Goal: Task Accomplishment & Management: Use online tool/utility

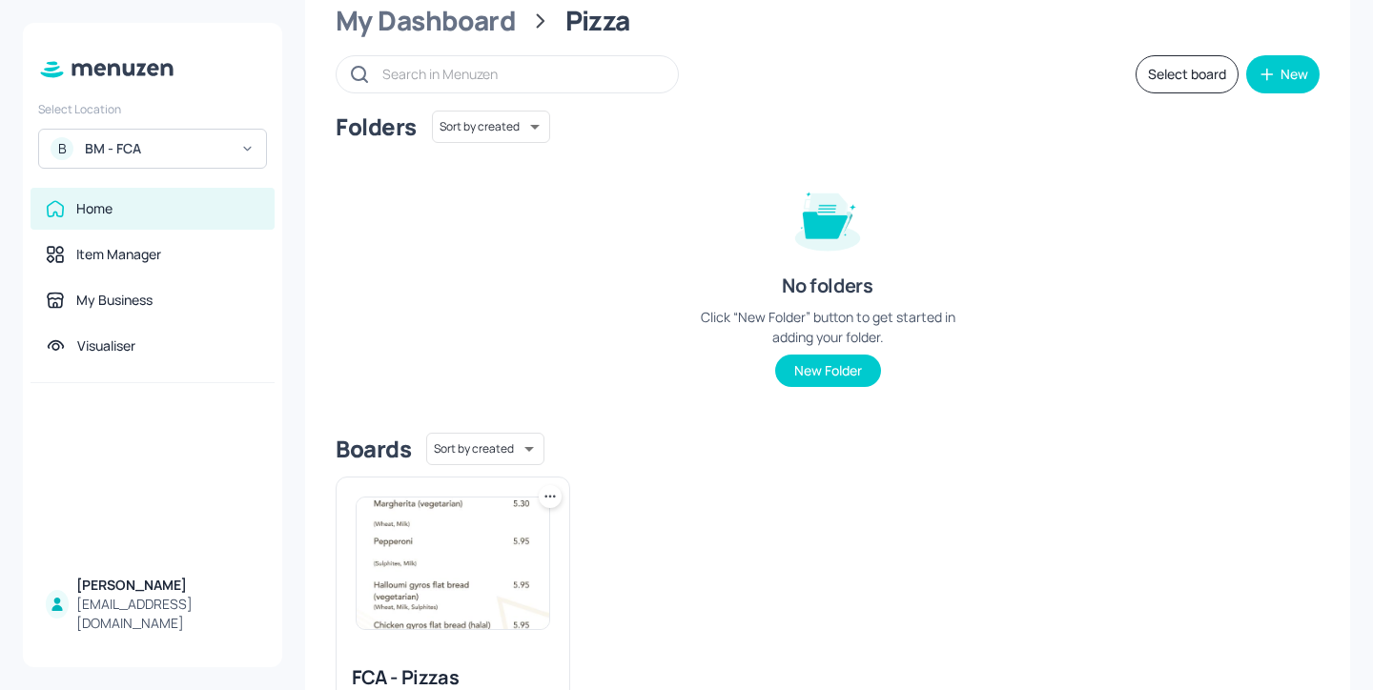
scroll to position [31, 0]
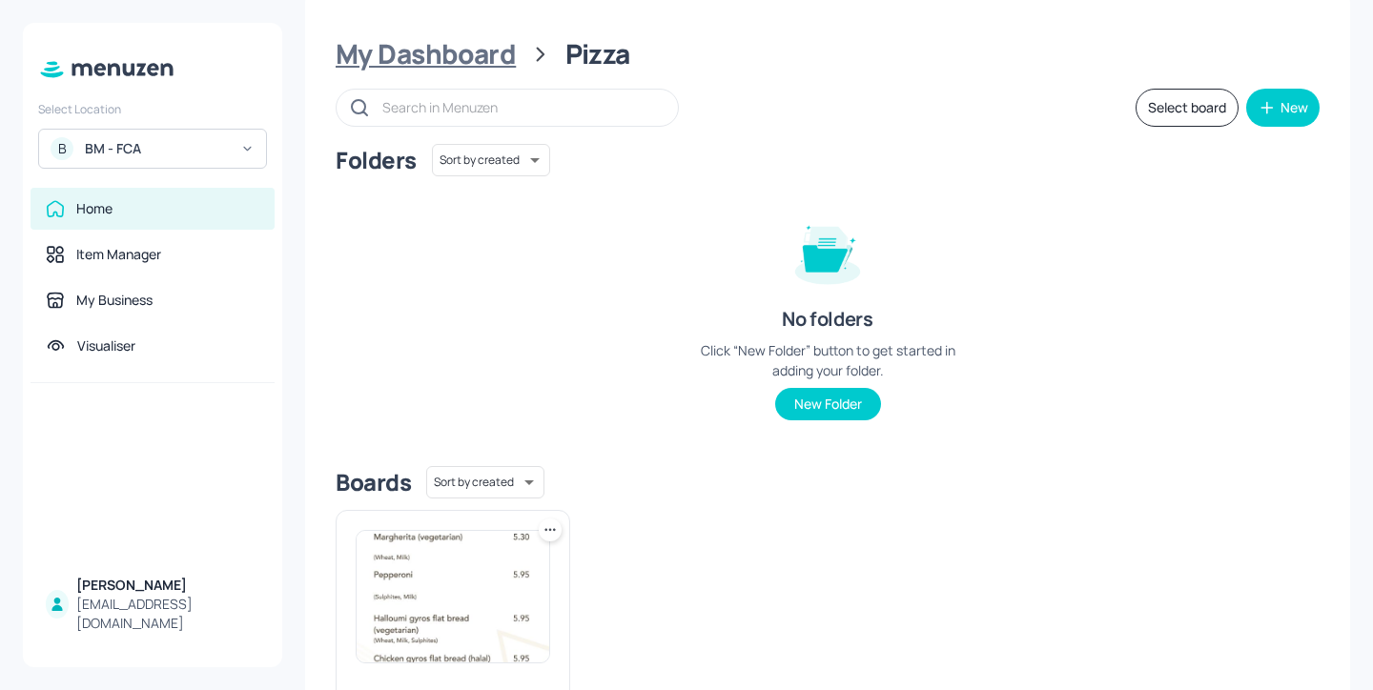
click at [453, 48] on div "My Dashboard" at bounding box center [426, 54] width 180 height 34
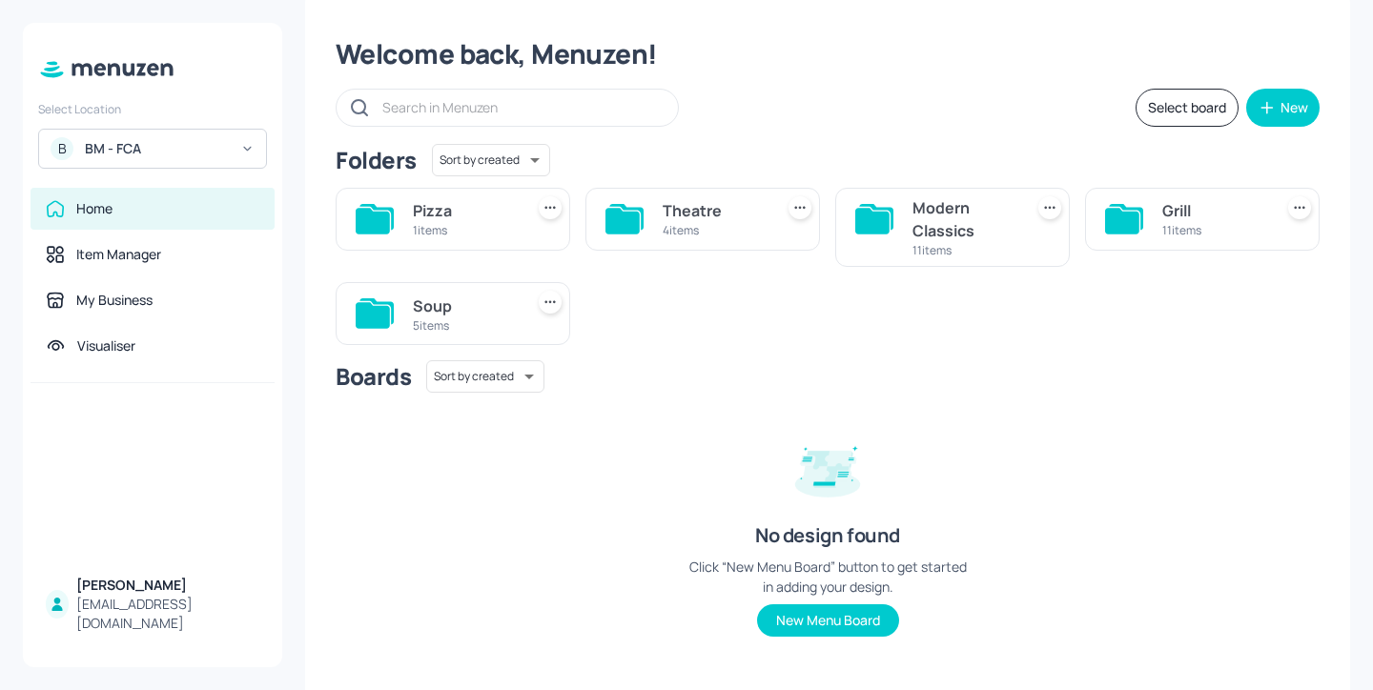
click at [504, 315] on div "Soup" at bounding box center [464, 306] width 103 height 23
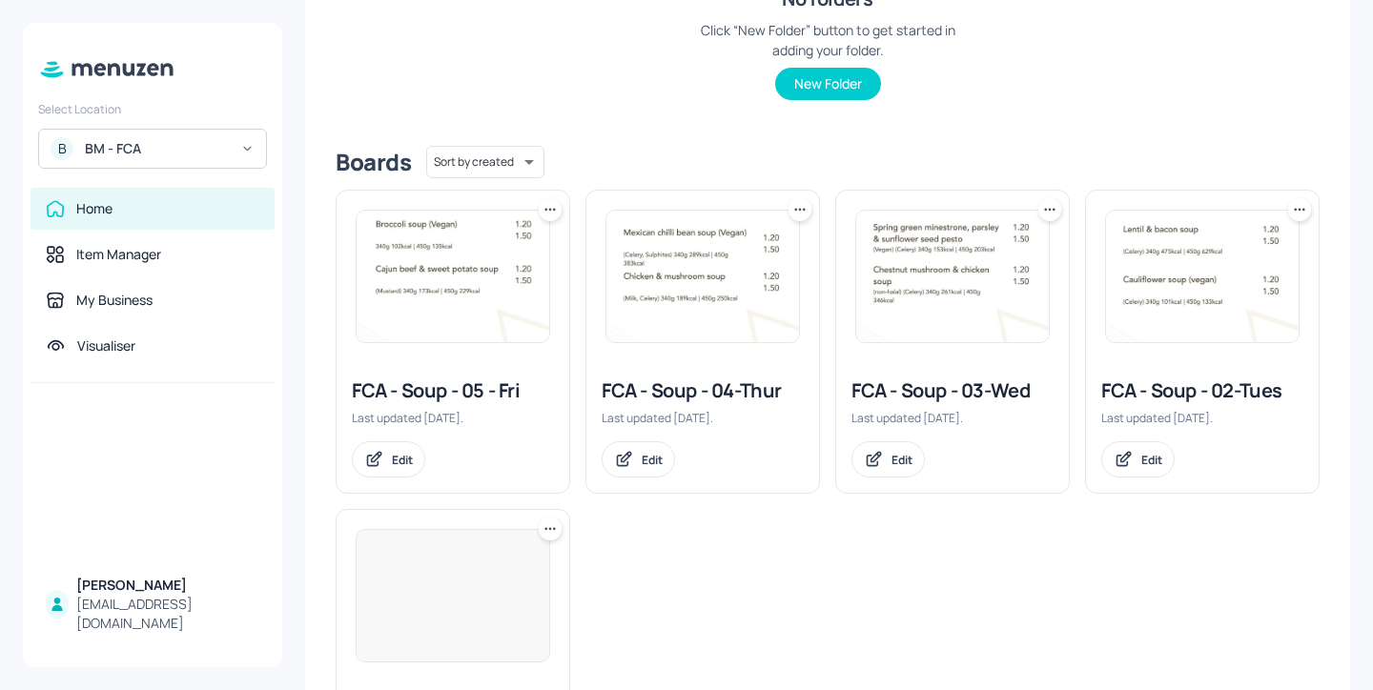
scroll to position [355, 0]
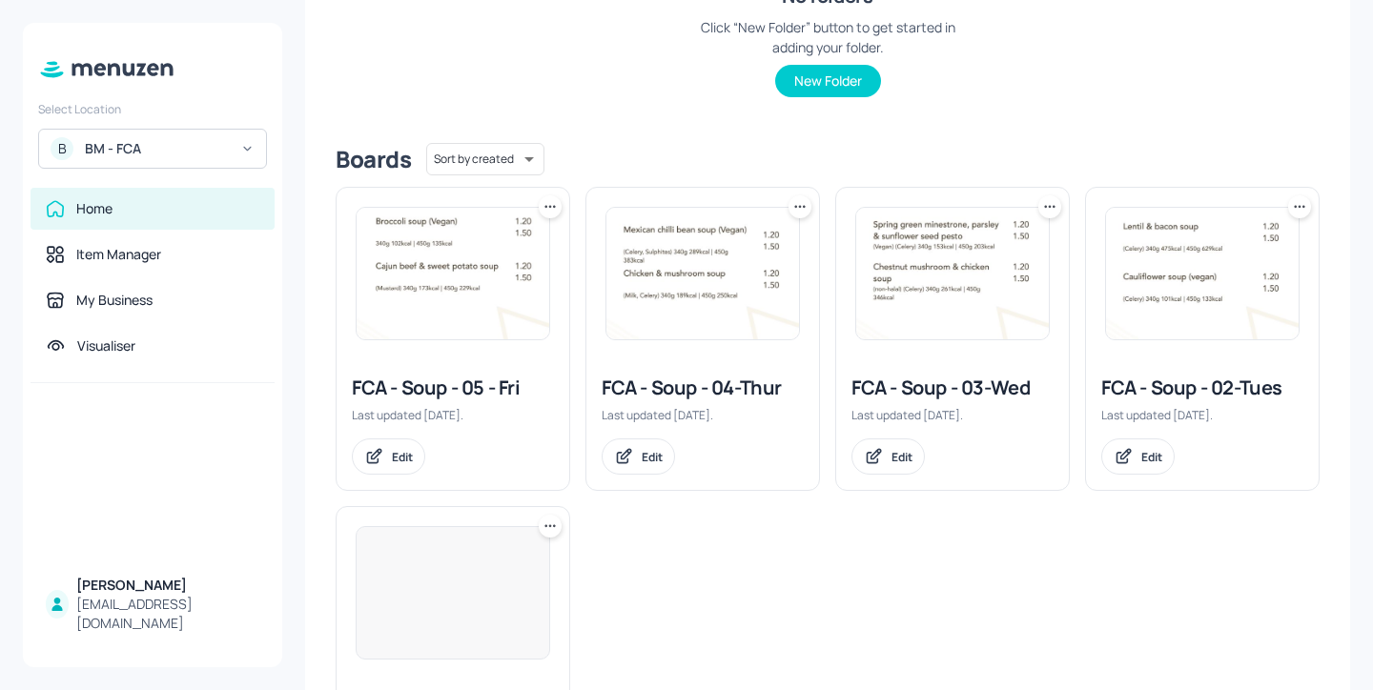
click at [494, 390] on div "FCA - Soup - 05 - Fri" at bounding box center [453, 388] width 202 height 27
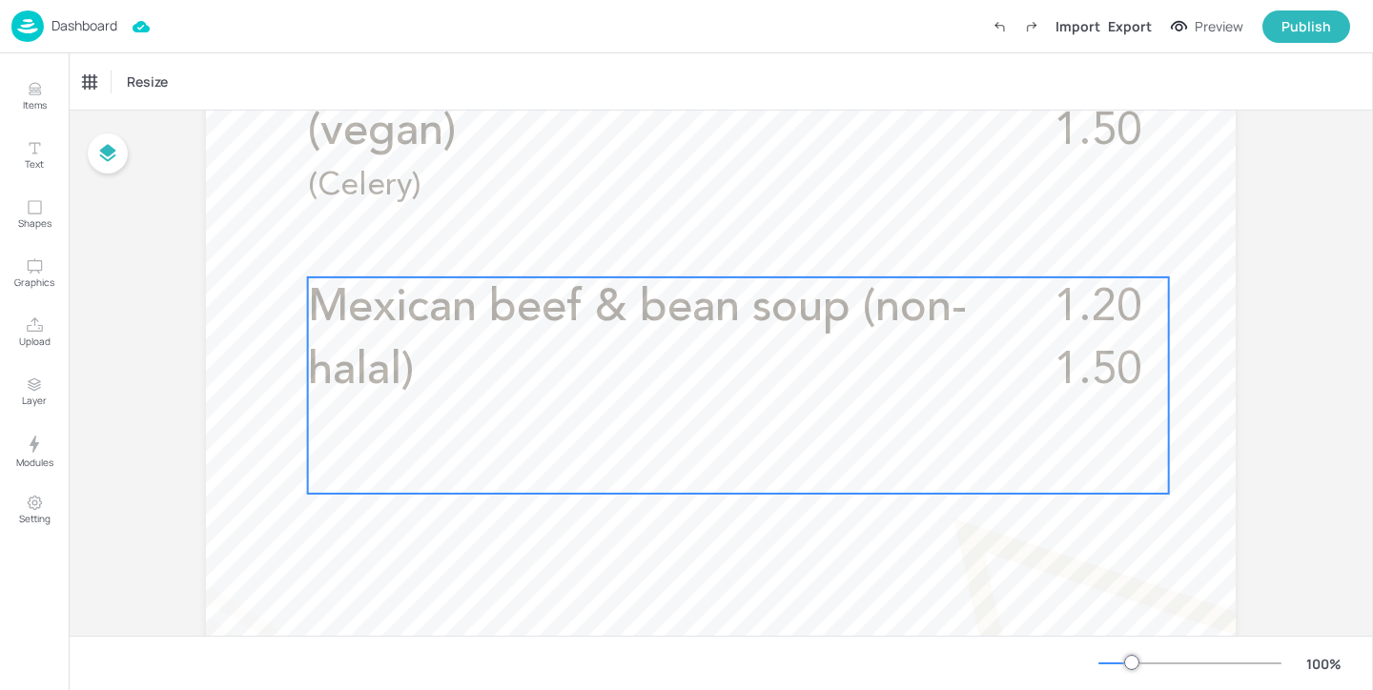
scroll to position [750, 0]
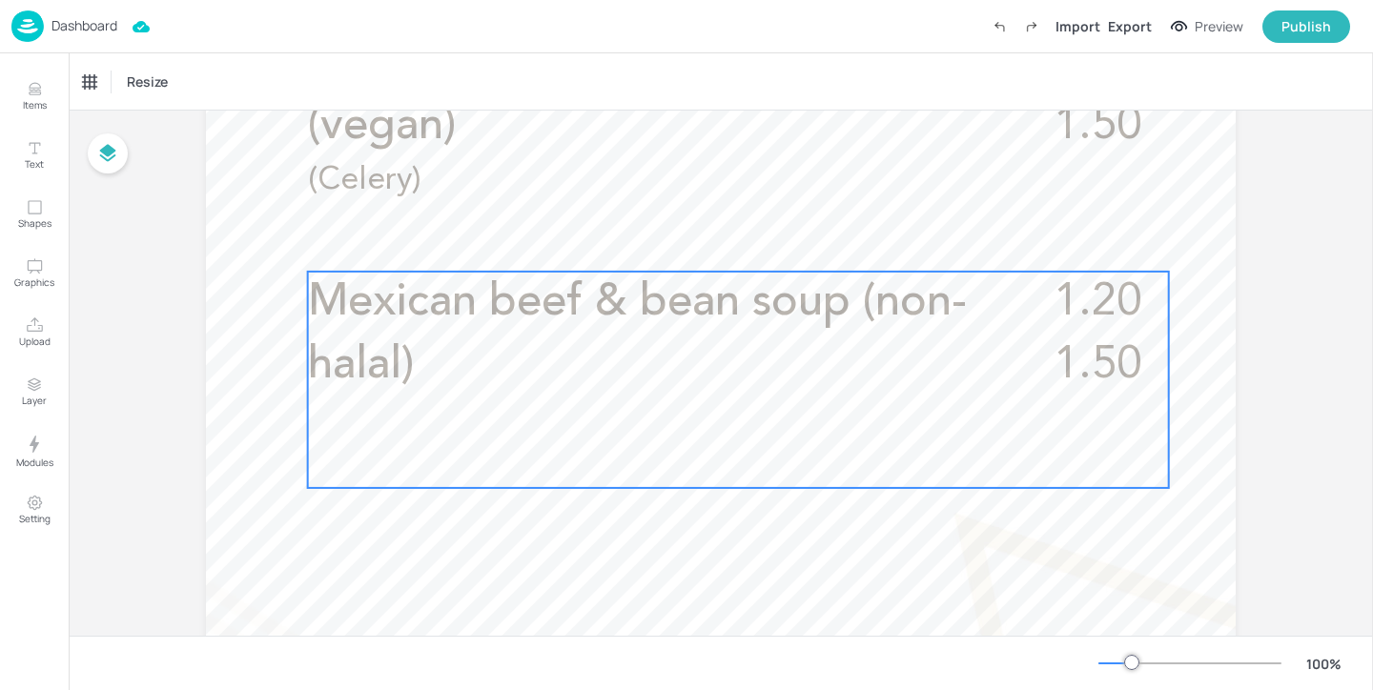
click at [495, 360] on p "Mexican beef & bean soup (non-halal)" at bounding box center [645, 335] width 674 height 126
click at [109, 47] on div "Dashboard Import Export Preview Publish" at bounding box center [680, 26] width 1339 height 52
click at [109, 32] on p "Dashboard" at bounding box center [84, 25] width 66 height 13
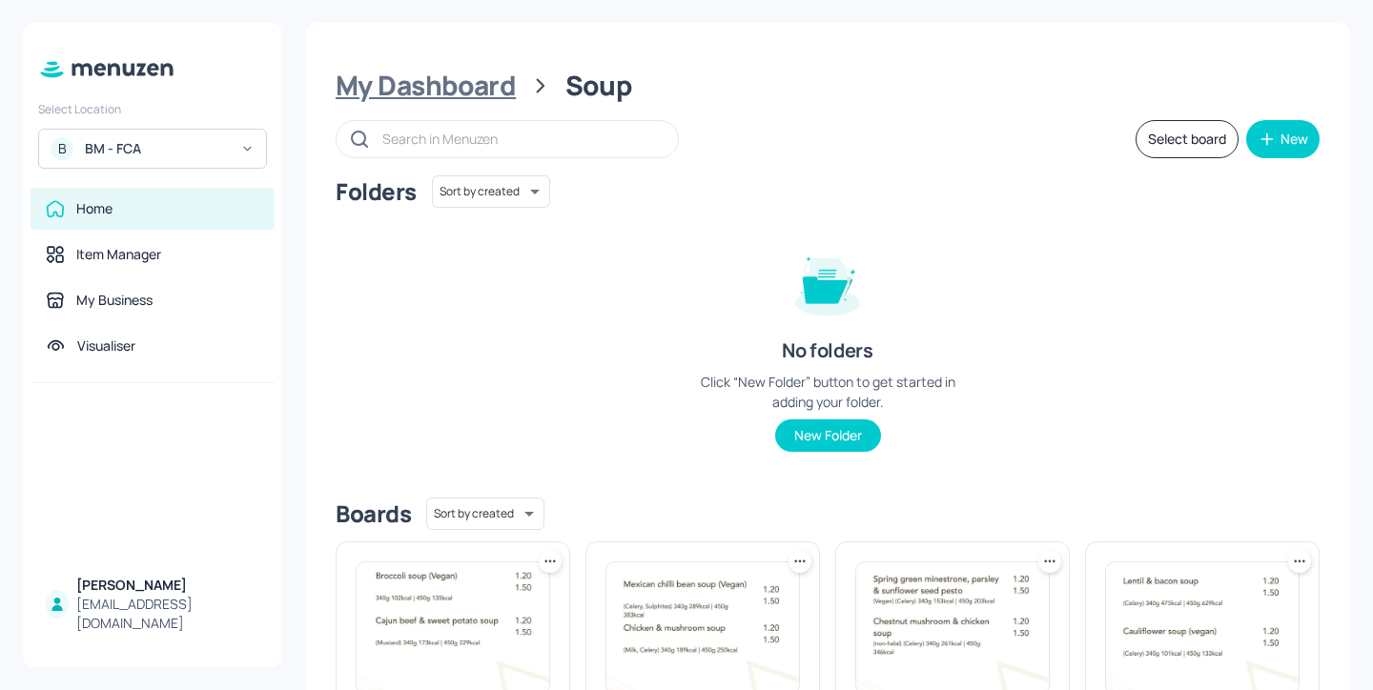
click at [479, 95] on div "My Dashboard" at bounding box center [426, 86] width 180 height 34
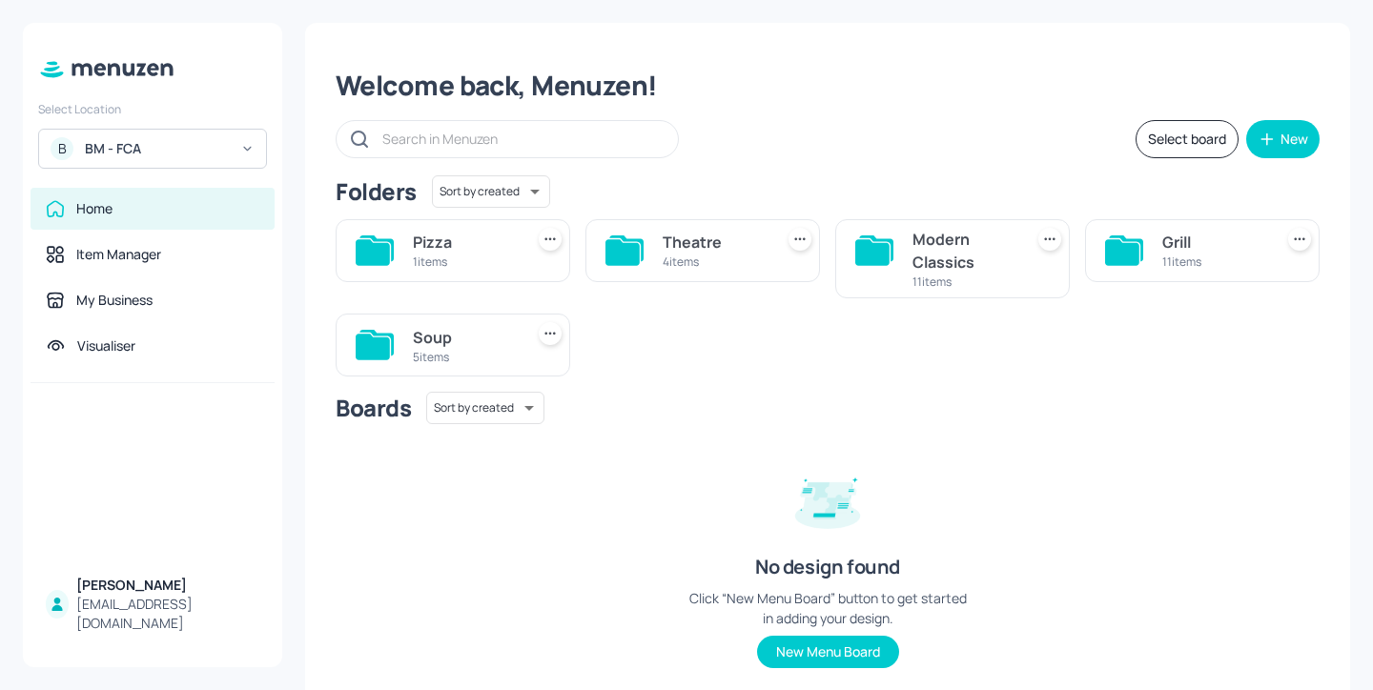
click at [487, 236] on div "Pizza" at bounding box center [464, 242] width 103 height 23
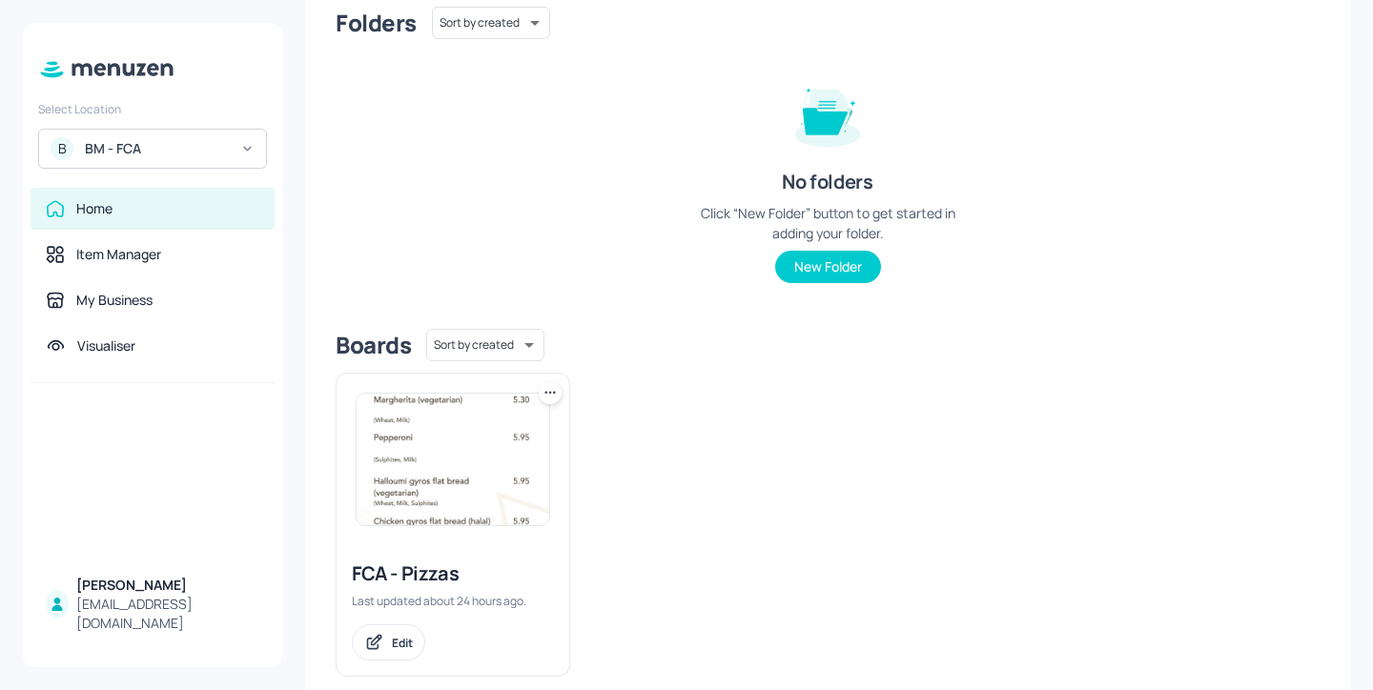
scroll to position [201, 0]
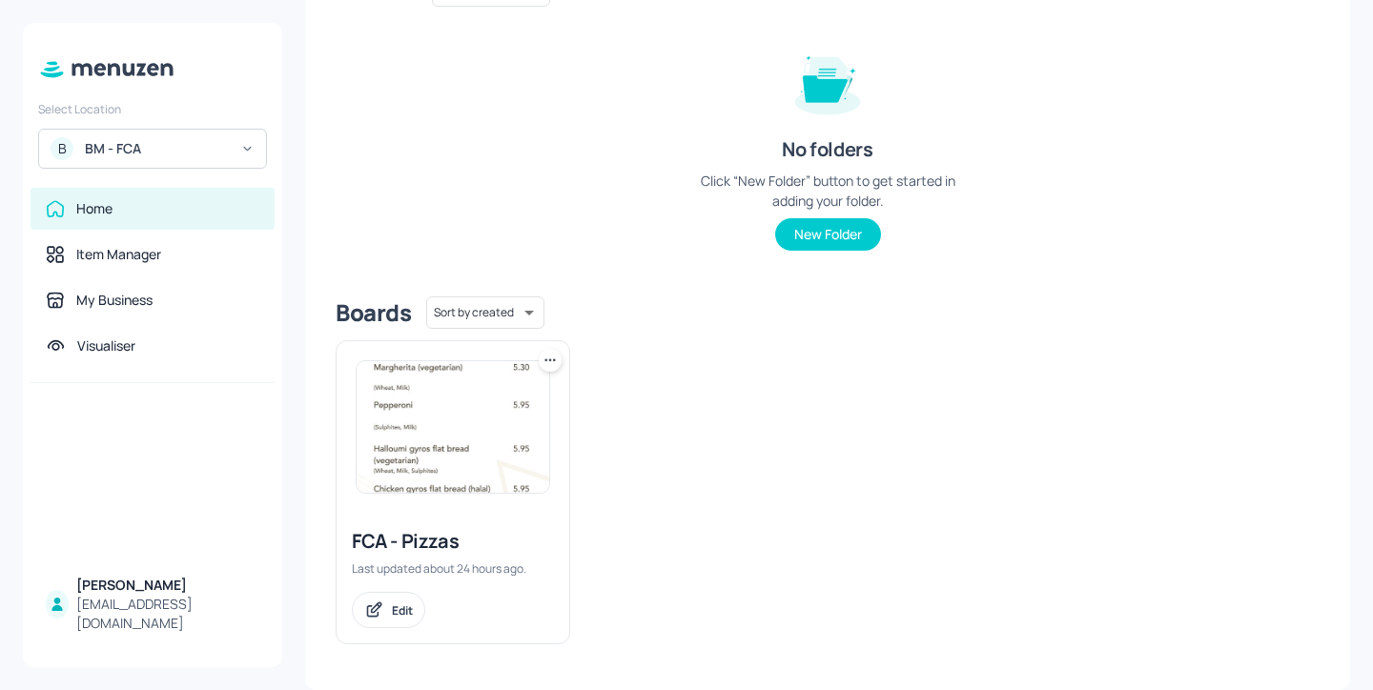
click at [441, 543] on div "FCA - Pizzas" at bounding box center [453, 541] width 202 height 27
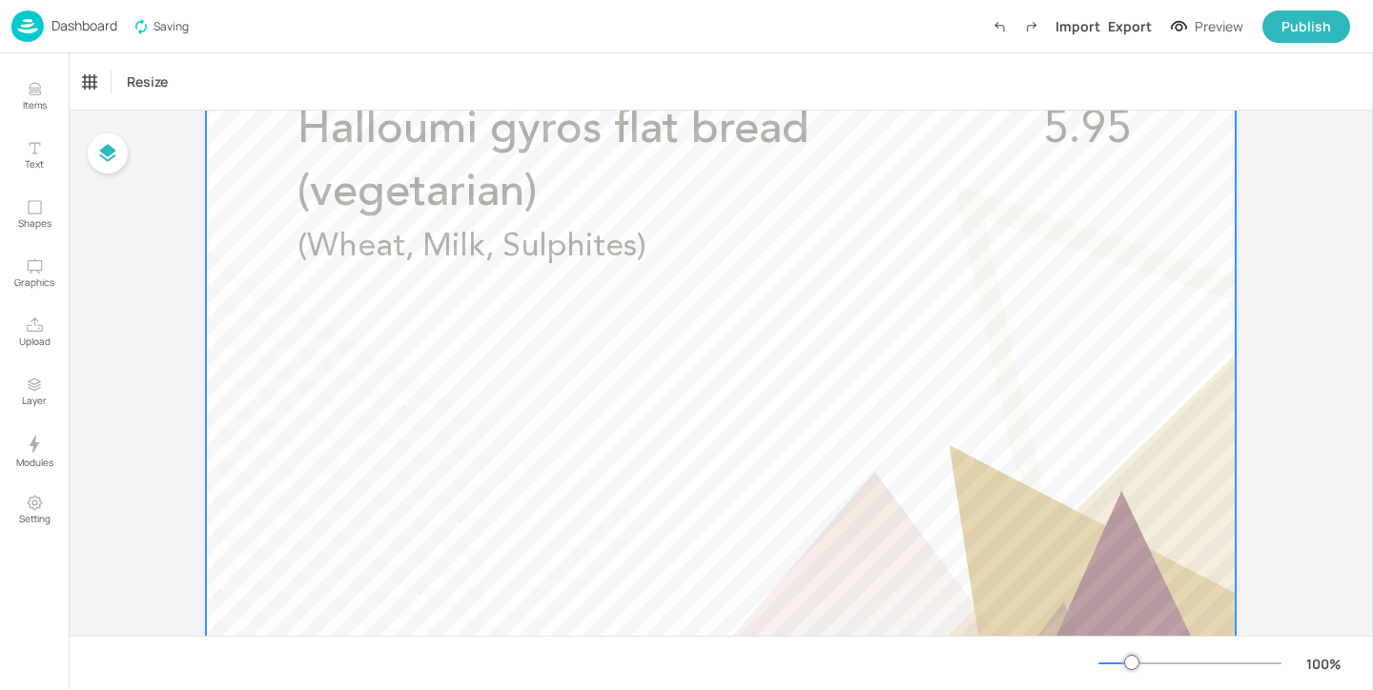
scroll to position [1076, 0]
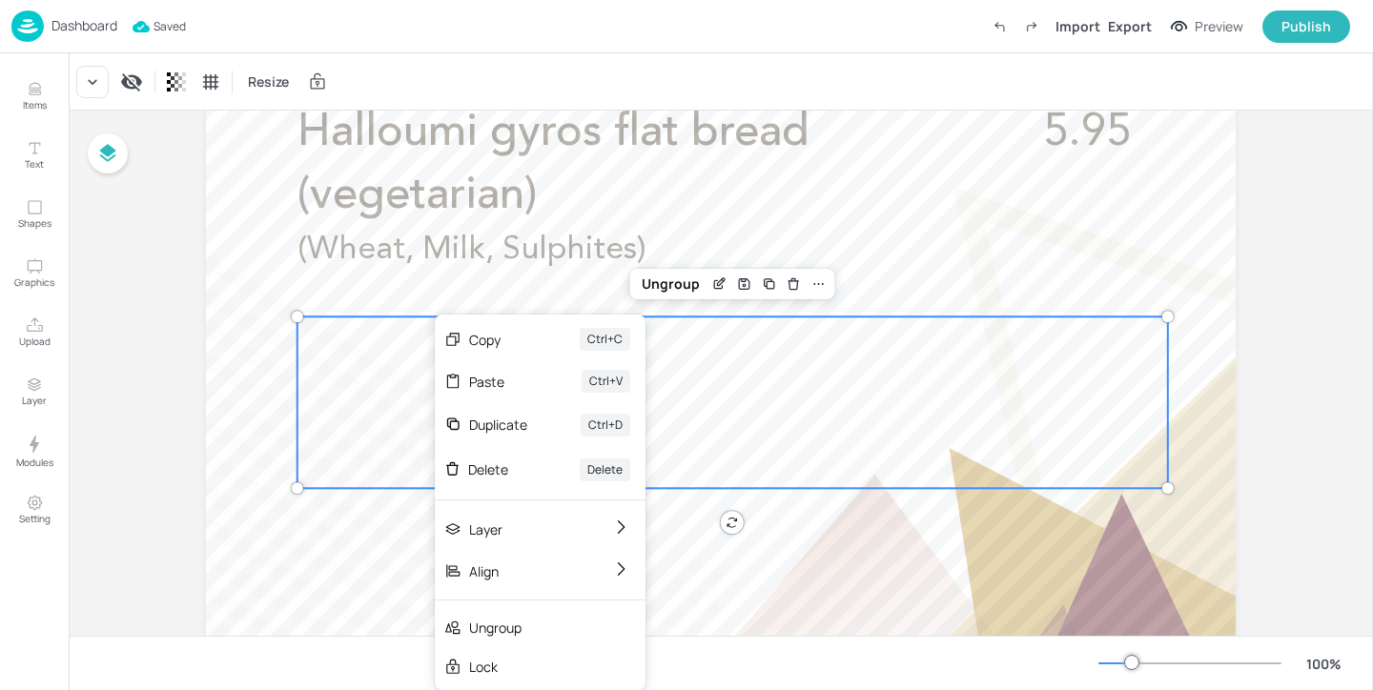
click at [363, 387] on div at bounding box center [732, 403] width 871 height 172
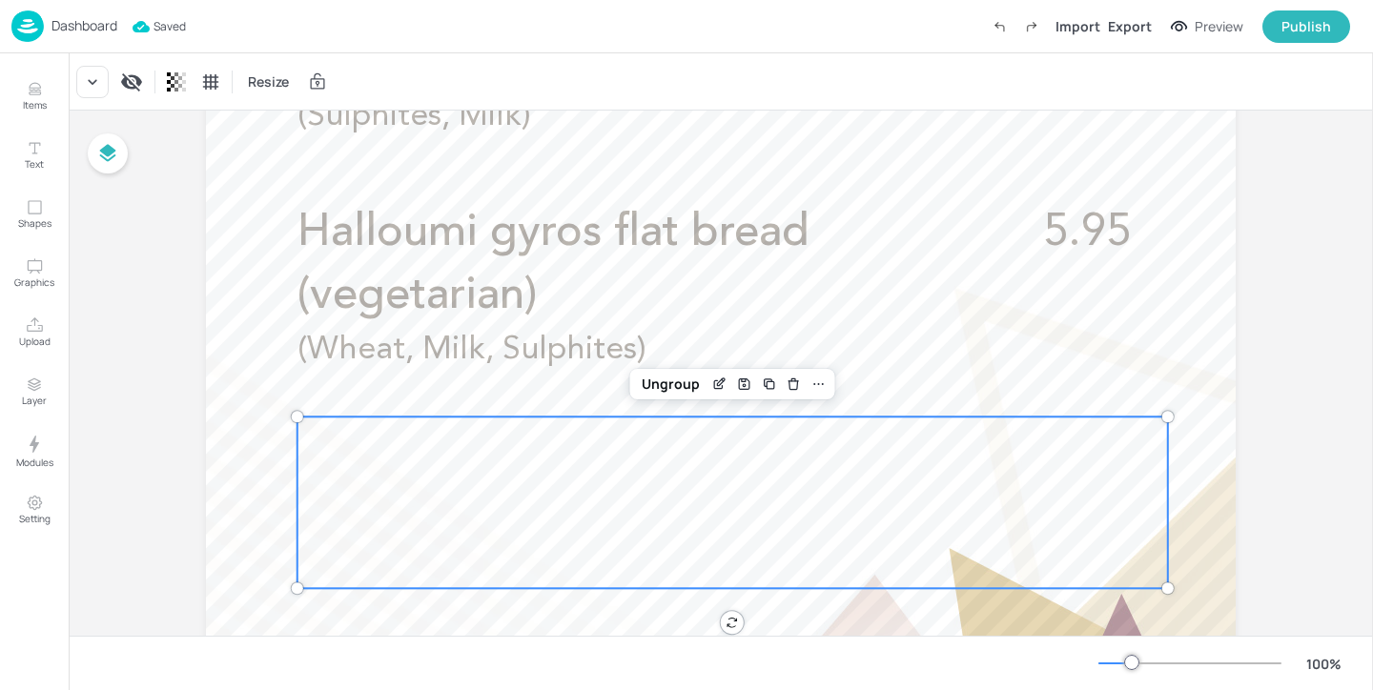
scroll to position [973, 0]
click at [715, 387] on icon "Edit Item" at bounding box center [719, 386] width 16 height 15
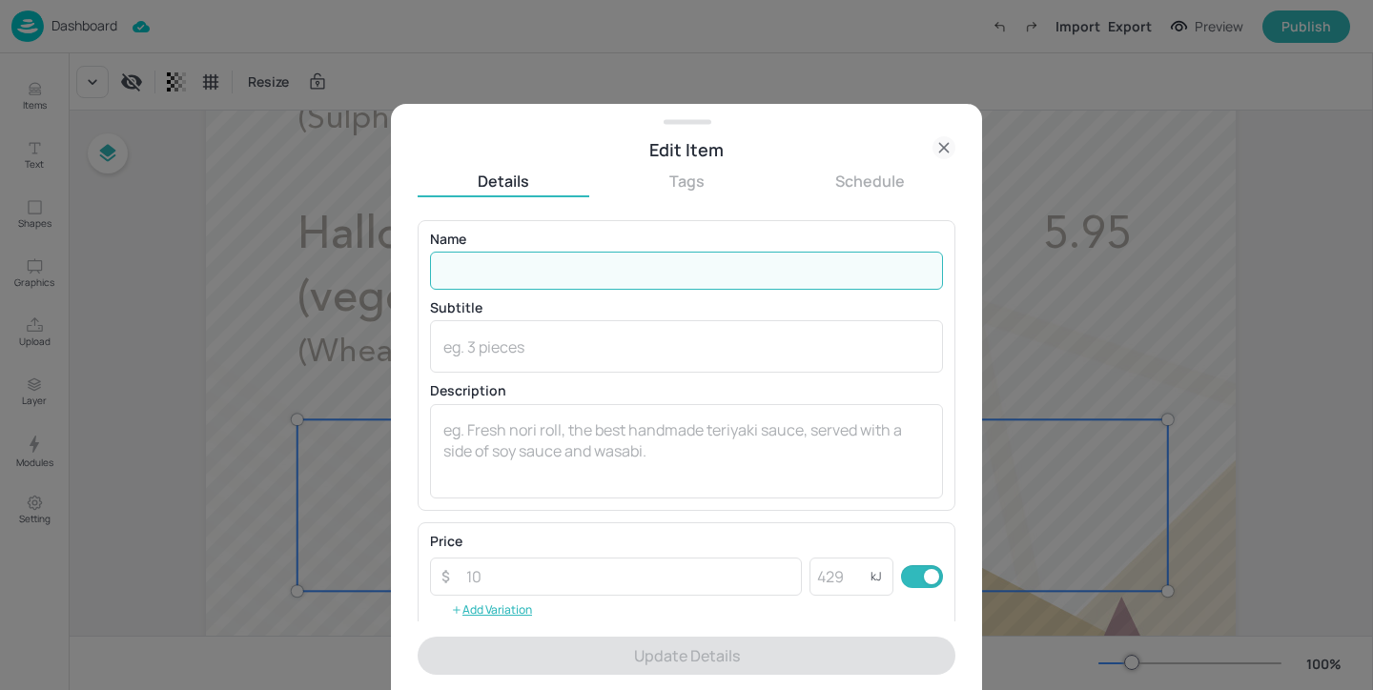
click at [629, 274] on input "text" at bounding box center [686, 271] width 513 height 38
paste input "Chicken gyros flat bread (halal)"
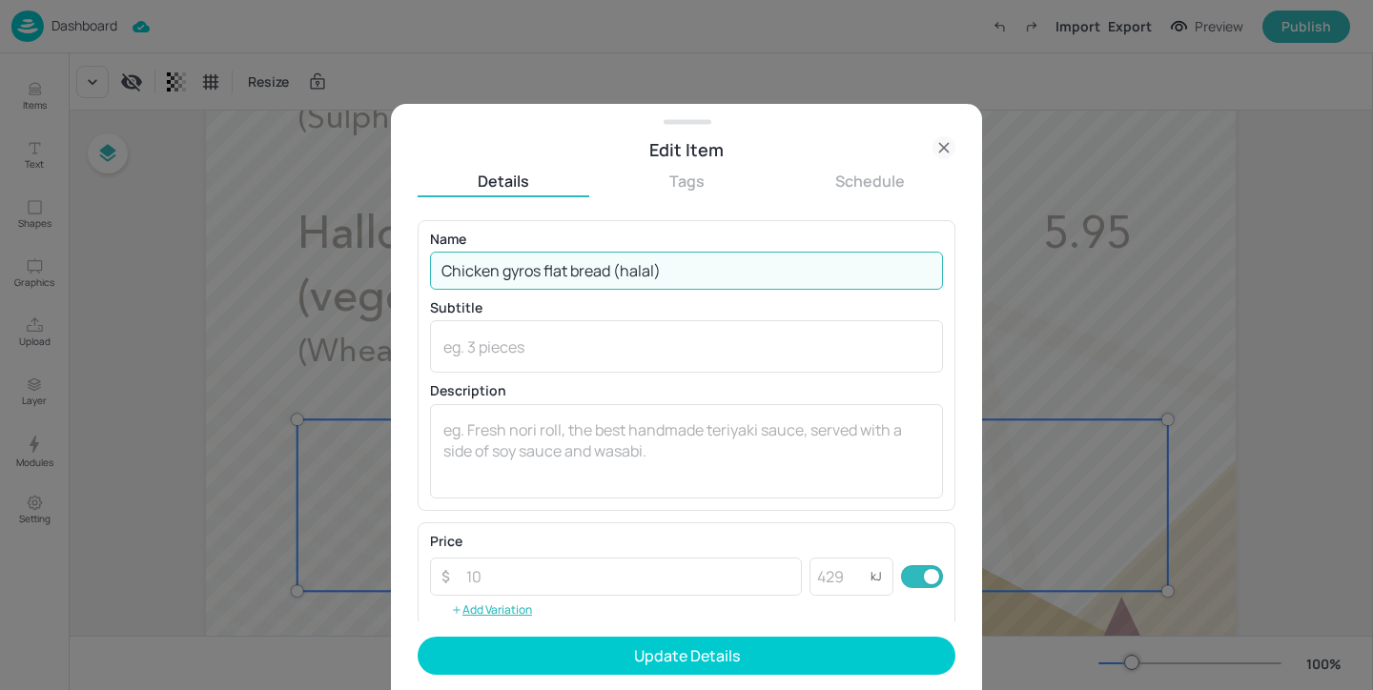
type input "Chicken gyros flat bread (halal)"
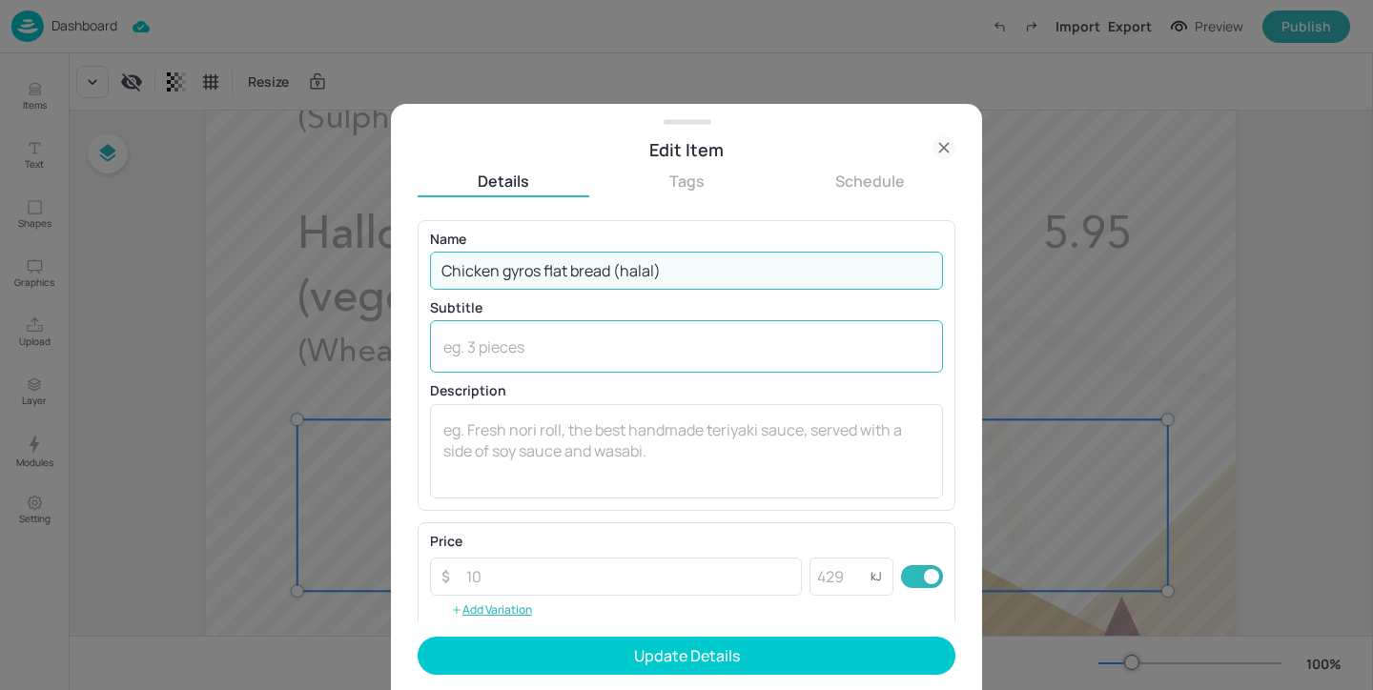
click at [538, 361] on div "x ​" at bounding box center [686, 346] width 513 height 52
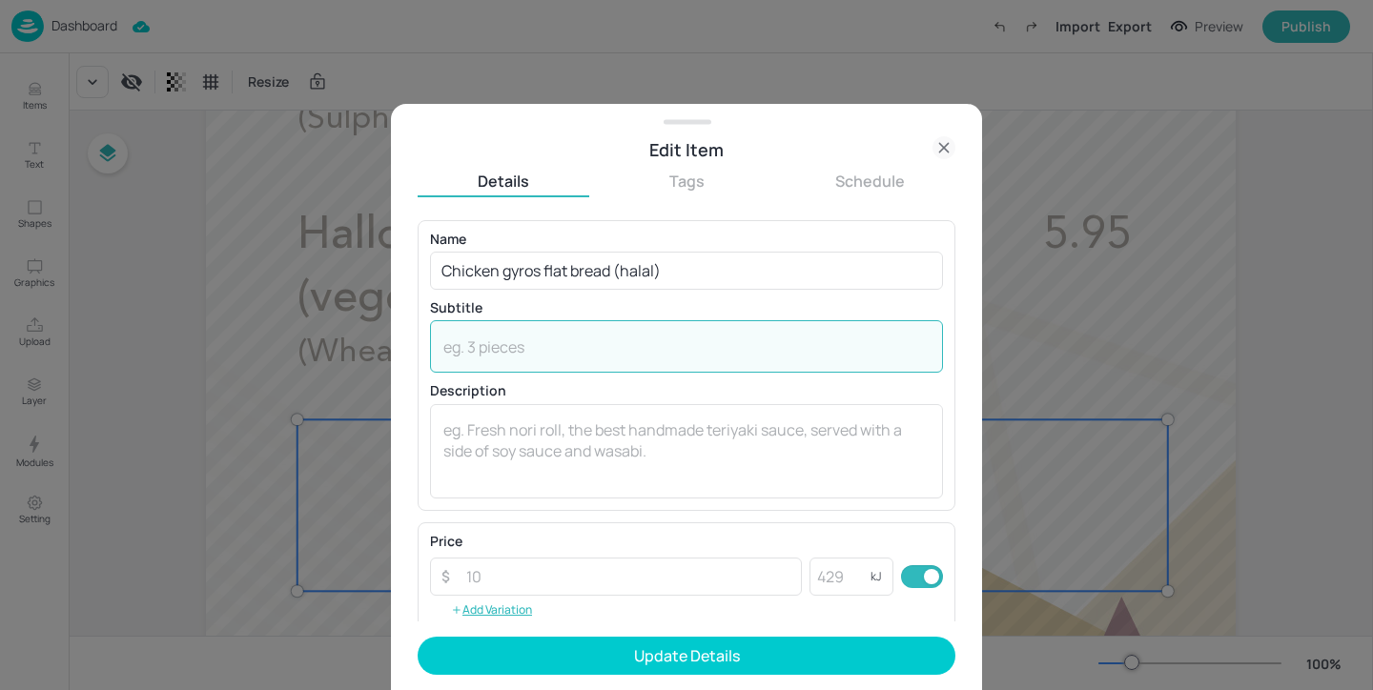
paste textarea "(Sulphites, Milk, Wheat)"
type textarea "(Sulphites, Milk, Wheat)"
click at [543, 439] on textarea at bounding box center [686, 451] width 486 height 63
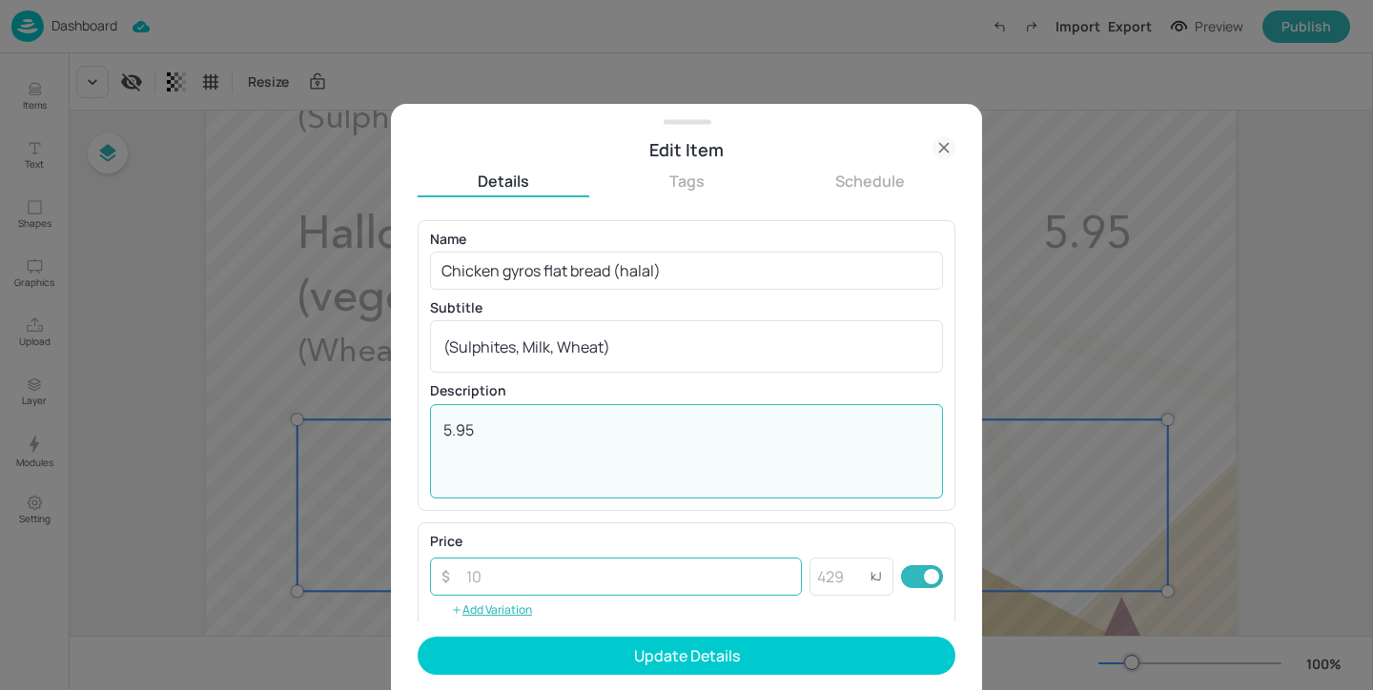
type textarea "5.95"
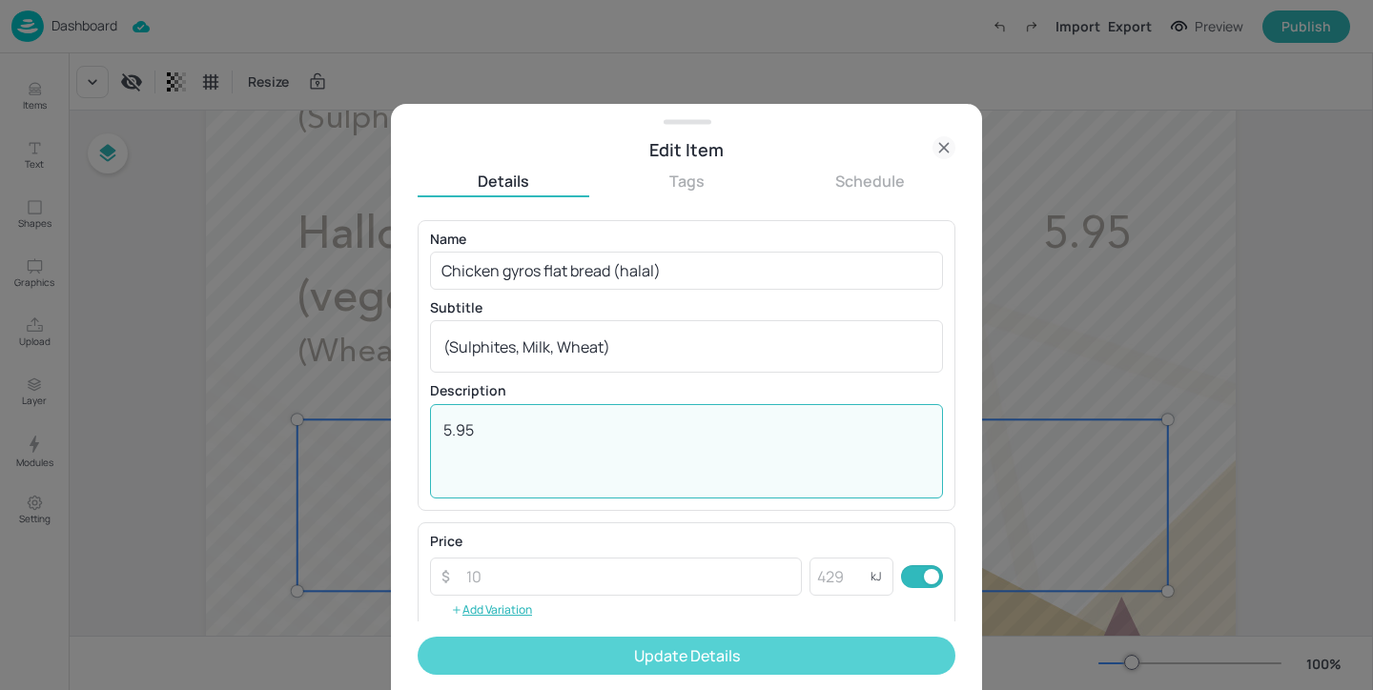
click at [675, 665] on button "Update Details" at bounding box center [687, 656] width 538 height 38
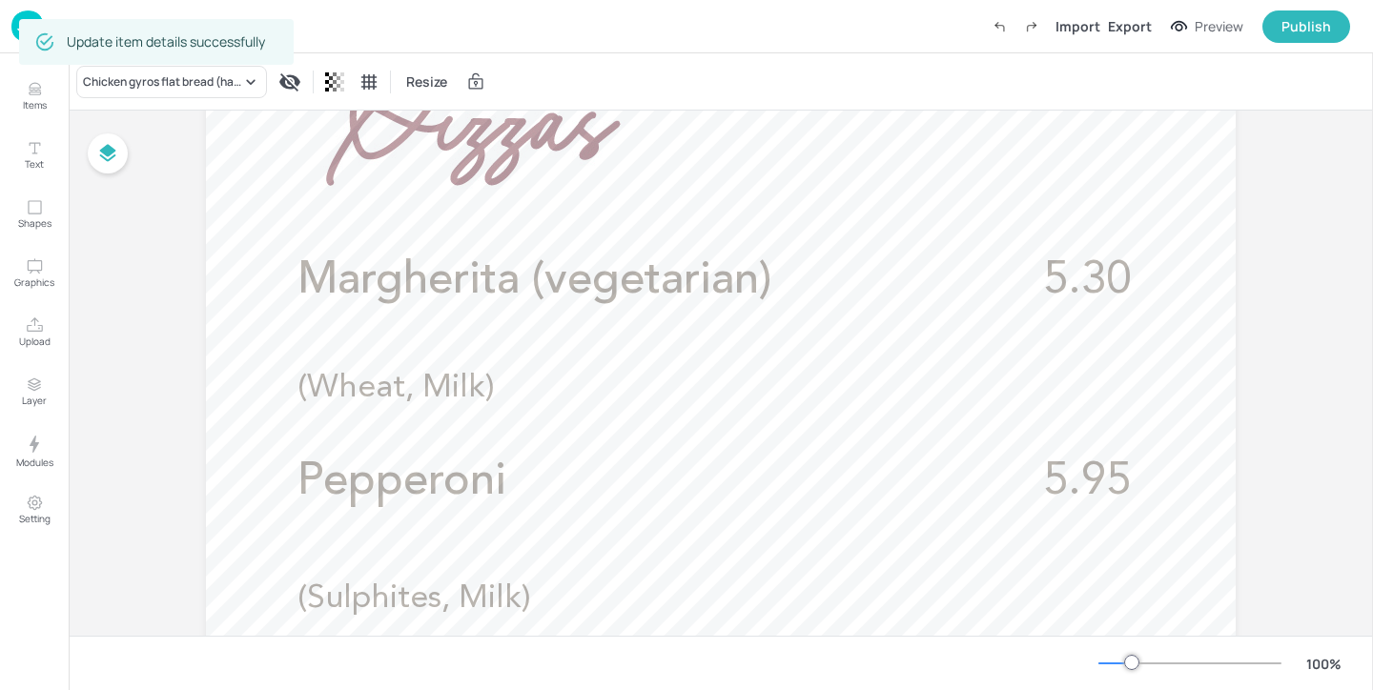
scroll to position [480, 0]
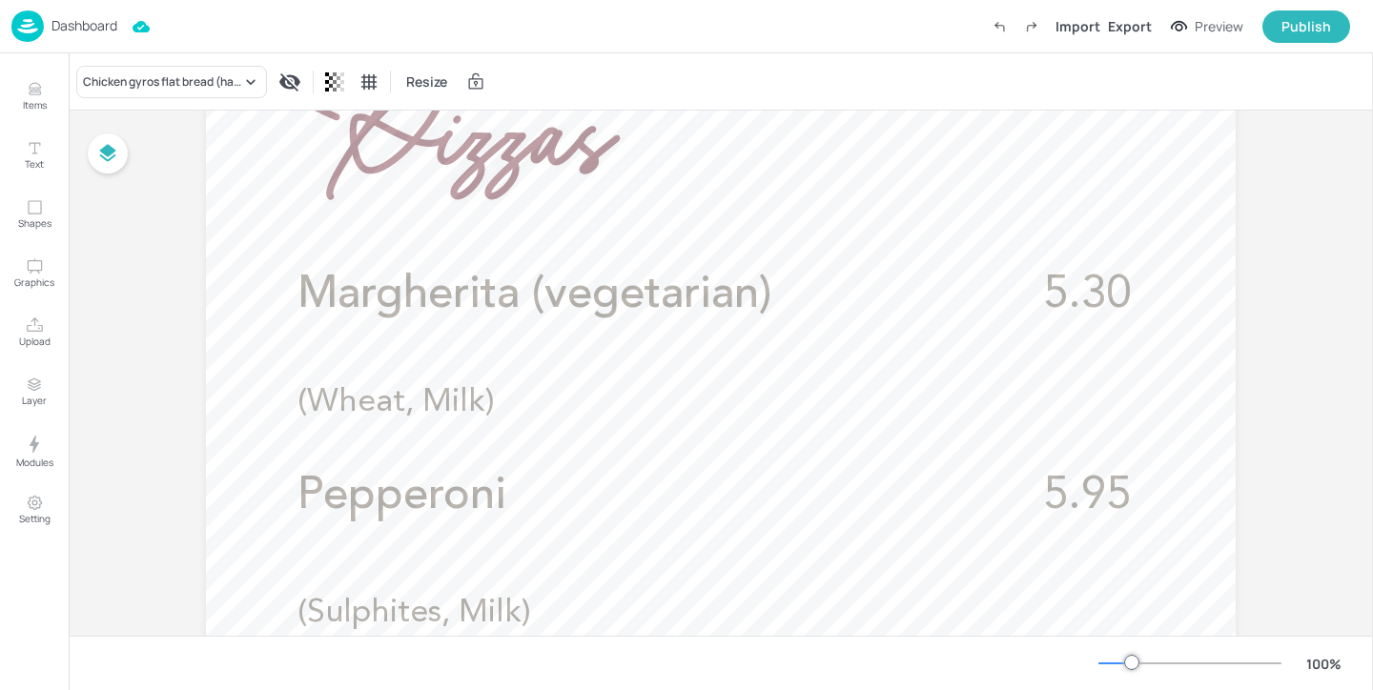
click at [117, 21] on p "Dashboard" at bounding box center [84, 25] width 66 height 13
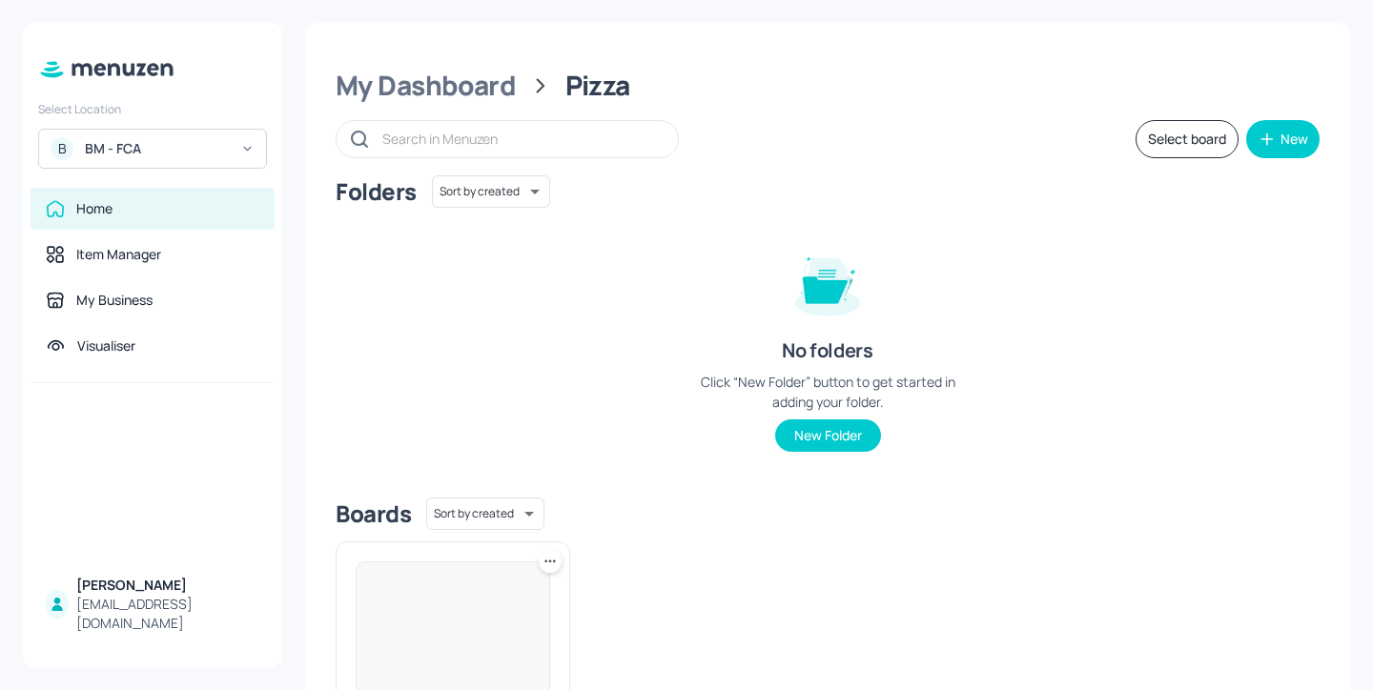
click at [179, 149] on div "BM - FCA" at bounding box center [157, 148] width 144 height 19
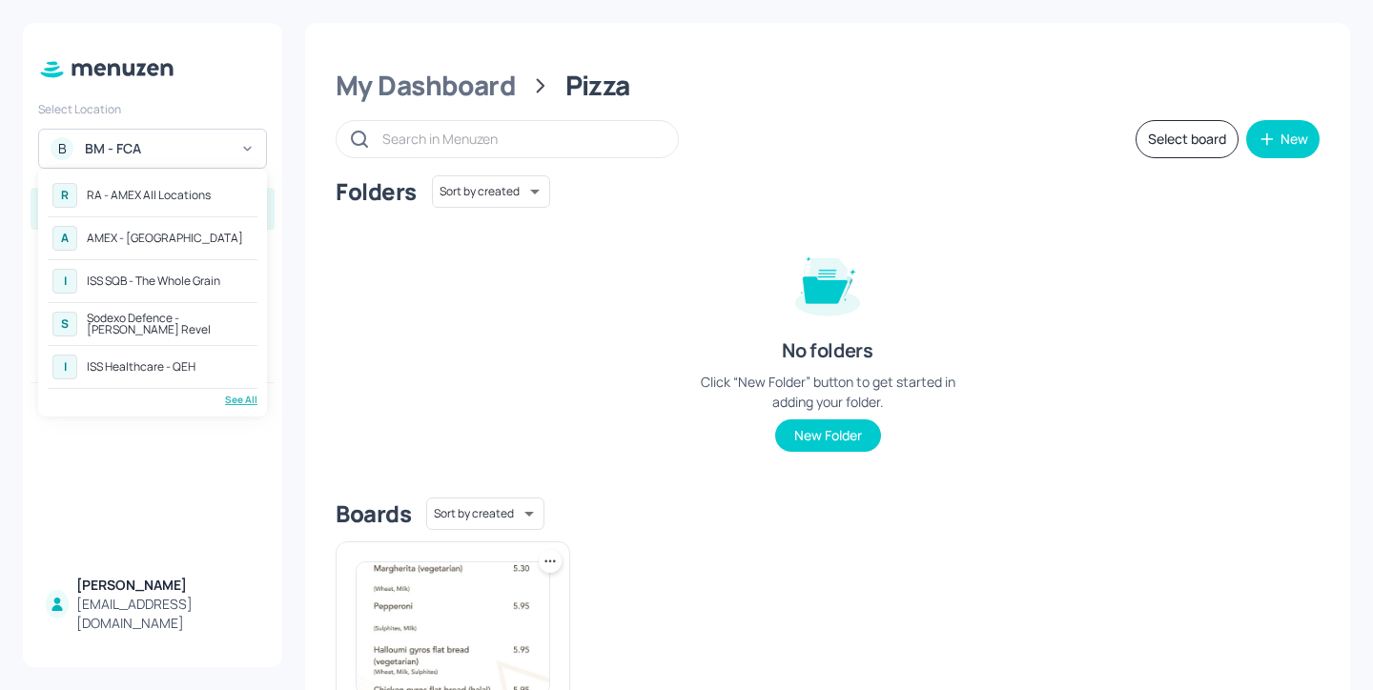
click at [209, 367] on div "I ISS Healthcare - QEH" at bounding box center [153, 367] width 210 height 34
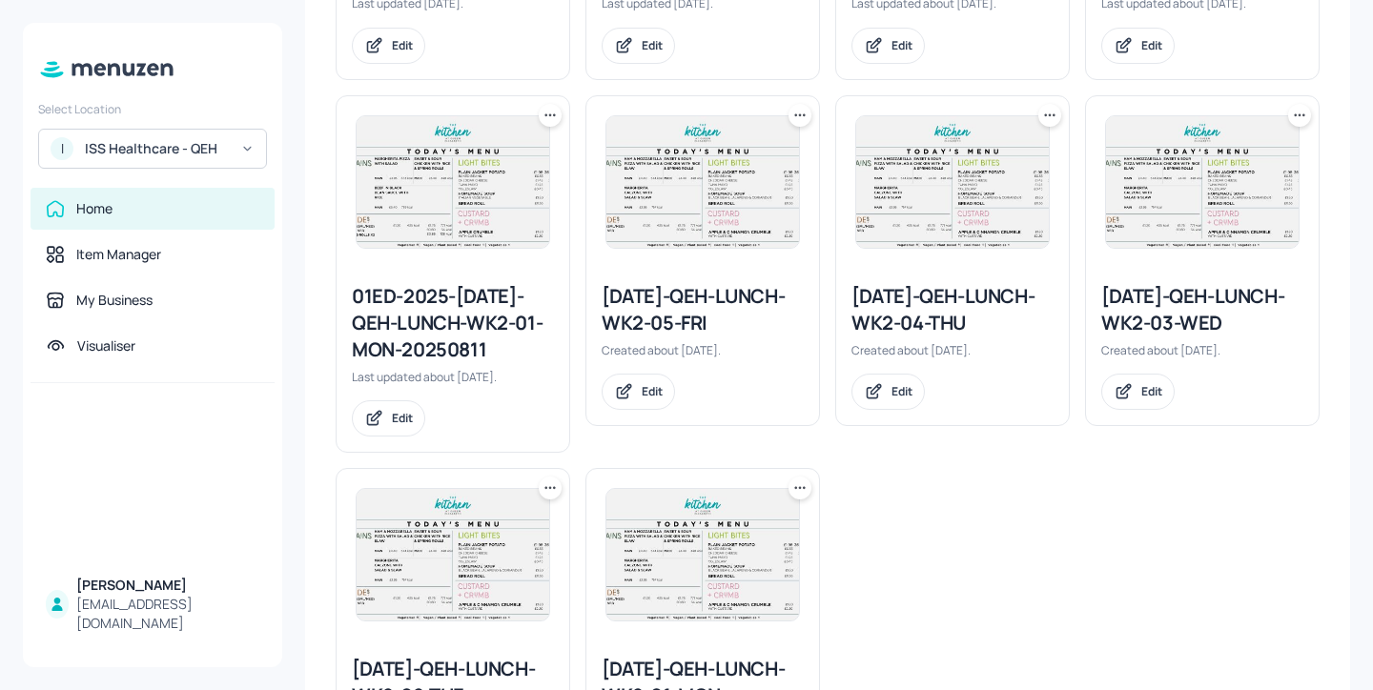
scroll to position [1219, 0]
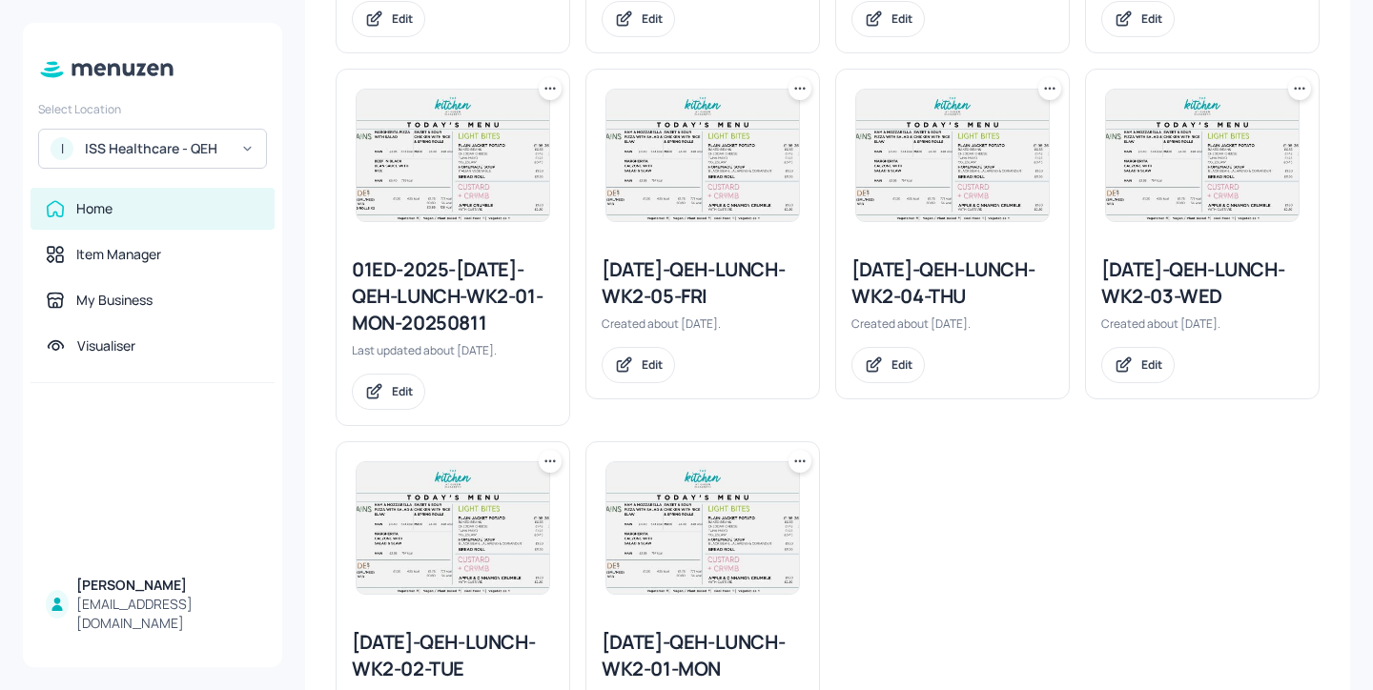
click at [750, 289] on div "2025-JUL-QEH-LUNCH-WK2-05-FRI" at bounding box center [703, 282] width 202 height 53
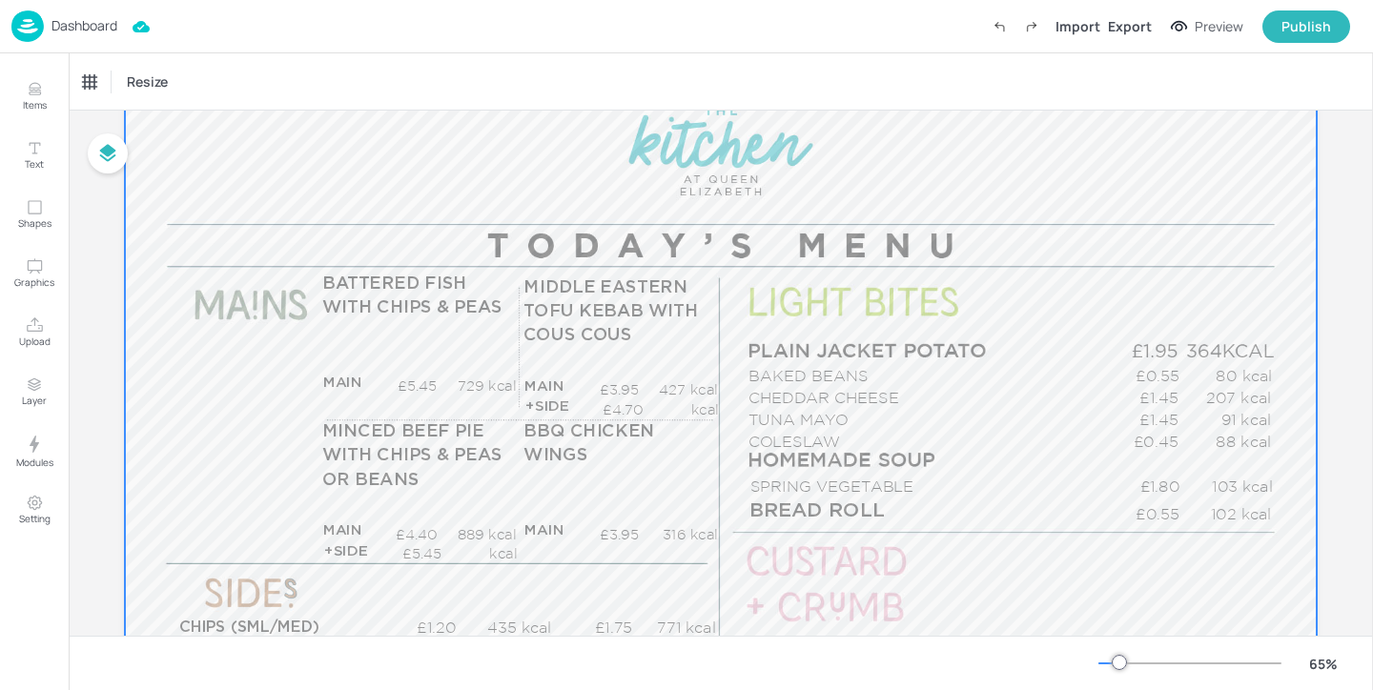
scroll to position [214, 0]
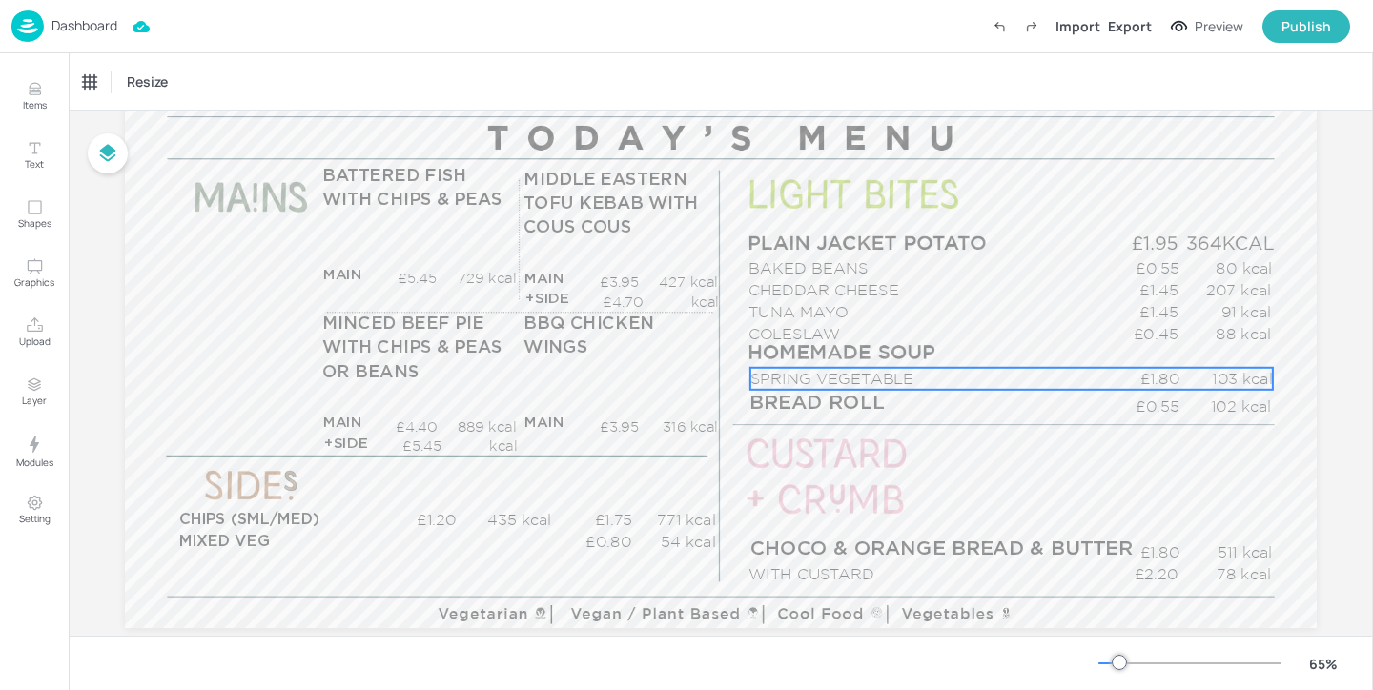
click at [890, 373] on p "SPRING VEGETABLE" at bounding box center [926, 379] width 353 height 22
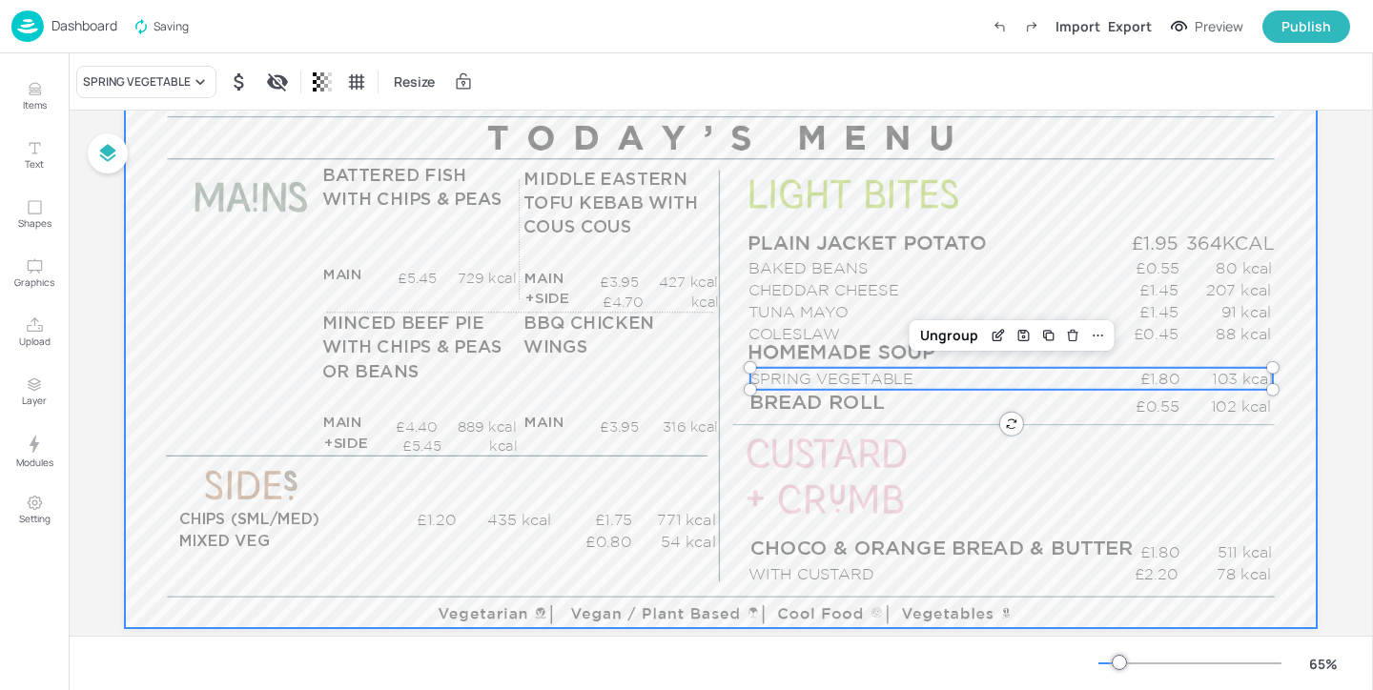
scroll to position [0, 0]
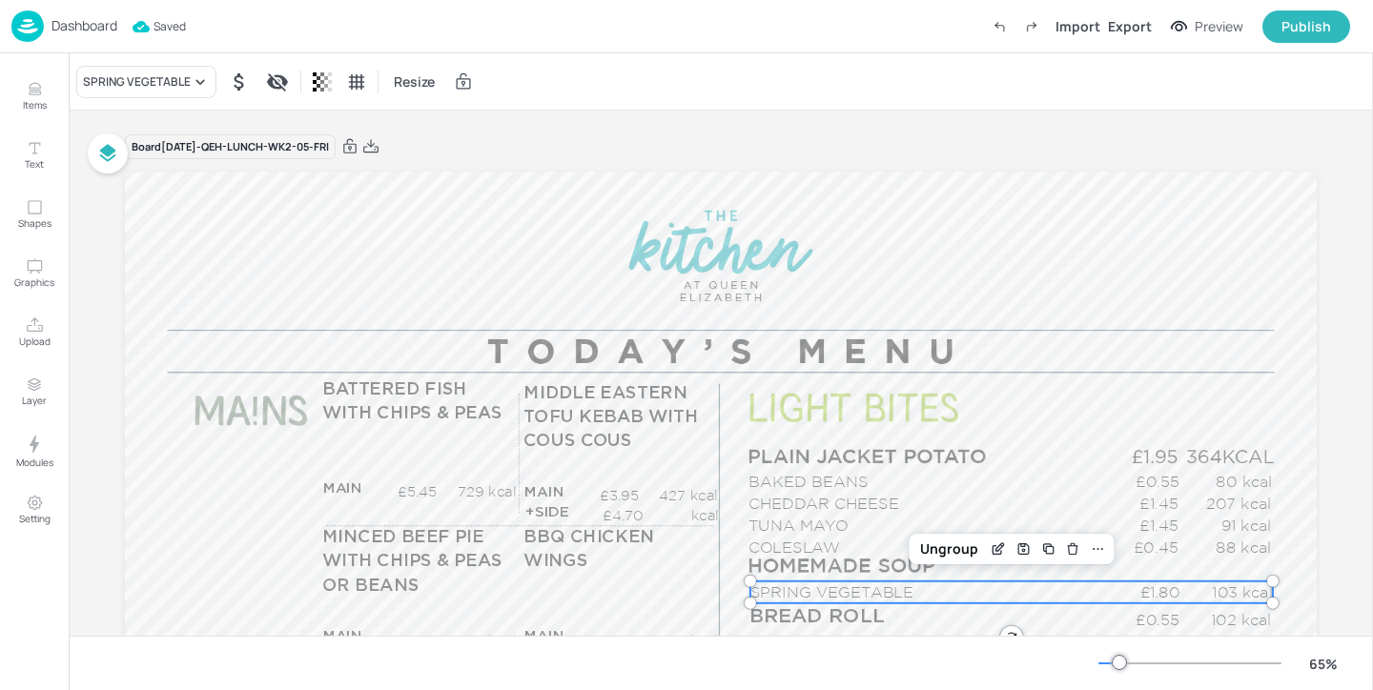
click at [88, 19] on p "Dashboard" at bounding box center [84, 25] width 66 height 13
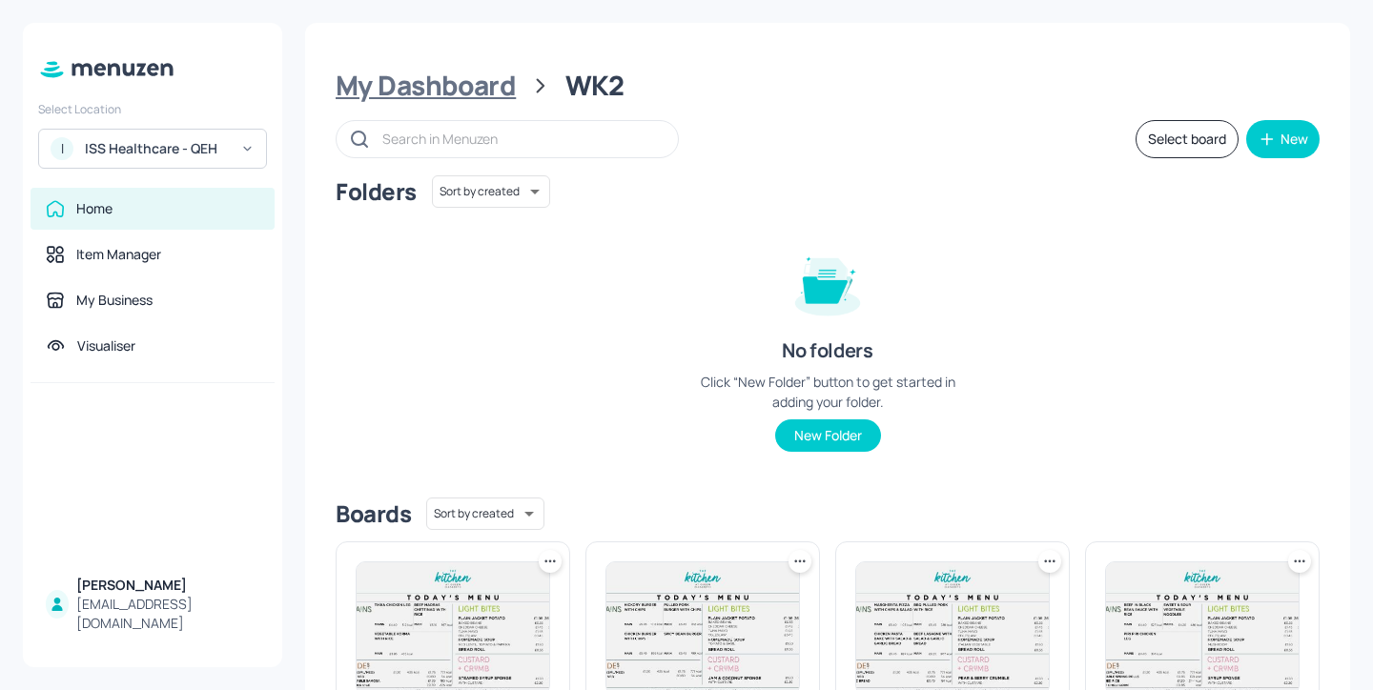
click at [482, 88] on div "My Dashboard" at bounding box center [426, 86] width 180 height 34
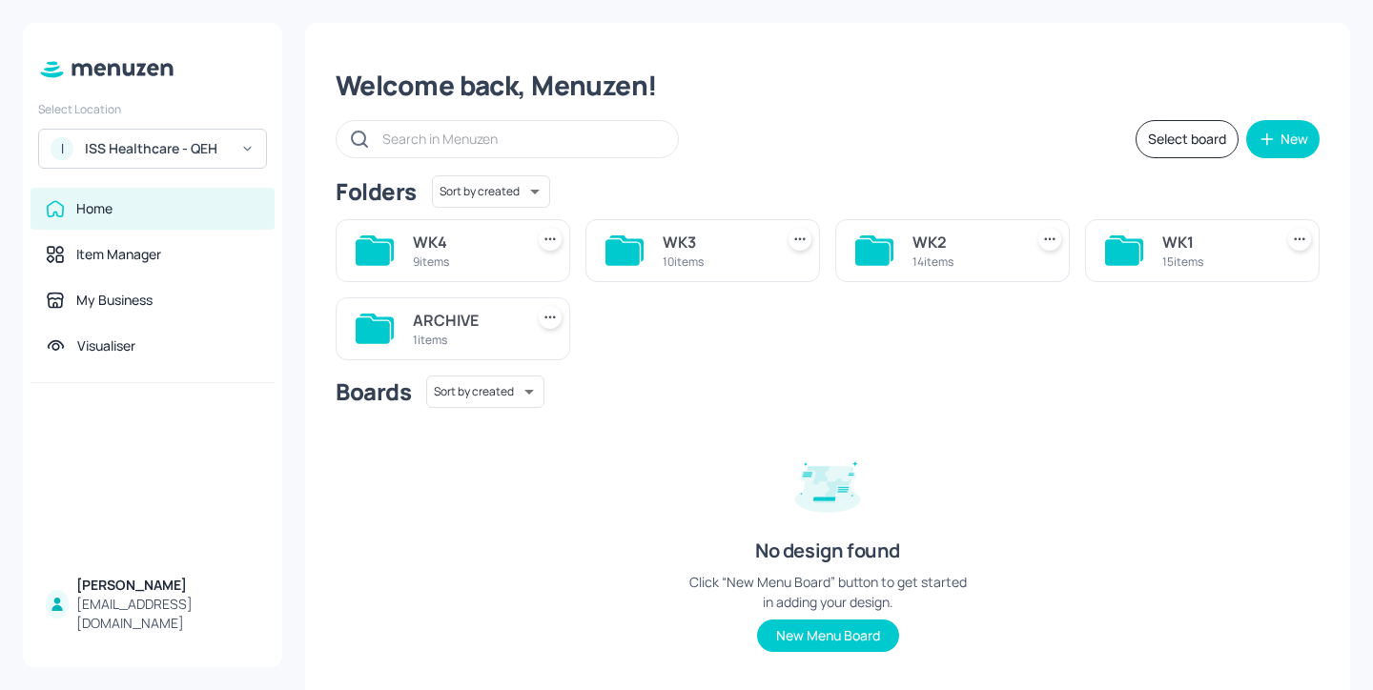
click at [1170, 244] on div "WK1" at bounding box center [1213, 242] width 103 height 23
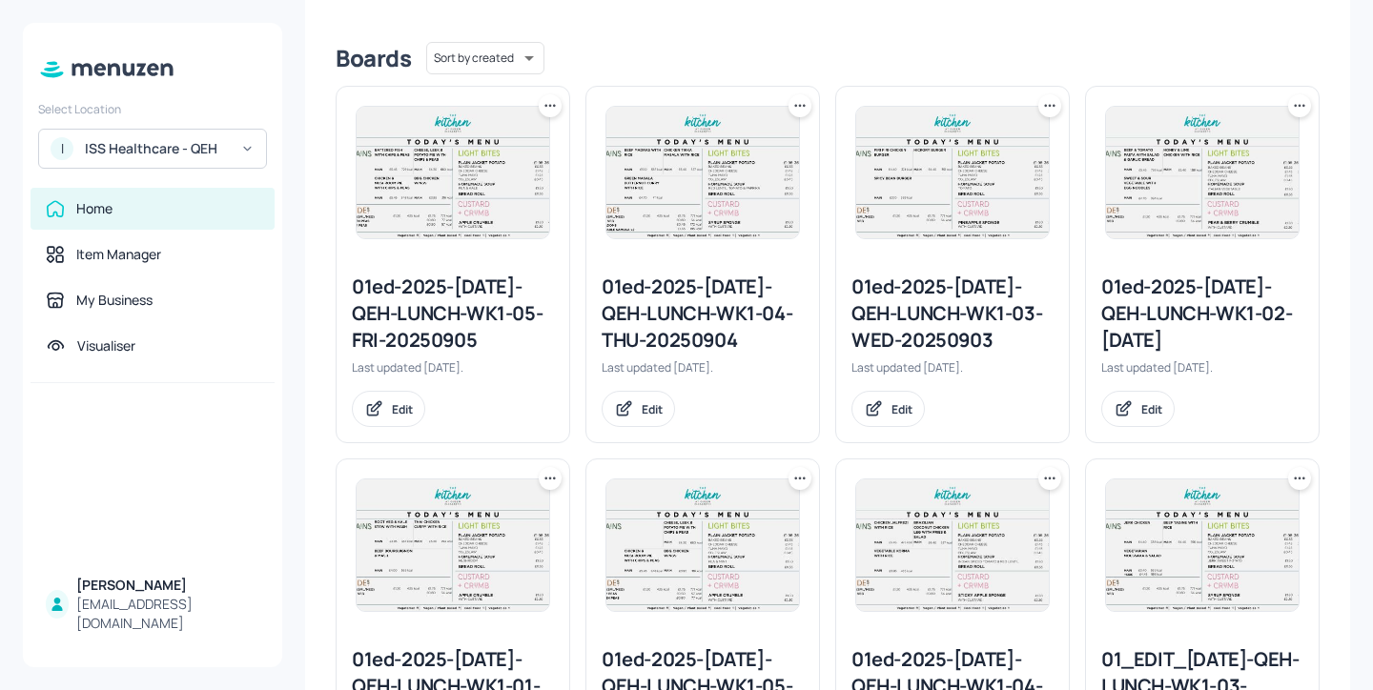
scroll to position [429, 0]
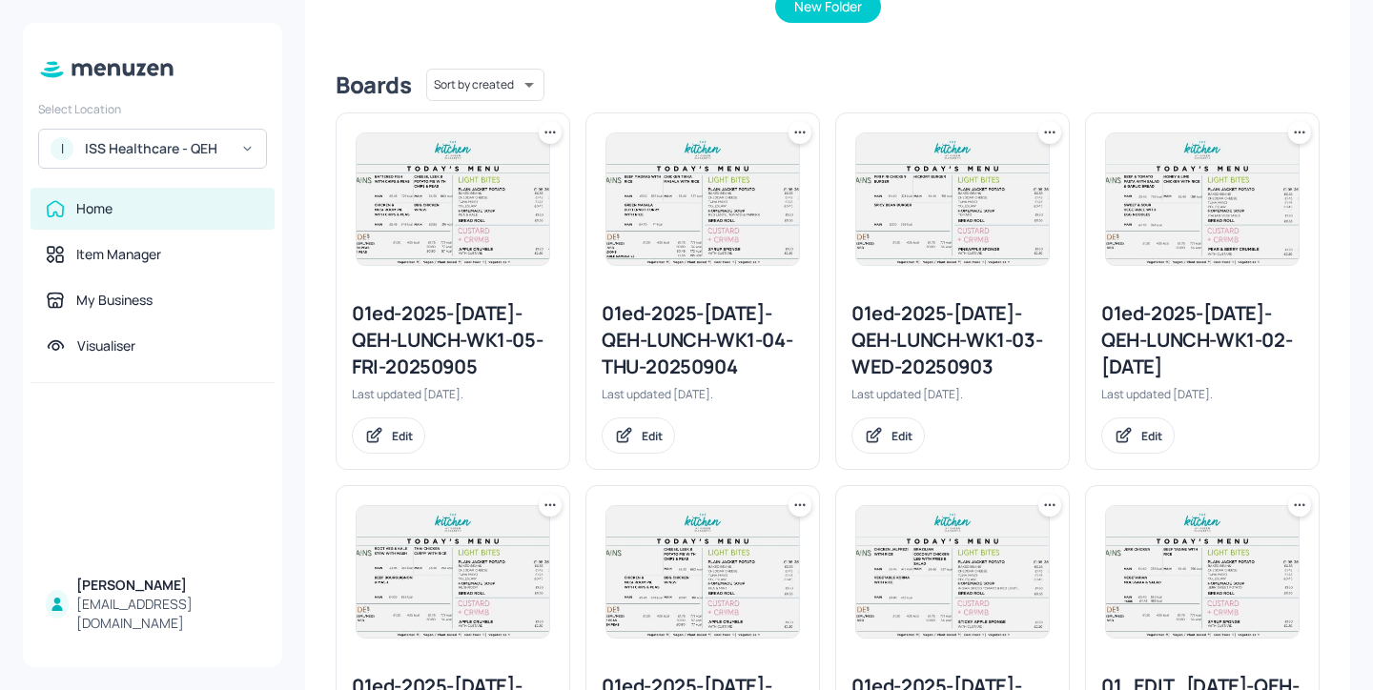
click at [549, 142] on div at bounding box center [550, 132] width 23 height 23
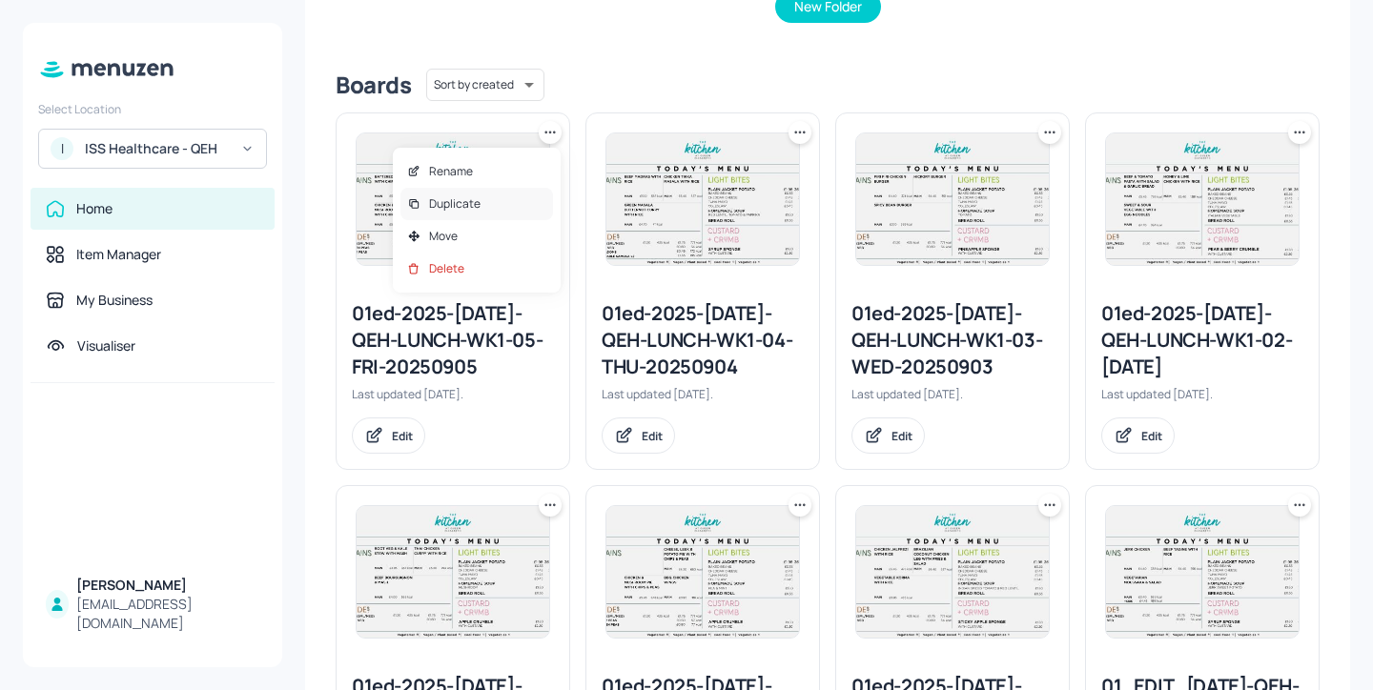
click at [541, 204] on div "Duplicate" at bounding box center [476, 204] width 153 height 32
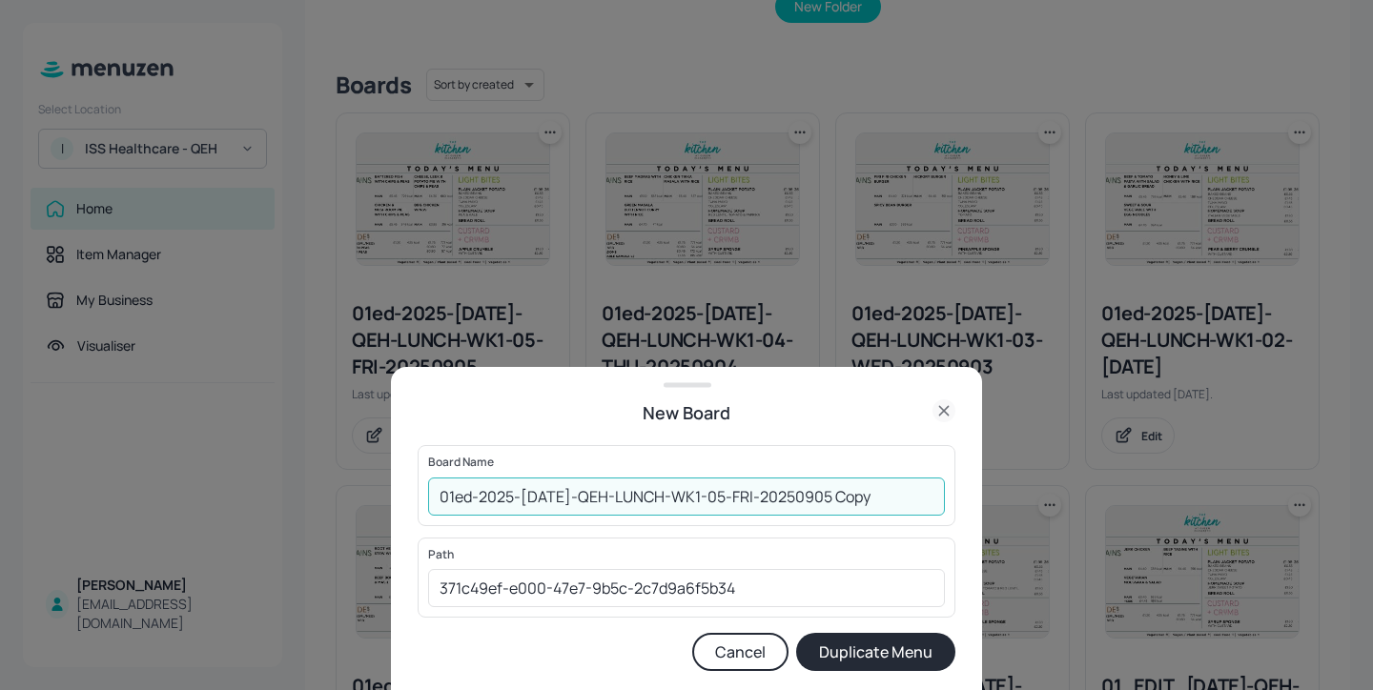
click at [676, 490] on input "01ed-2025-JUL-QEH-LUNCH-WK1-05-FRI-20250905 Copy" at bounding box center [686, 497] width 517 height 38
drag, startPoint x: 856, startPoint y: 497, endPoint x: 791, endPoint y: 487, distance: 65.5
click at [791, 487] on input "01ed-2025-JUL-QEH-LUNCH-WK2-05-FRI-20250905 Copy" at bounding box center [686, 497] width 517 height 38
type input "01ed-2025-JUL-QEH-LUNCH-WK2-05-FRI-20250912"
click at [887, 659] on button "Duplicate Menu" at bounding box center [875, 652] width 159 height 38
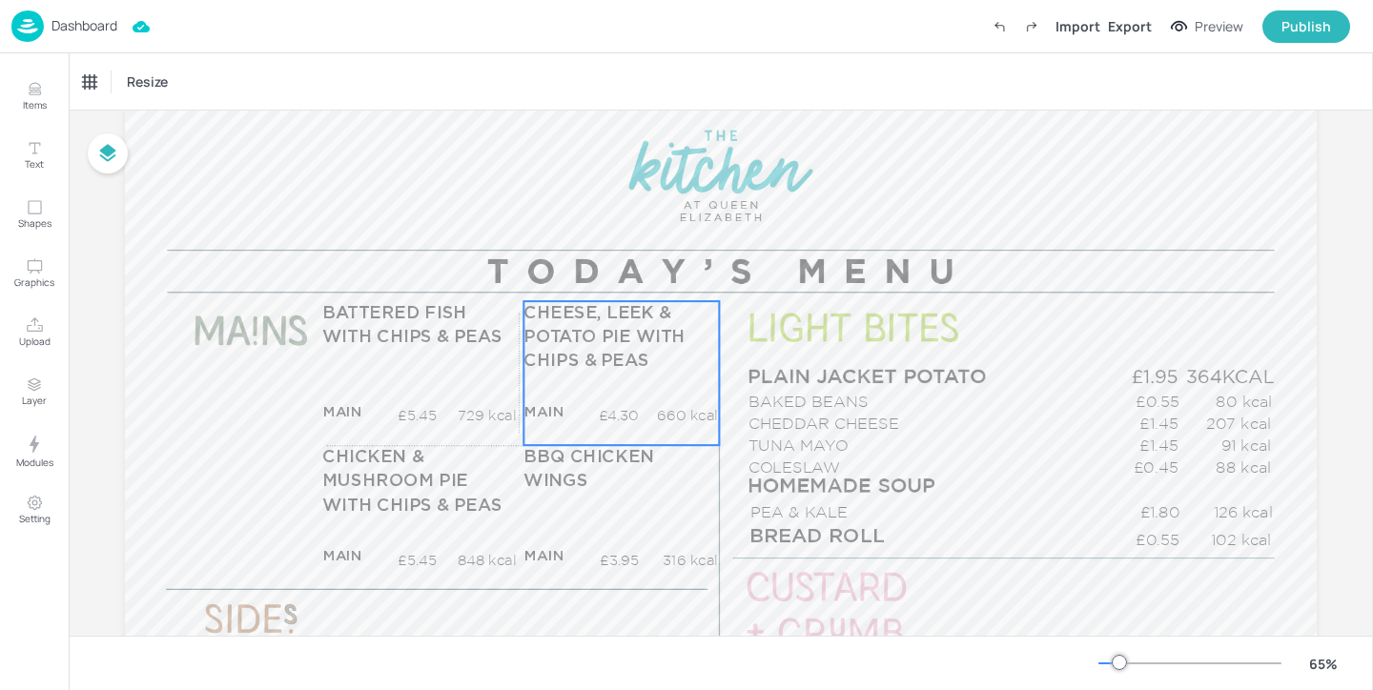
scroll to position [254, 0]
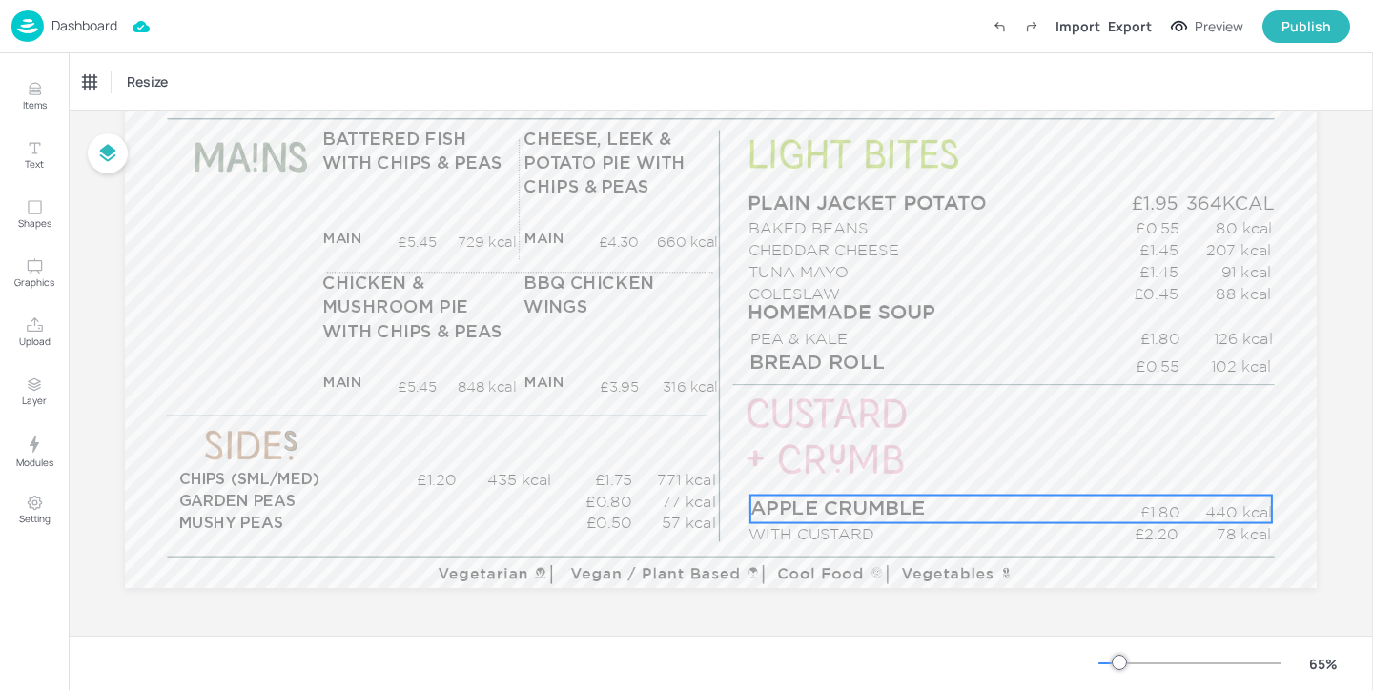
click at [820, 519] on p "APPLE CRUMBLE" at bounding box center [944, 510] width 388 height 28
click at [157, 79] on div "APPLE CRUMBLE" at bounding box center [129, 81] width 92 height 17
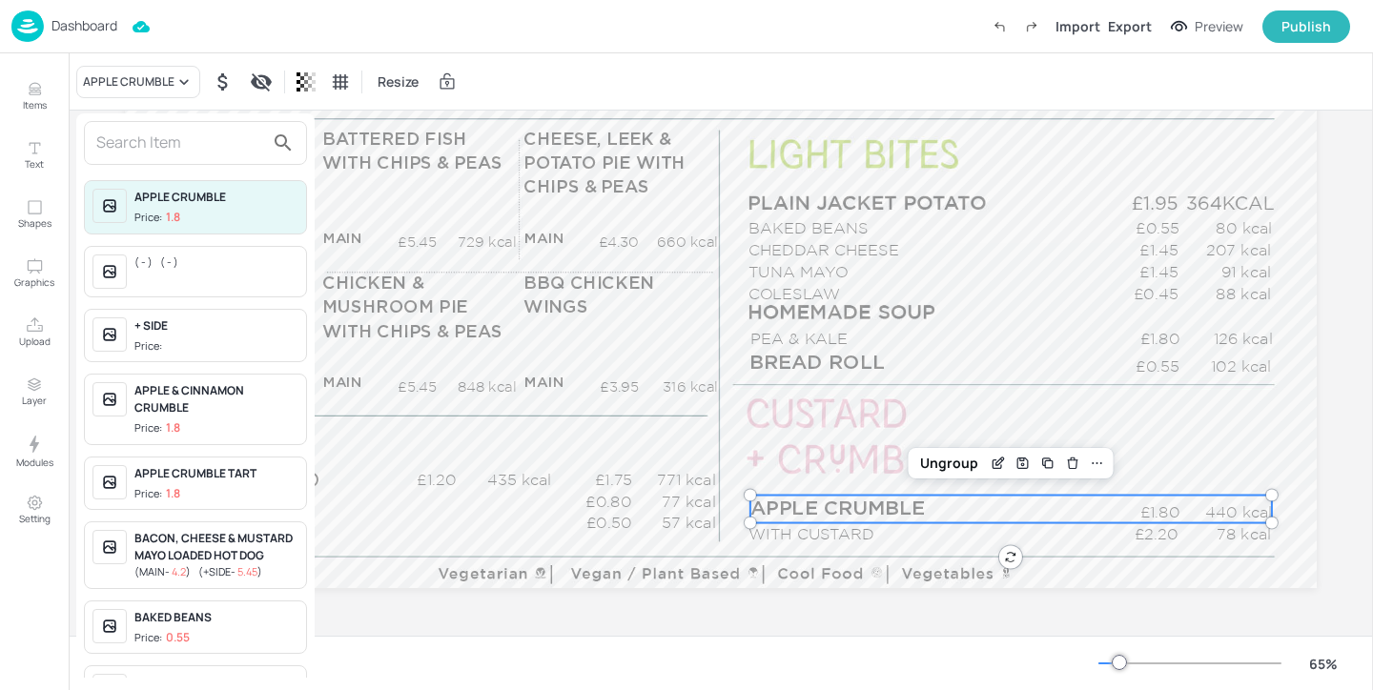
click at [158, 141] on input "text" at bounding box center [180, 143] width 168 height 31
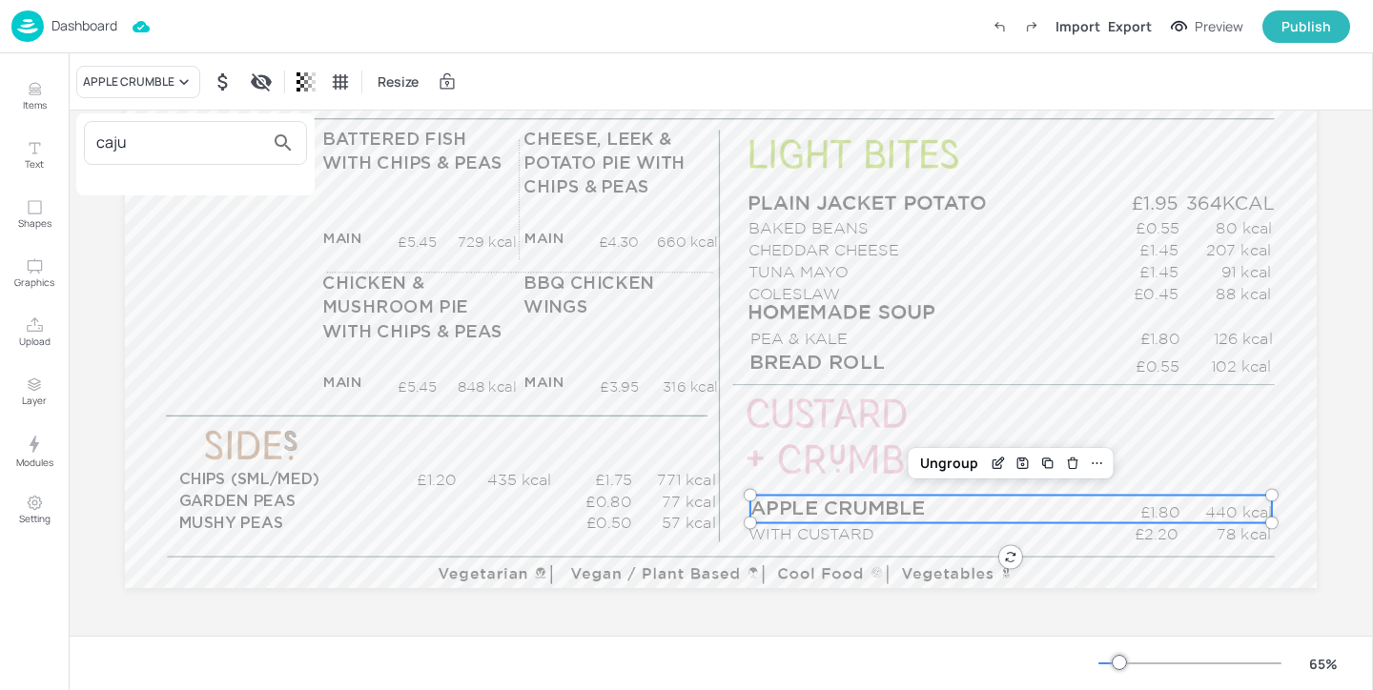
type input "caju"
click at [815, 332] on div at bounding box center [686, 345] width 1373 height 690
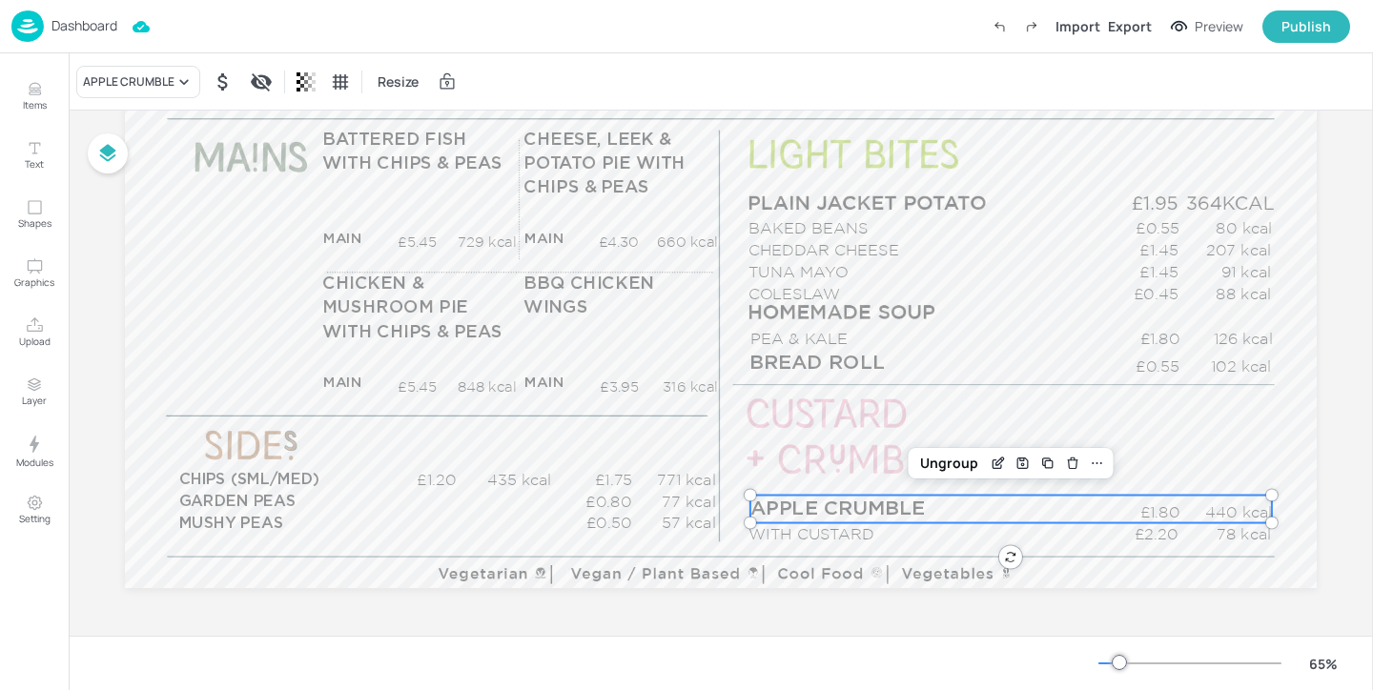
click at [789, 332] on p "PEA & KALE" at bounding box center [926, 339] width 353 height 22
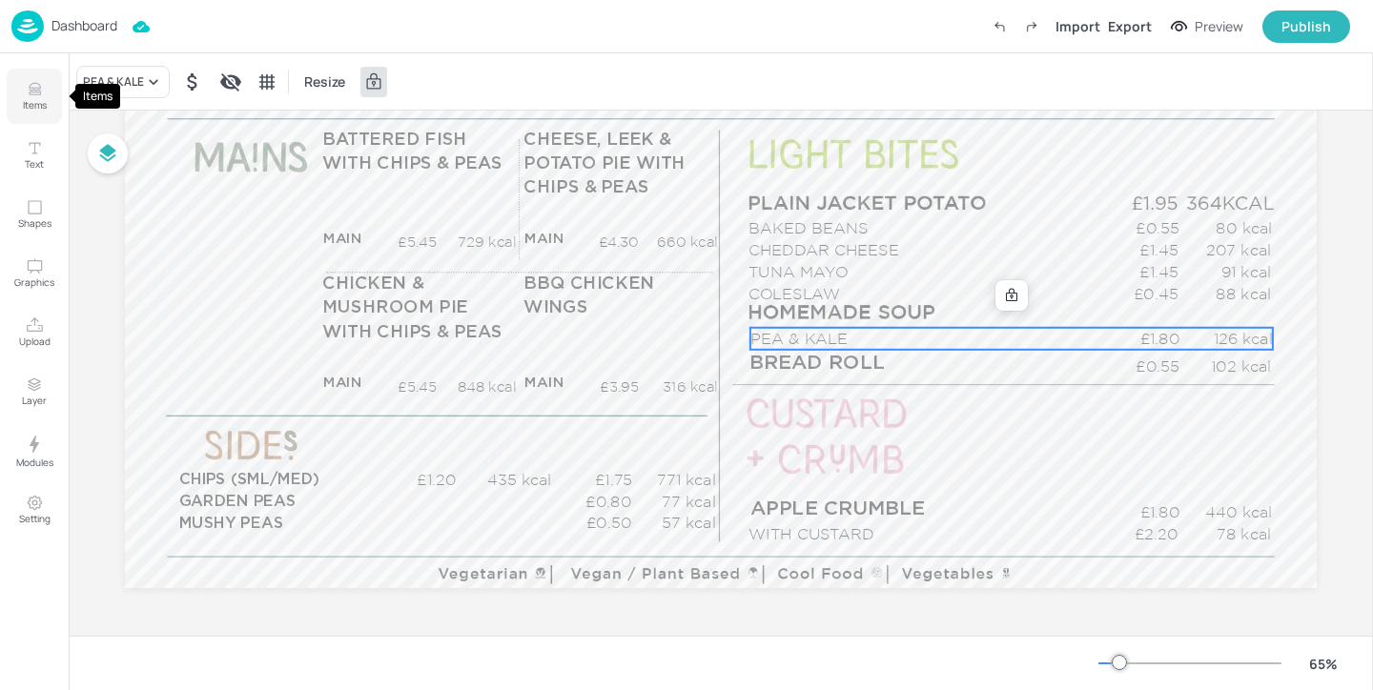
click at [46, 97] on button "Items" at bounding box center [34, 96] width 55 height 55
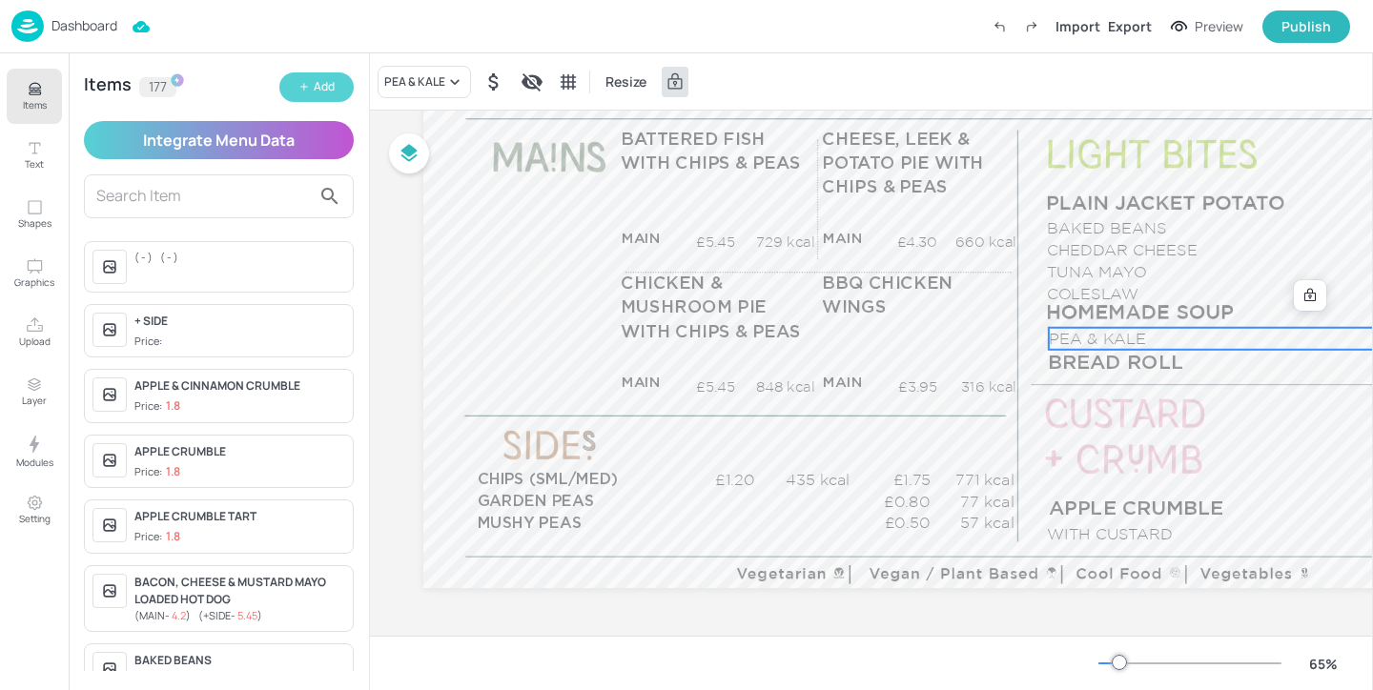
click at [318, 100] on button "Add" at bounding box center [316, 87] width 74 height 30
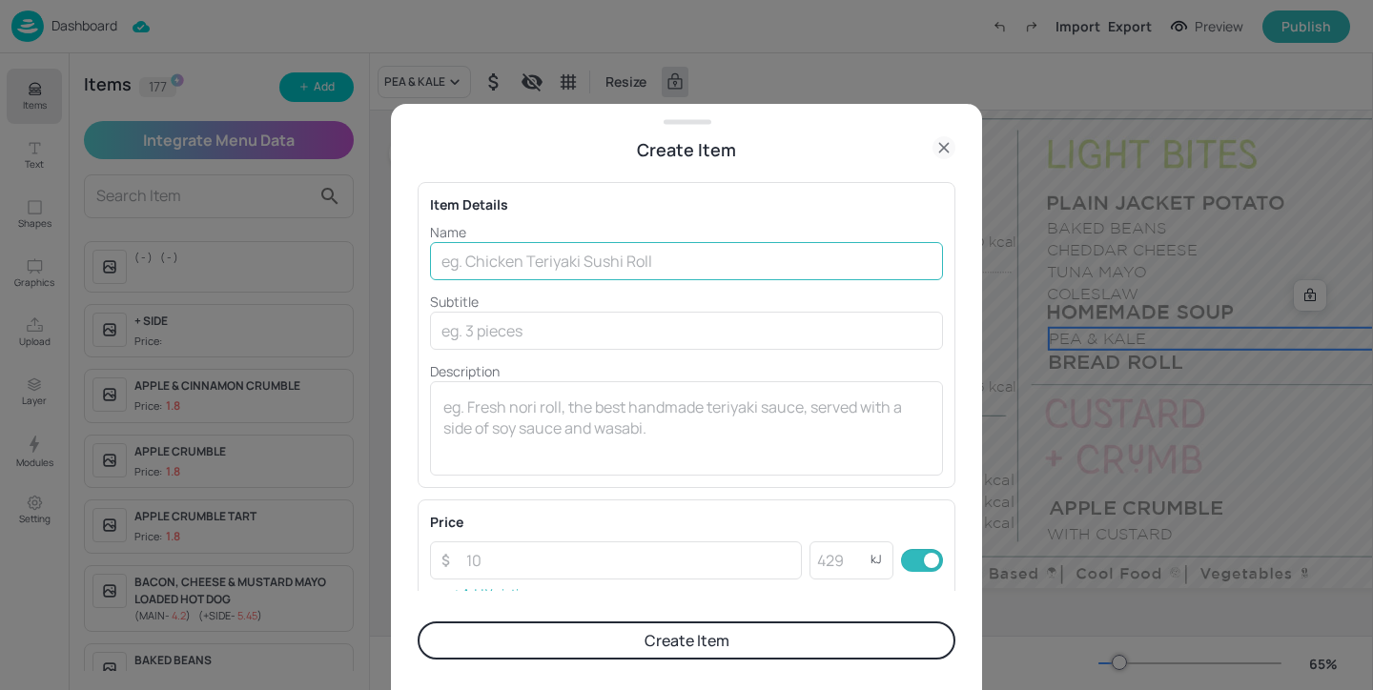
click at [574, 250] on input "text" at bounding box center [686, 261] width 513 height 38
type input "CAJUN SWEET POTATO"
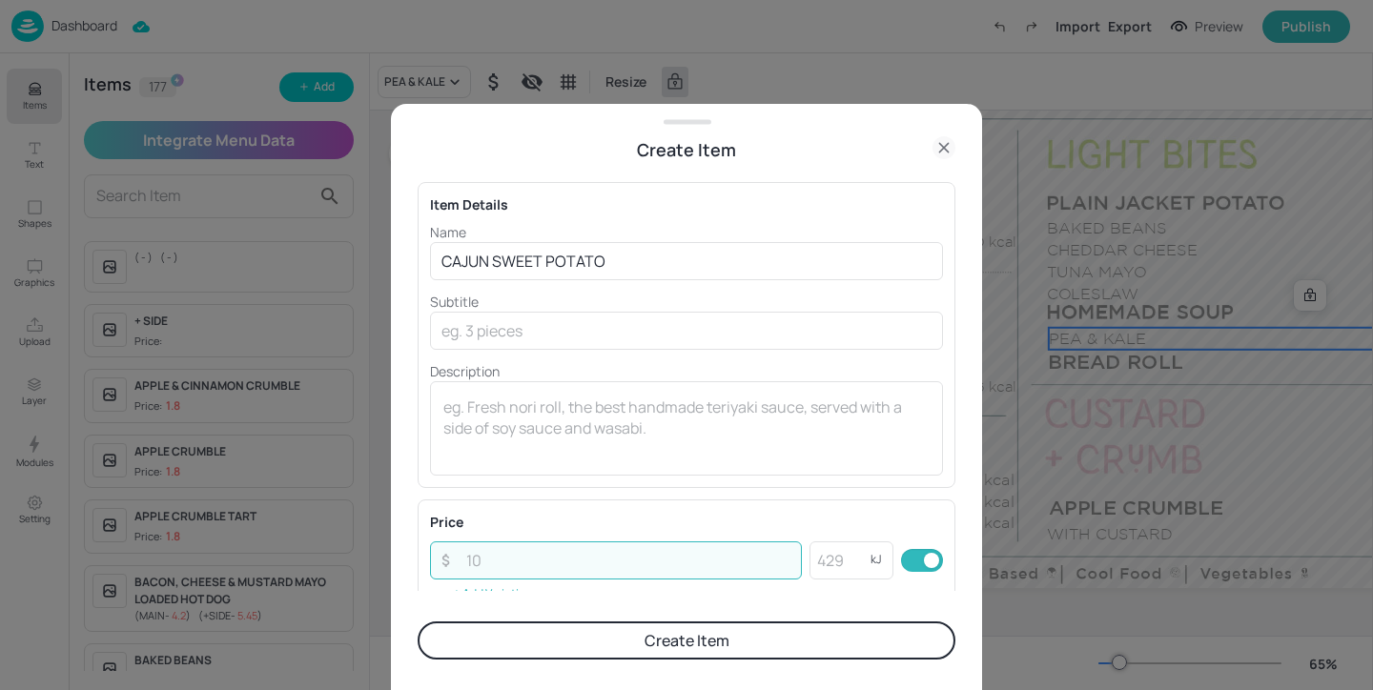
click at [657, 554] on input "number" at bounding box center [628, 561] width 347 height 38
type input "1.8"
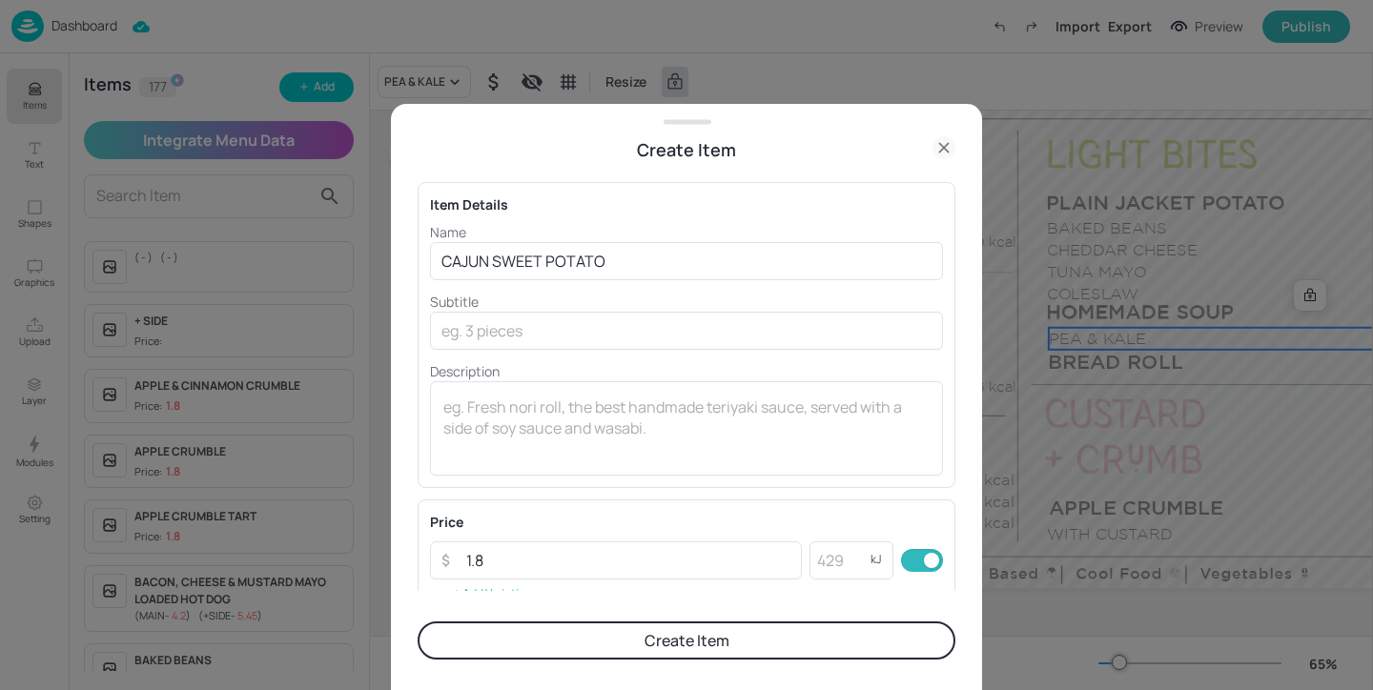
click at [783, 641] on button "Create Item" at bounding box center [687, 641] width 538 height 38
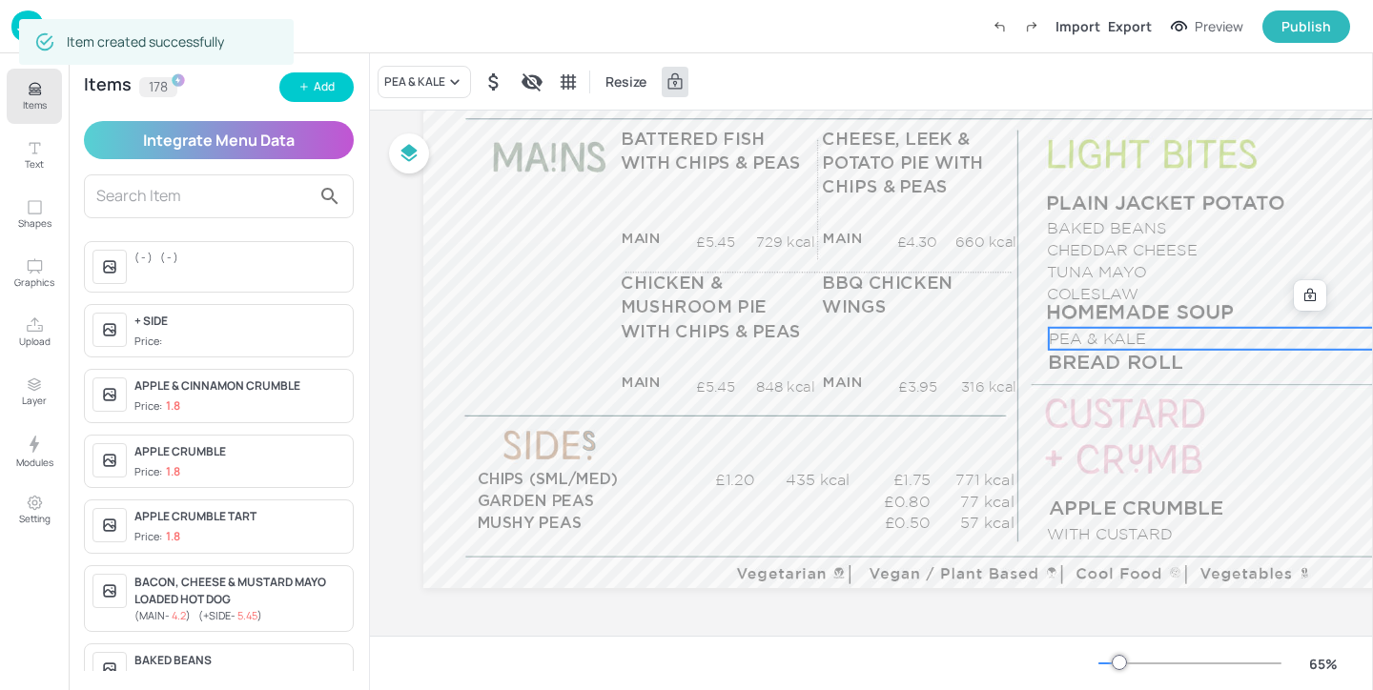
click at [447, 63] on div "PEA & KALE Resize" at bounding box center [871, 81] width 1003 height 56
click at [447, 71] on div "PEA & KALE" at bounding box center [424, 82] width 93 height 32
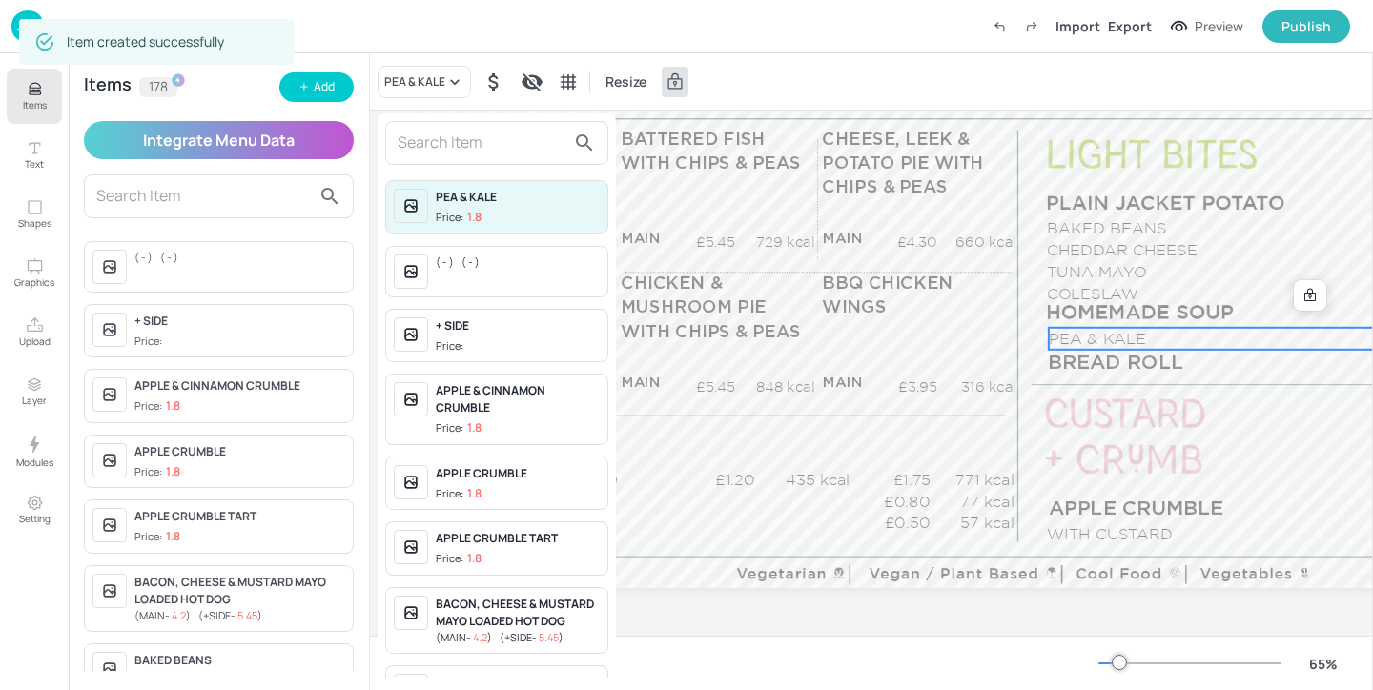
click at [447, 145] on input "text" at bounding box center [482, 143] width 168 height 31
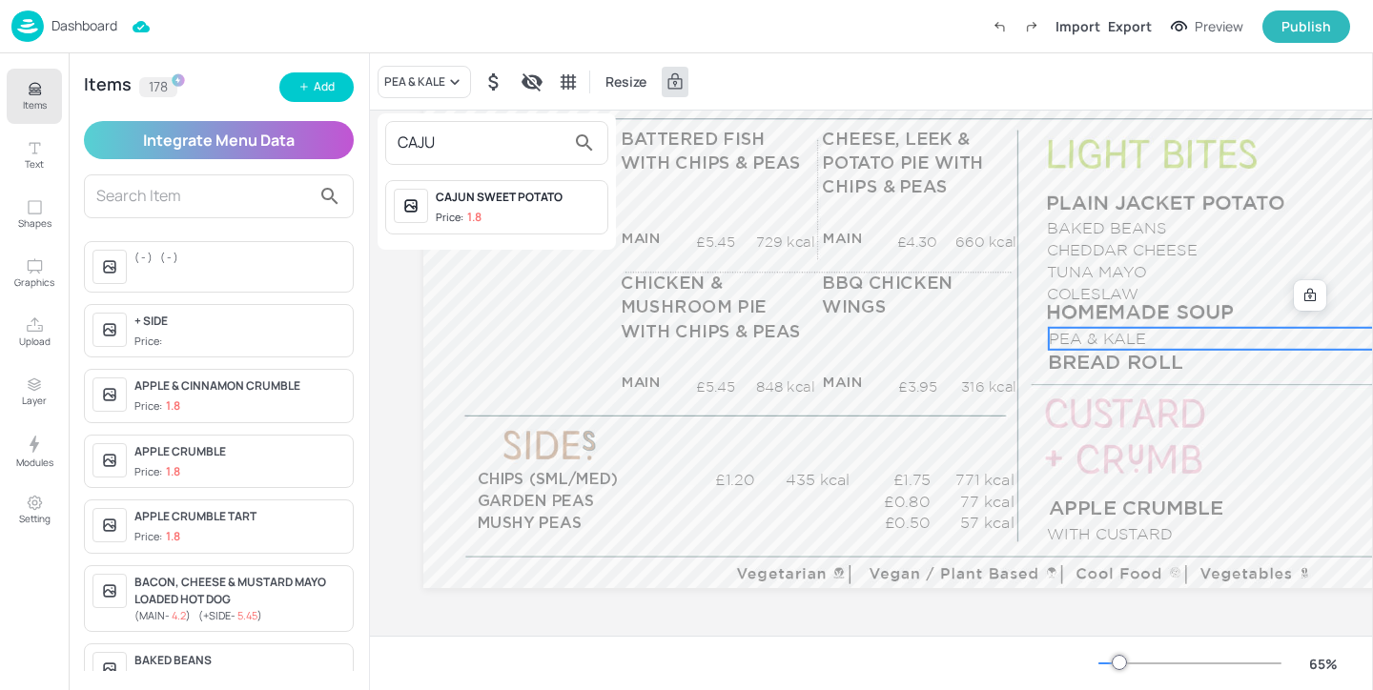
type input "CAJU"
click at [547, 205] on div "CAJUN SWEET POTATO" at bounding box center [518, 197] width 164 height 17
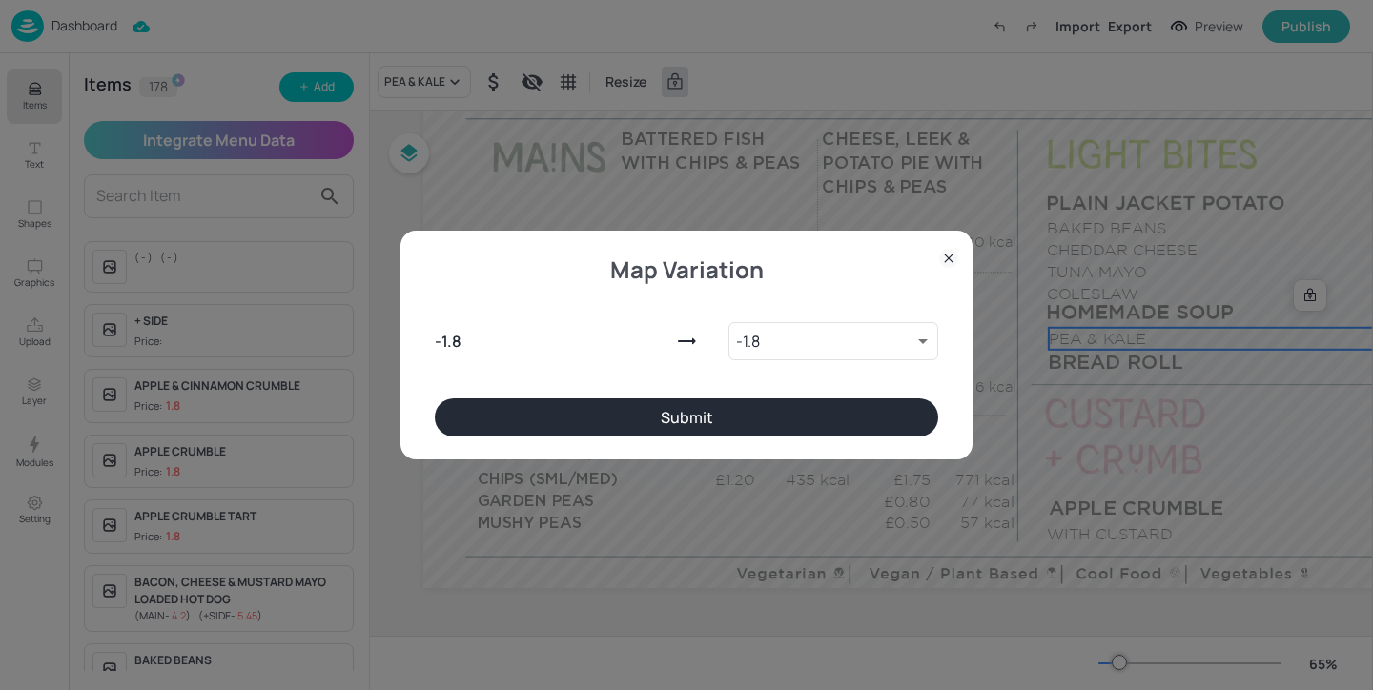
click at [773, 408] on button "Submit" at bounding box center [686, 418] width 503 height 38
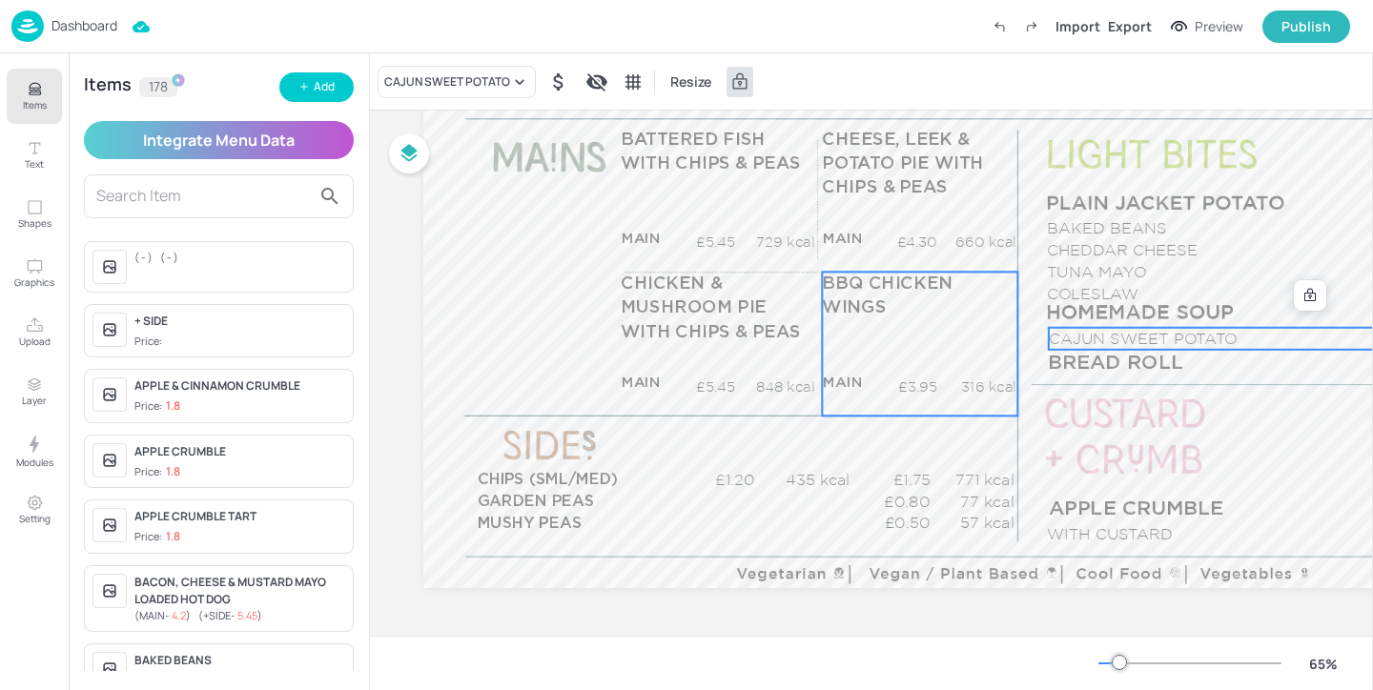
scroll to position [254, 301]
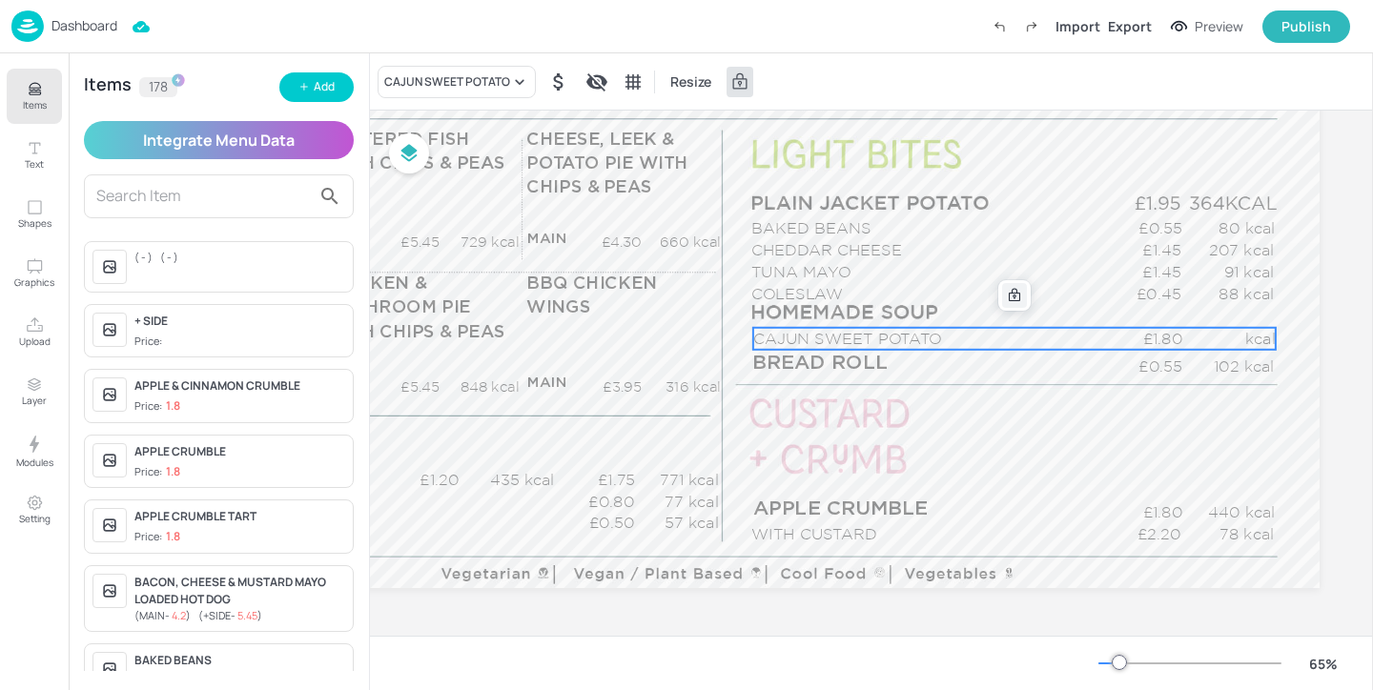
click at [1011, 297] on icon at bounding box center [1014, 295] width 15 height 15
click at [994, 297] on icon "Edit Item" at bounding box center [1002, 295] width 16 height 15
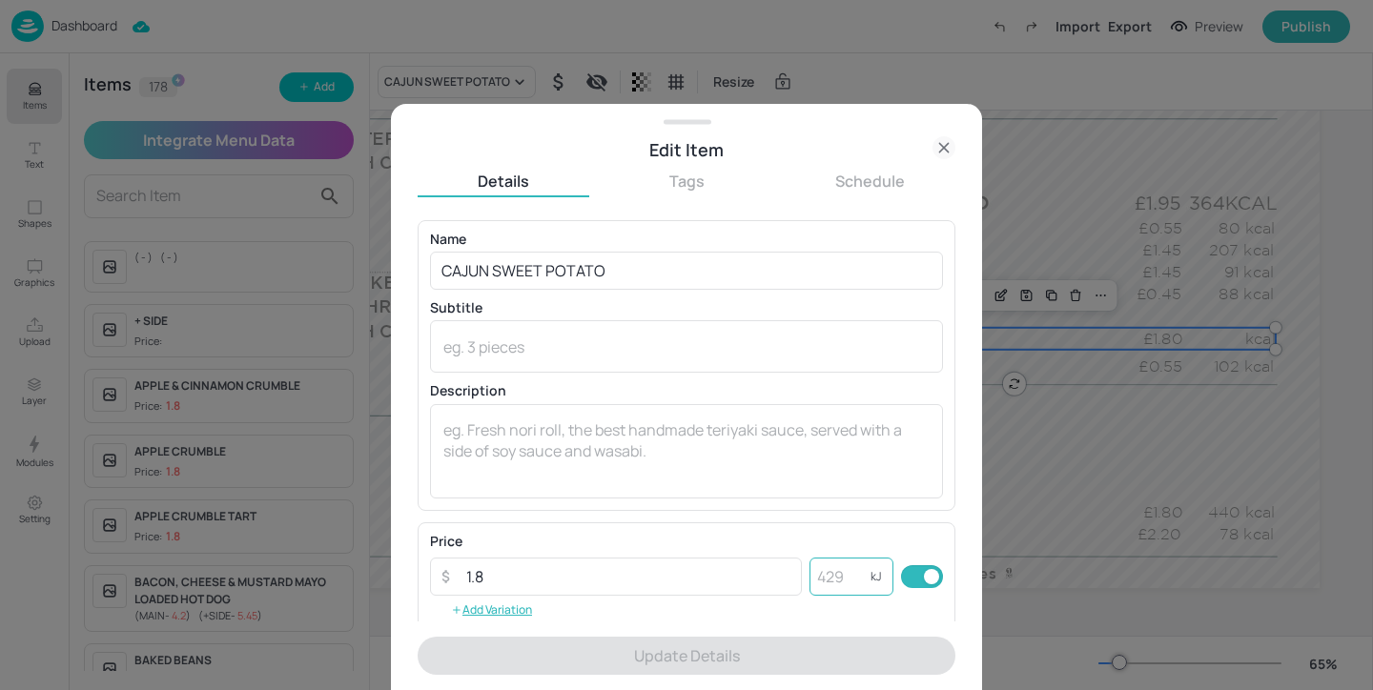
click at [826, 579] on input "number" at bounding box center [839, 577] width 61 height 38
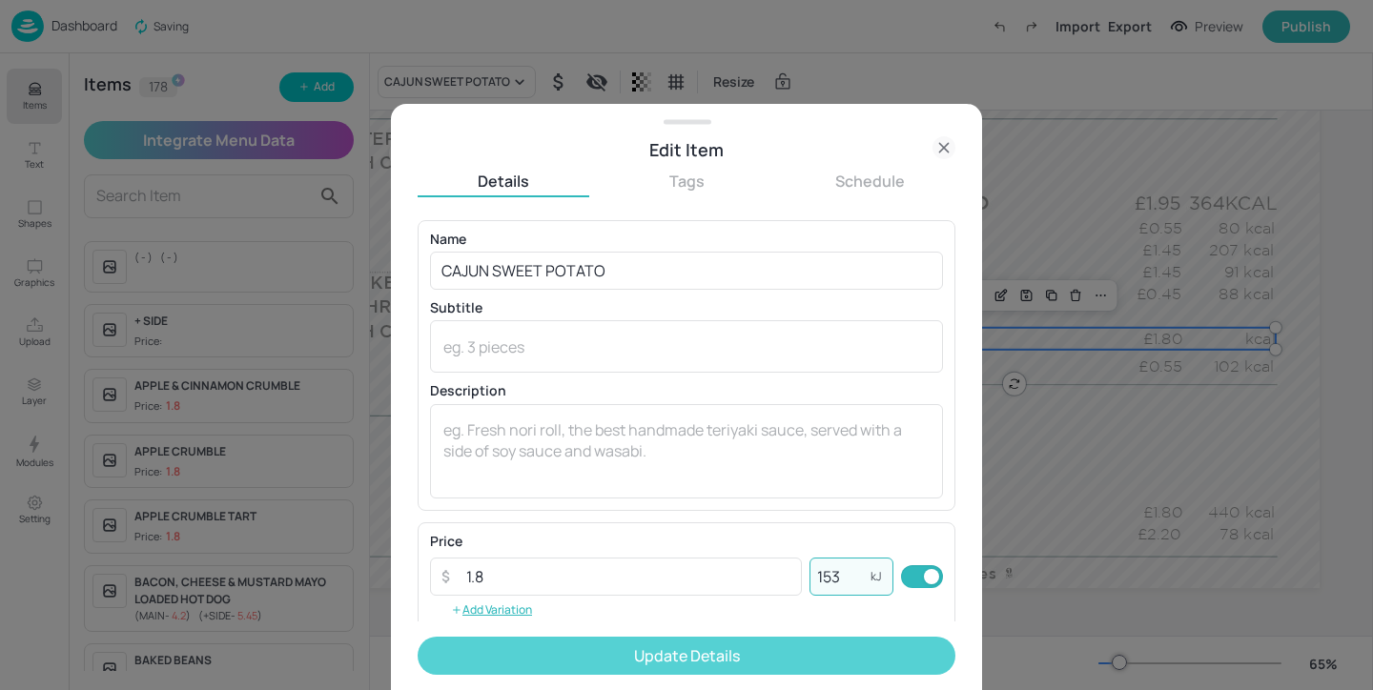
type input "153"
click at [747, 664] on button "Update Details" at bounding box center [687, 656] width 538 height 38
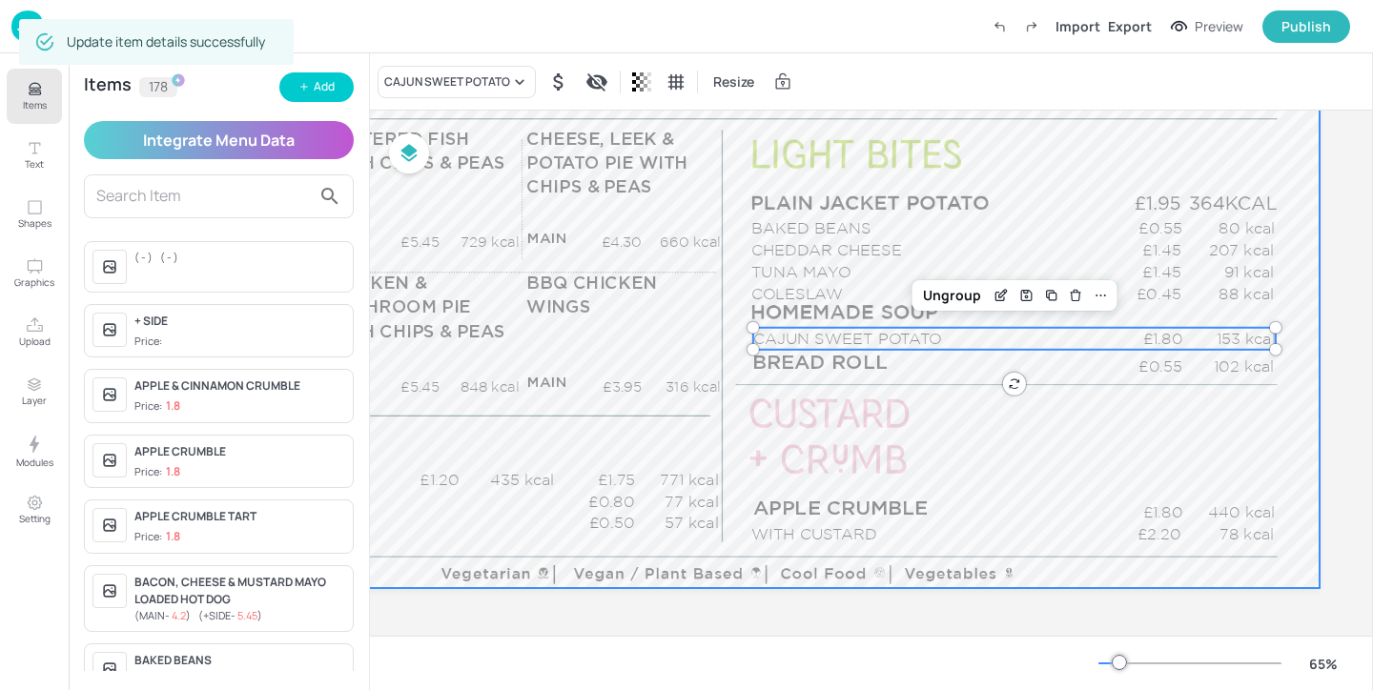
scroll to position [254, 0]
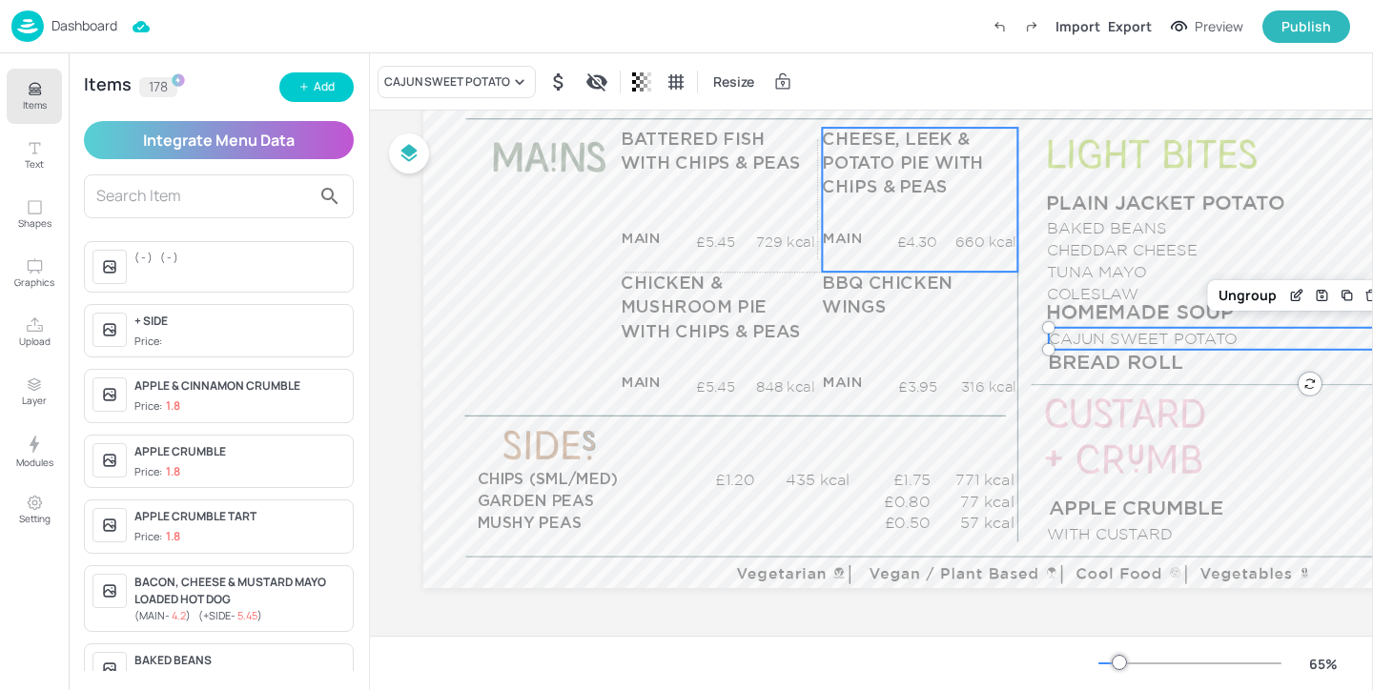
click at [909, 216] on div "CHEESE, LEEK & POTATO PIE WITH CHIPS & PEAS MAIN £4.30 660 kcal +SIDE £0.00 kcal" at bounding box center [919, 200] width 195 height 144
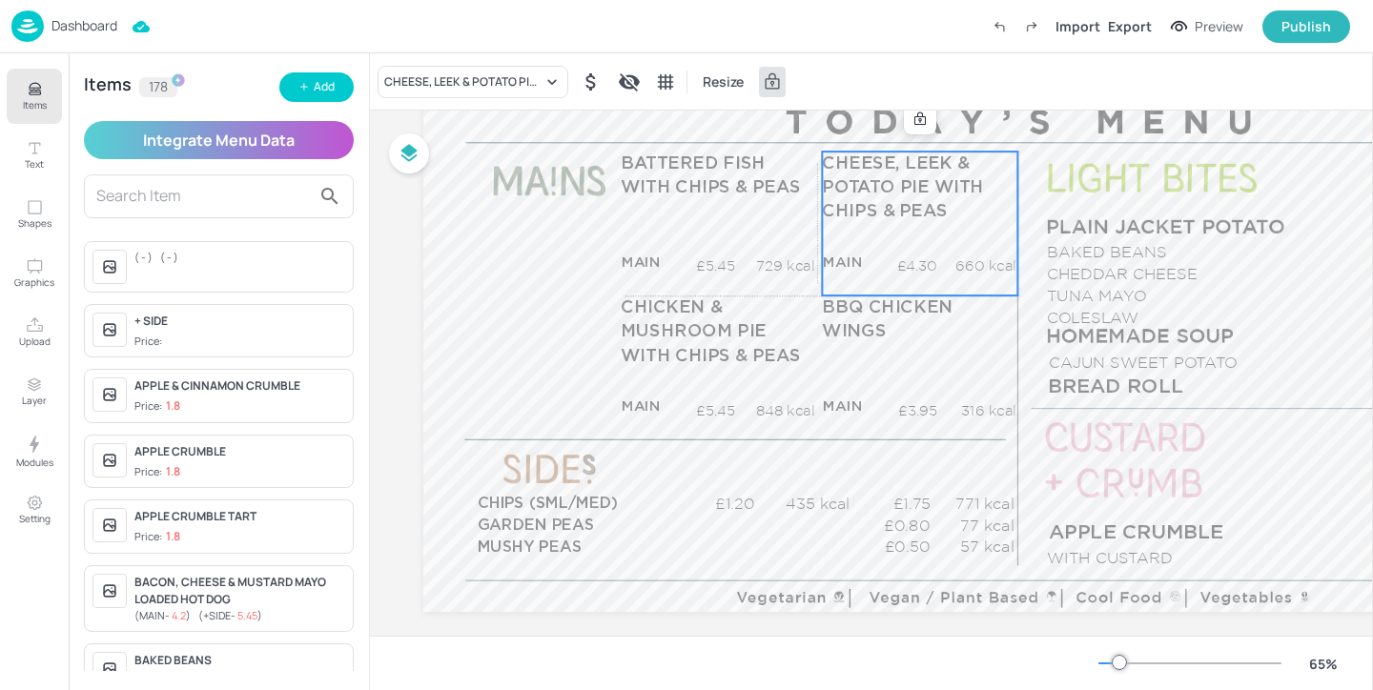
scroll to position [224, 0]
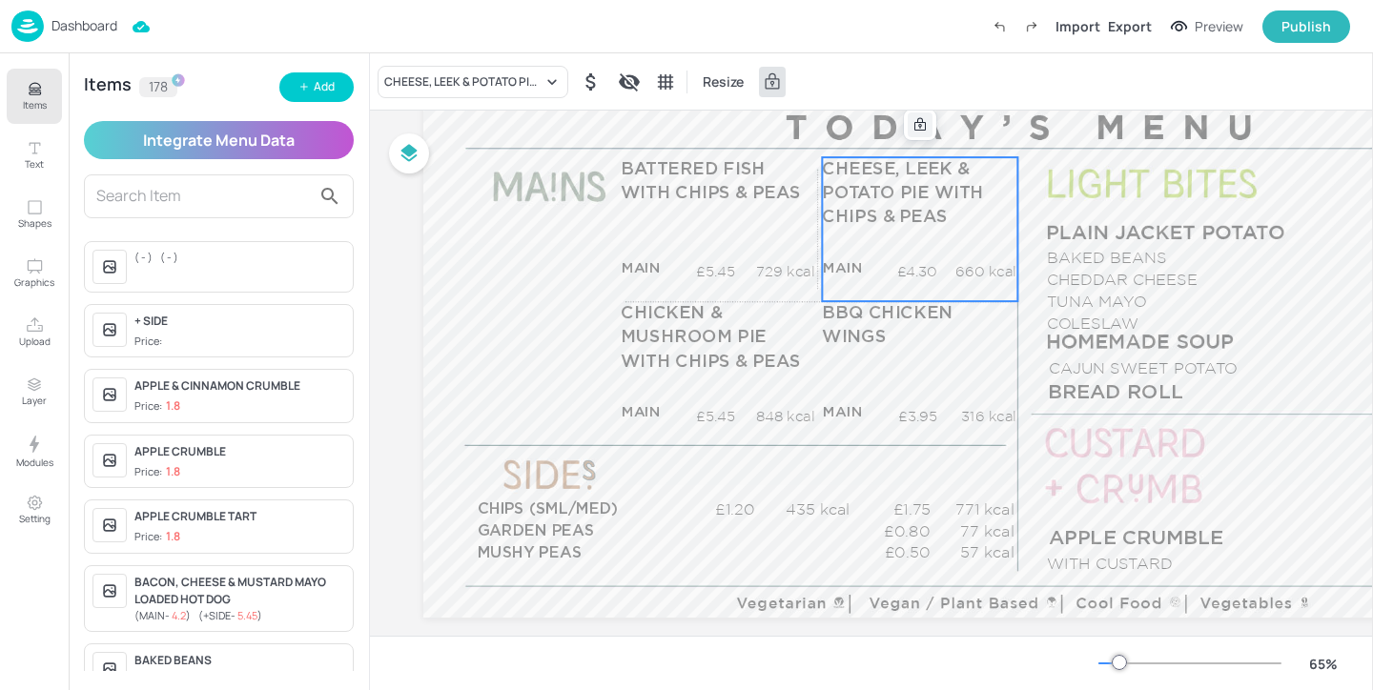
click at [920, 128] on icon at bounding box center [919, 124] width 15 height 15
click at [912, 128] on icon "Edit Item" at bounding box center [907, 124] width 16 height 15
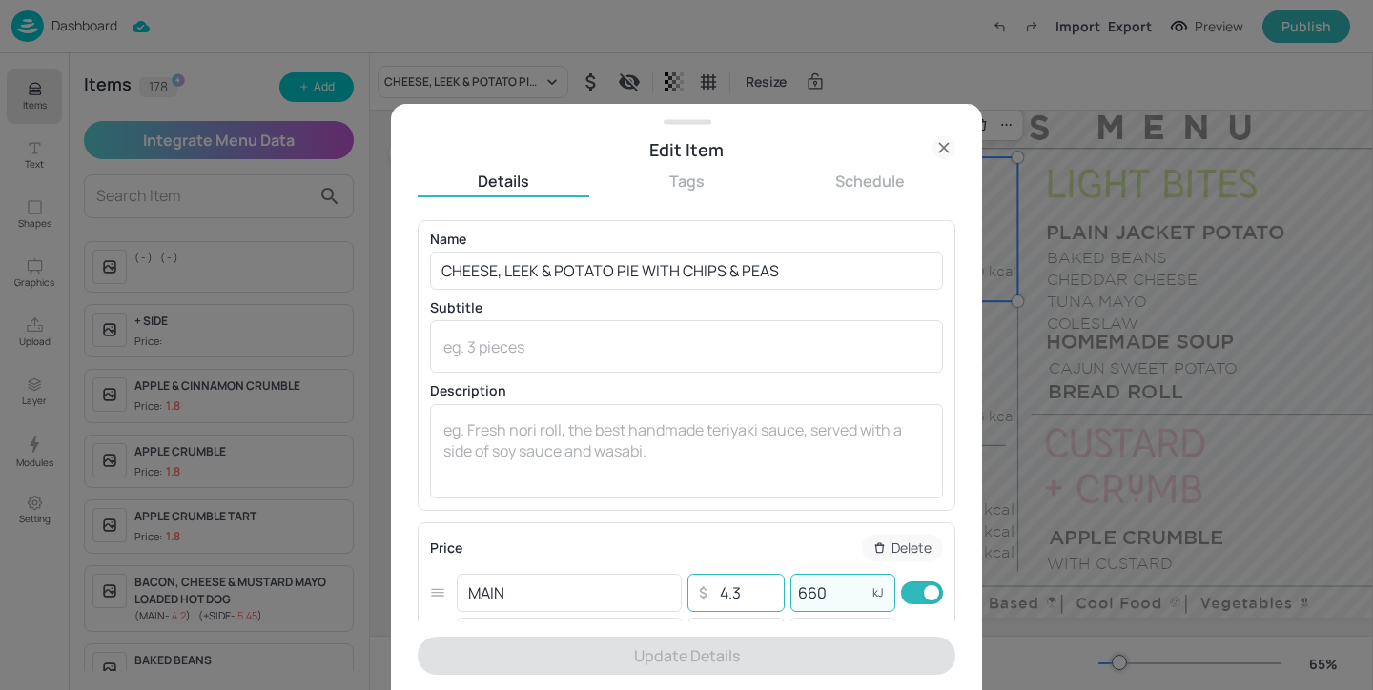
drag, startPoint x: 827, startPoint y: 600, endPoint x: 745, endPoint y: 578, distance: 84.9
click at [745, 578] on div "MAIN ​ ​ 4.3 ​ 660 kJ ​" at bounding box center [686, 593] width 513 height 44
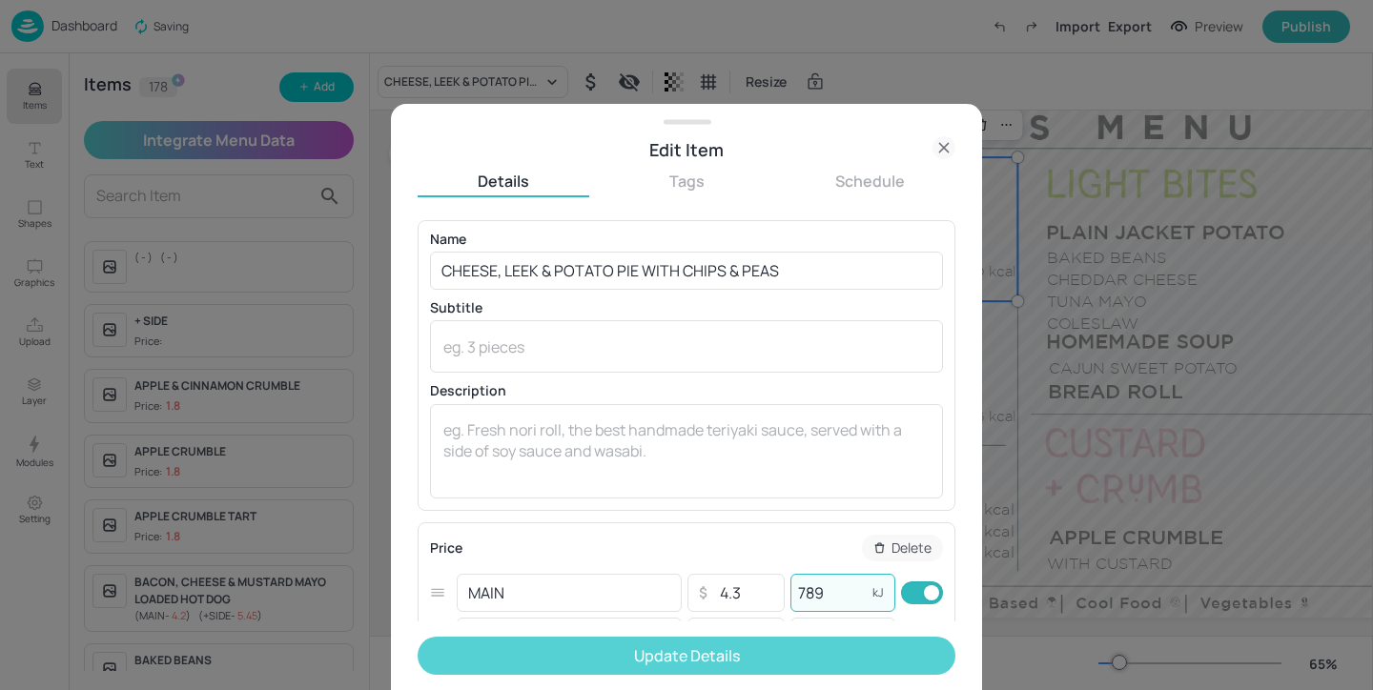
type input "789"
click at [769, 649] on button "Update Details" at bounding box center [687, 656] width 538 height 38
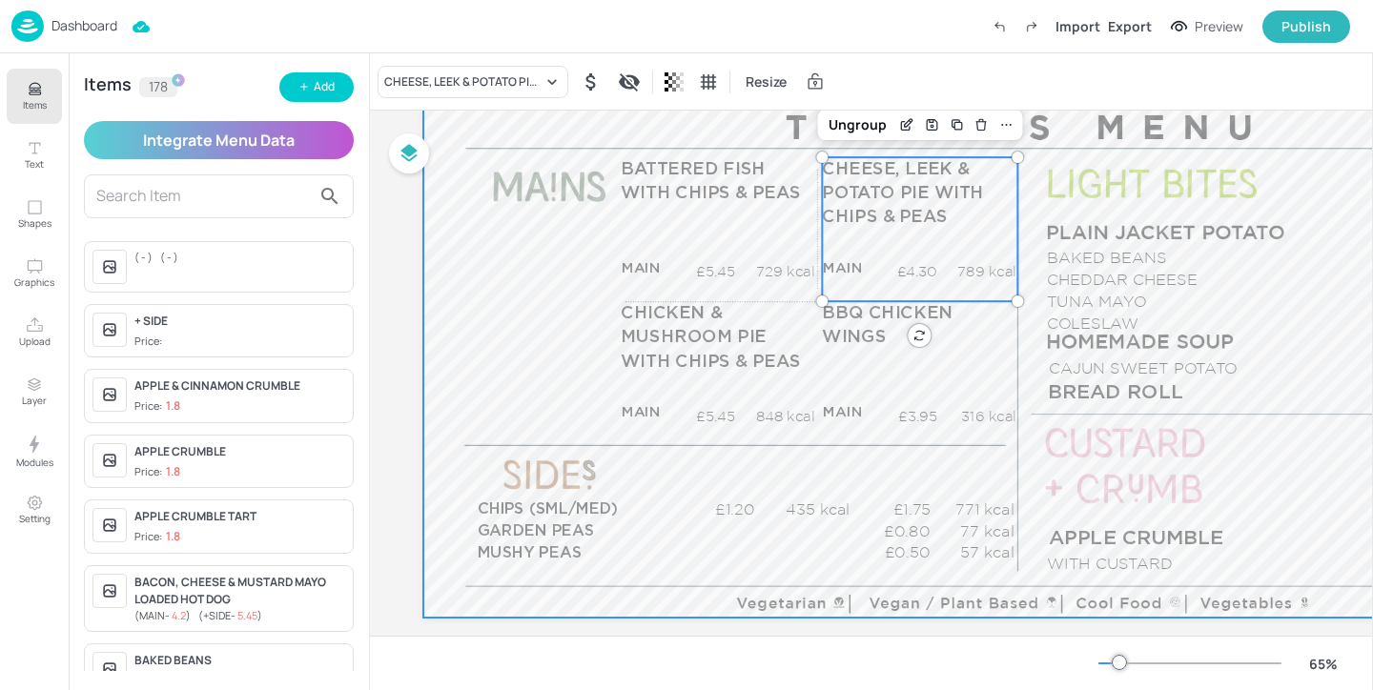
click at [711, 154] on div at bounding box center [1019, 283] width 1192 height 670
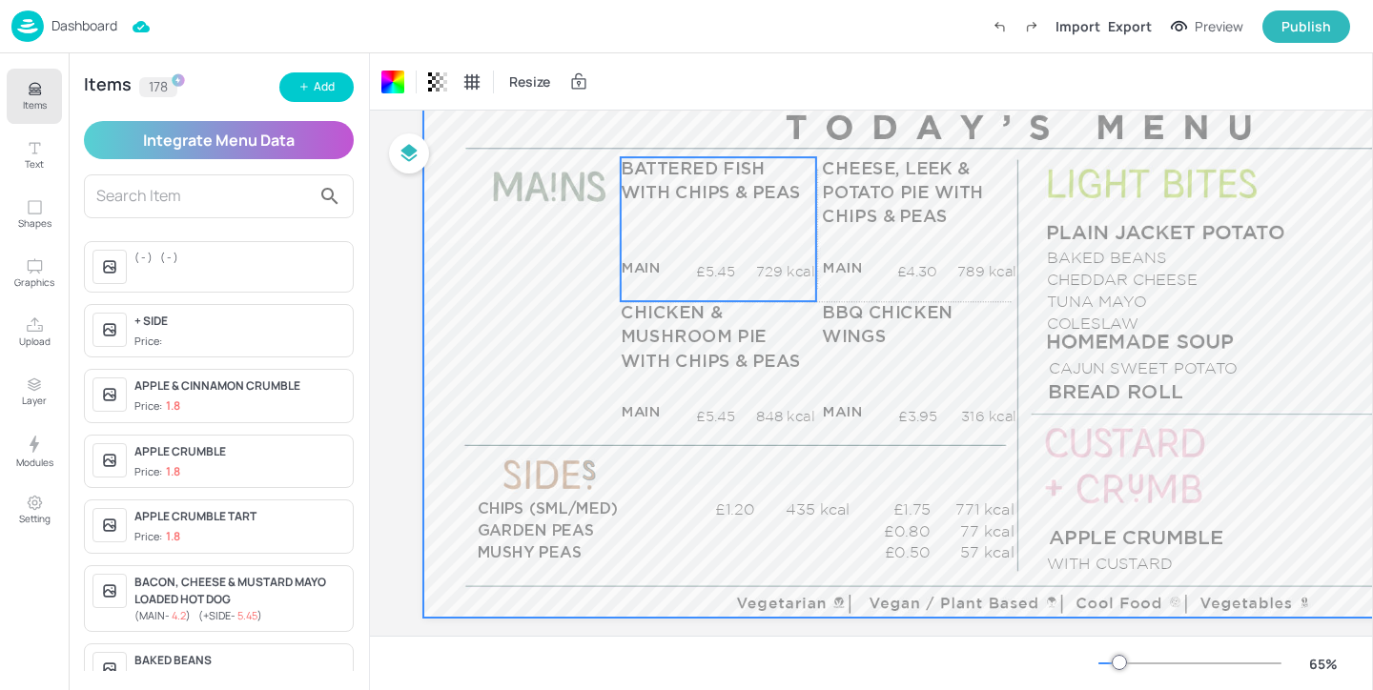
click at [716, 179] on p "BATTERED FISH WITH CHIPS & PEAS" at bounding box center [718, 181] width 195 height 49
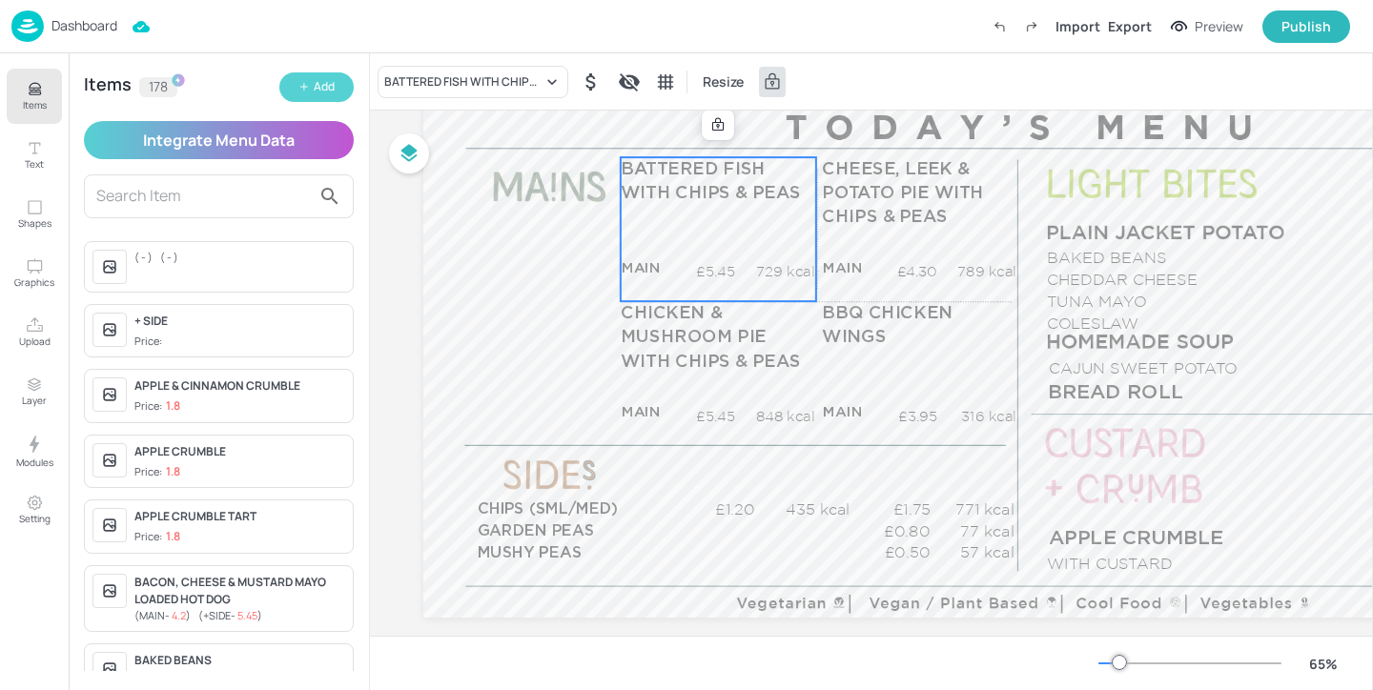
click at [318, 87] on div "Add" at bounding box center [324, 87] width 21 height 18
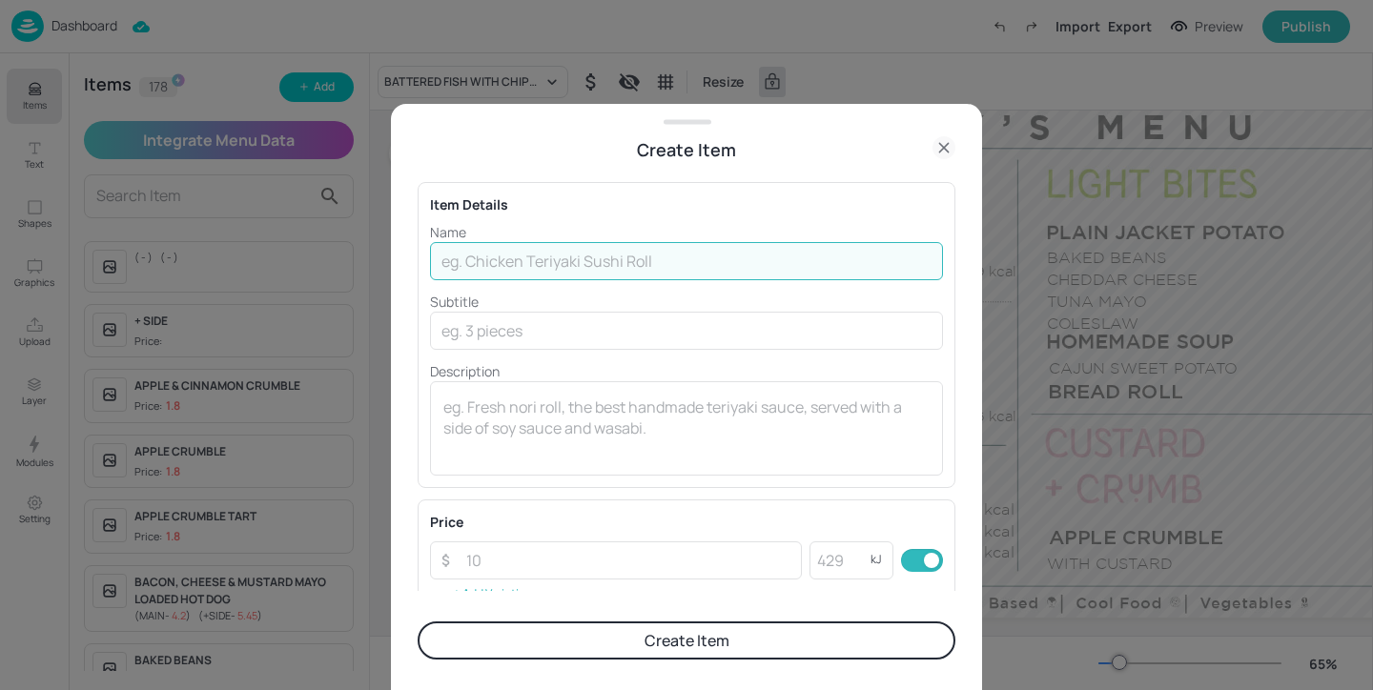
click at [452, 254] on input "text" at bounding box center [686, 261] width 513 height 38
type input "B"
type input "BREADED FISH FILLET WITH CHIPS & PEAS"
click at [537, 562] on input "number" at bounding box center [628, 561] width 347 height 38
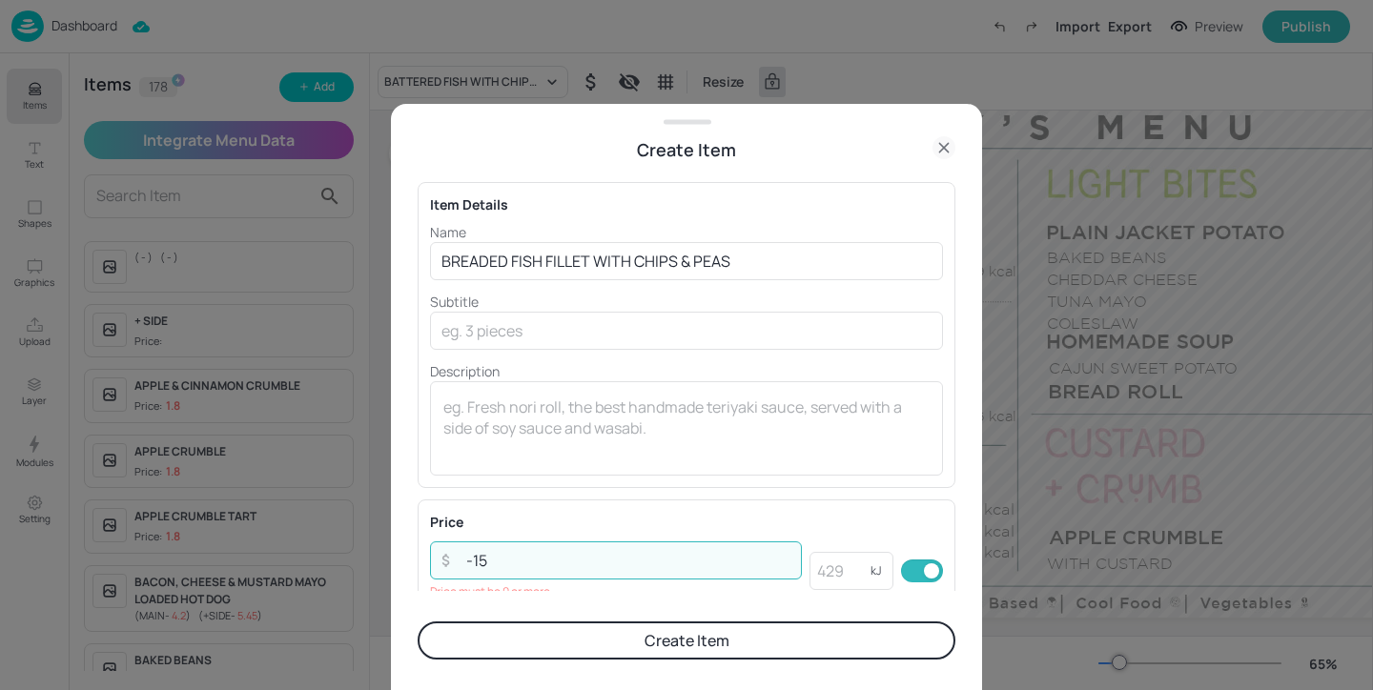
scroll to position [169, 0]
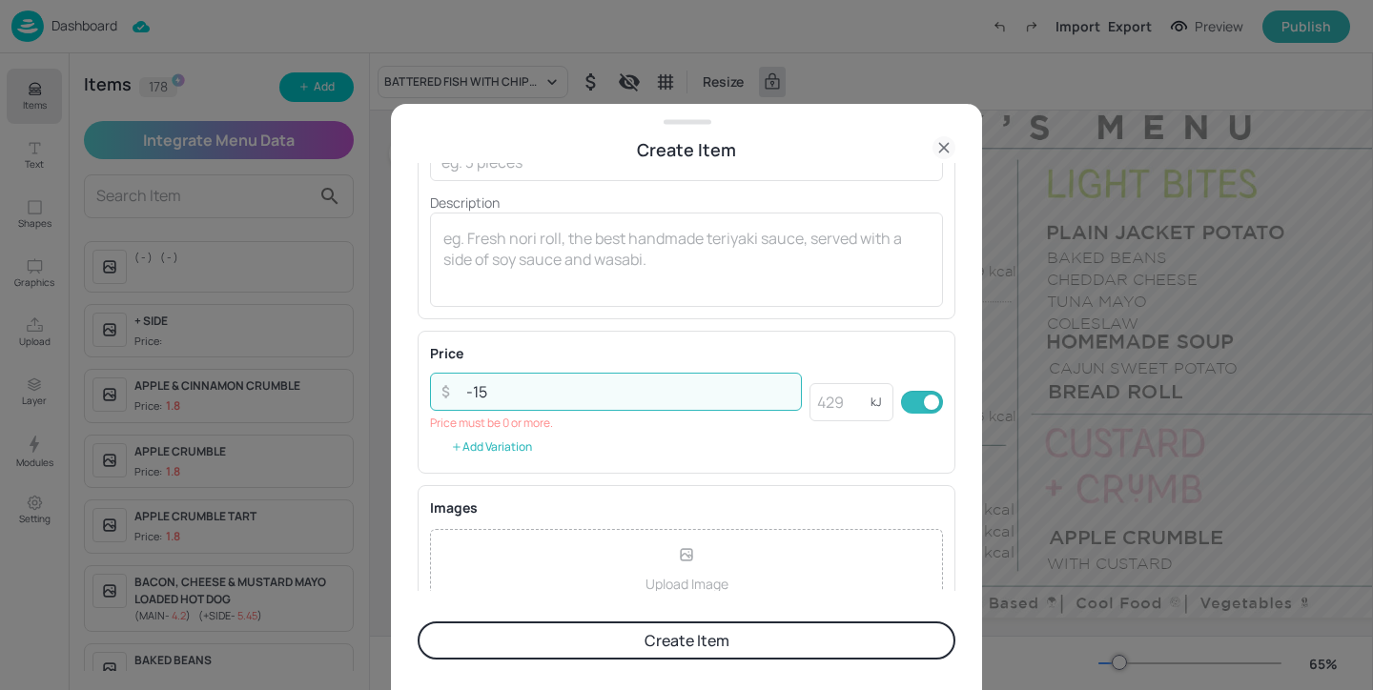
type input "-15"
click at [510, 454] on button "Add Variation" at bounding box center [491, 447] width 123 height 29
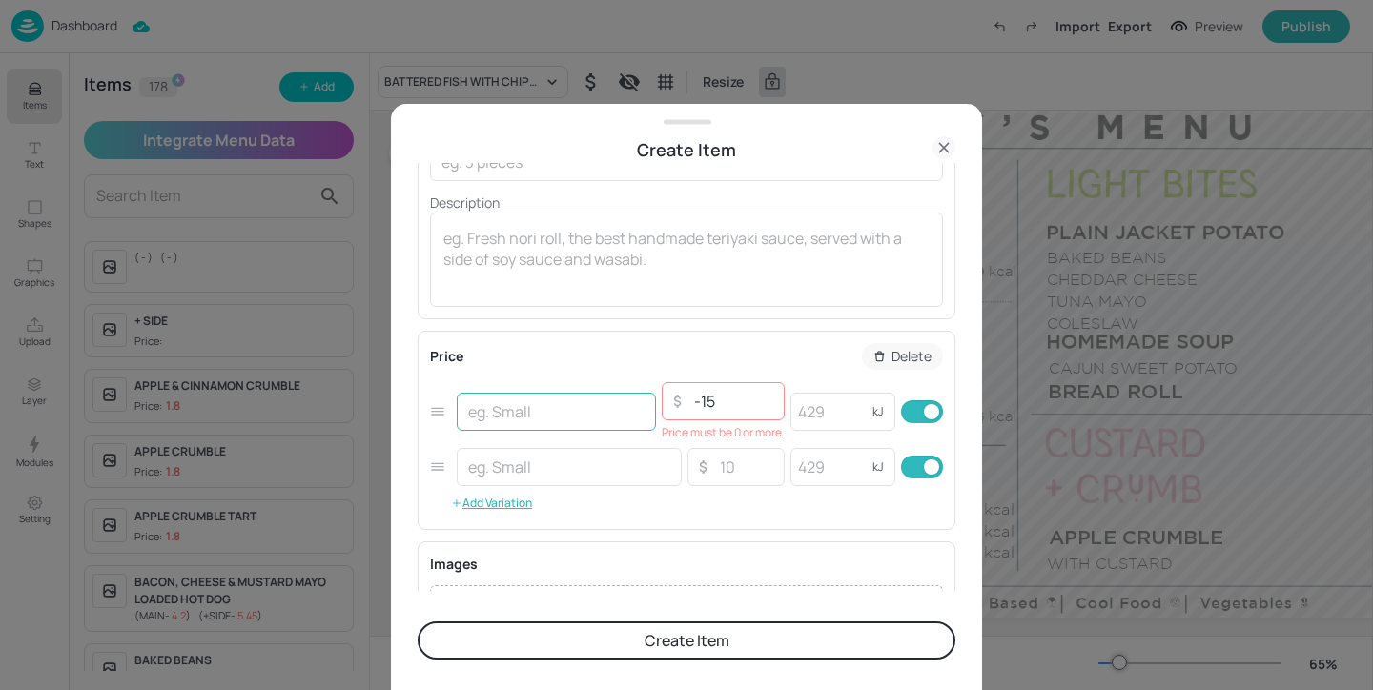
click at [514, 423] on input "text" at bounding box center [556, 412] width 199 height 38
type input "MAIN"
click at [496, 482] on input "text" at bounding box center [569, 467] width 225 height 38
click at [502, 472] on input "text" at bounding box center [569, 467] width 225 height 38
type input "_"
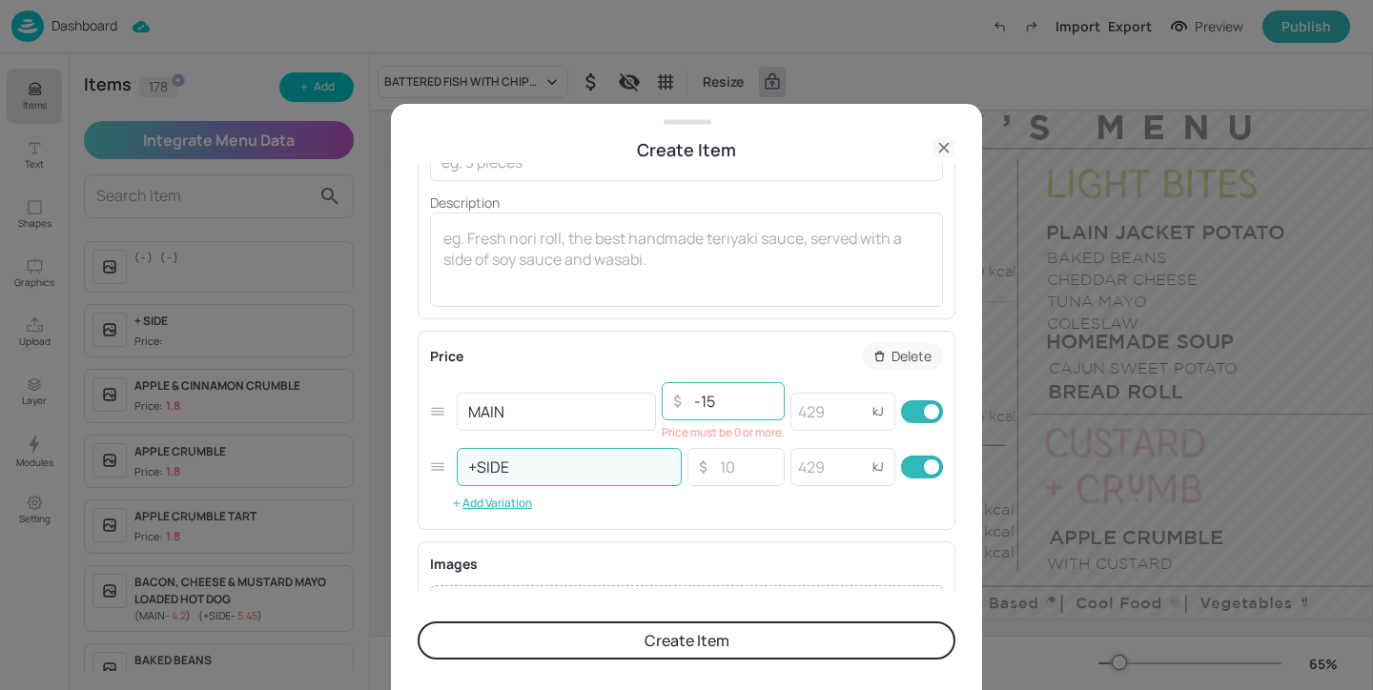
type input "+SIDE"
drag, startPoint x: 718, startPoint y: 407, endPoint x: 548, endPoint y: 407, distance: 169.7
click at [548, 407] on div "MAIN ​ ​ -15 ​ Price must be 0 or more. kJ ​" at bounding box center [686, 412] width 513 height 66
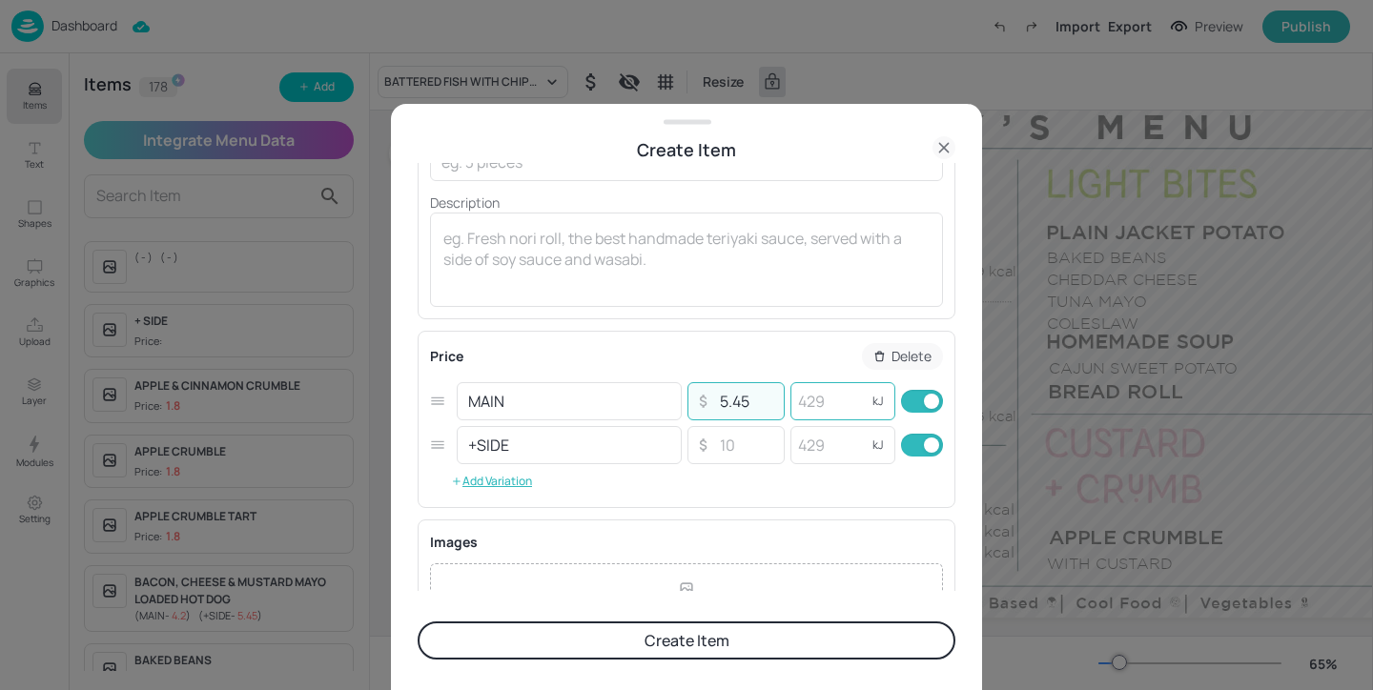
type input "5.45"
click at [830, 406] on input "number" at bounding box center [828, 401] width 76 height 38
type input "729"
click at [910, 442] on input "checkbox" at bounding box center [931, 445] width 69 height 23
checkbox input "false"
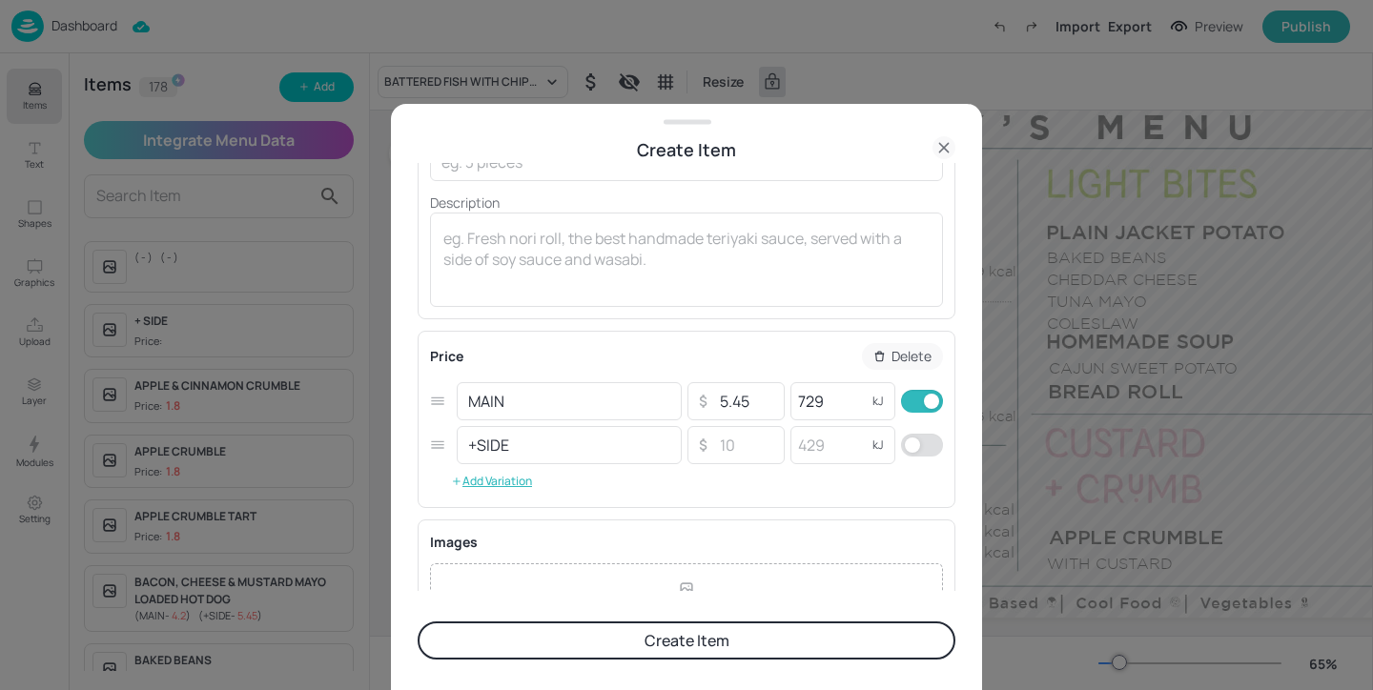
click at [780, 635] on button "Create Item" at bounding box center [687, 641] width 538 height 38
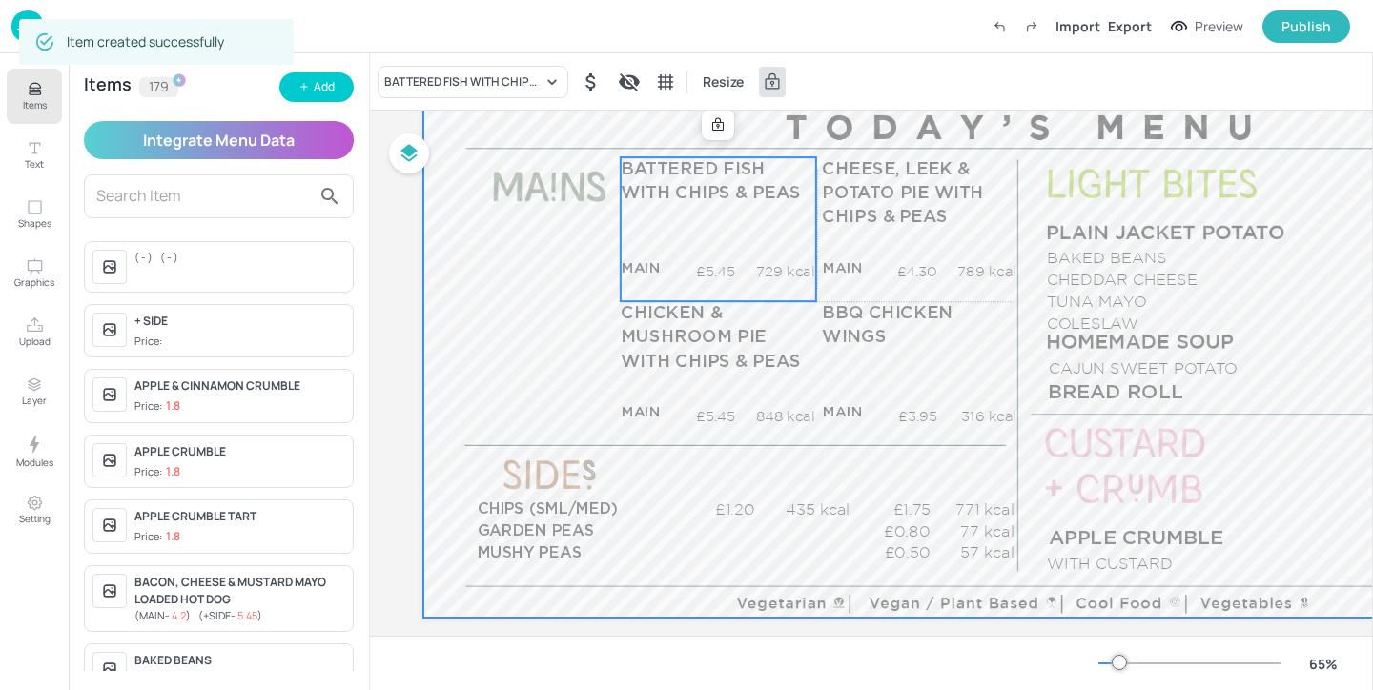
scroll to position [192, 0]
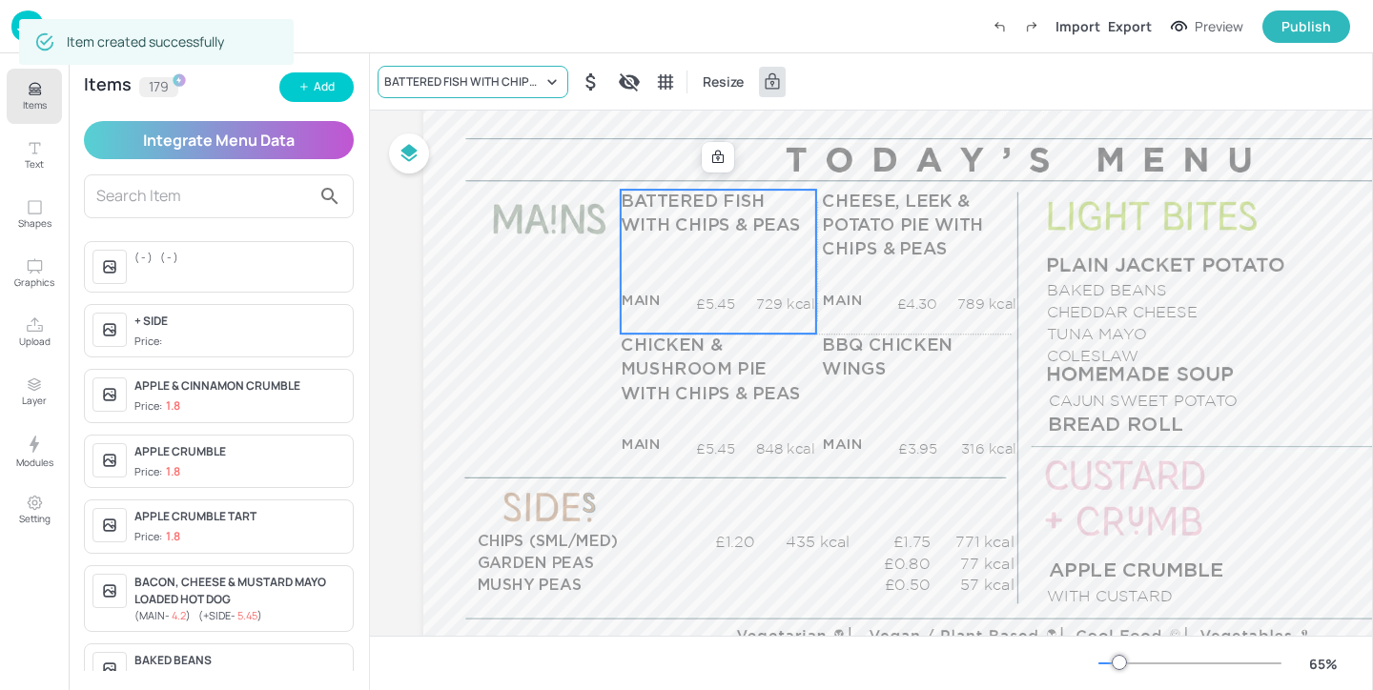
click at [494, 68] on div "BATTERED FISH WITH CHIPS & PEAS" at bounding box center [473, 82] width 191 height 32
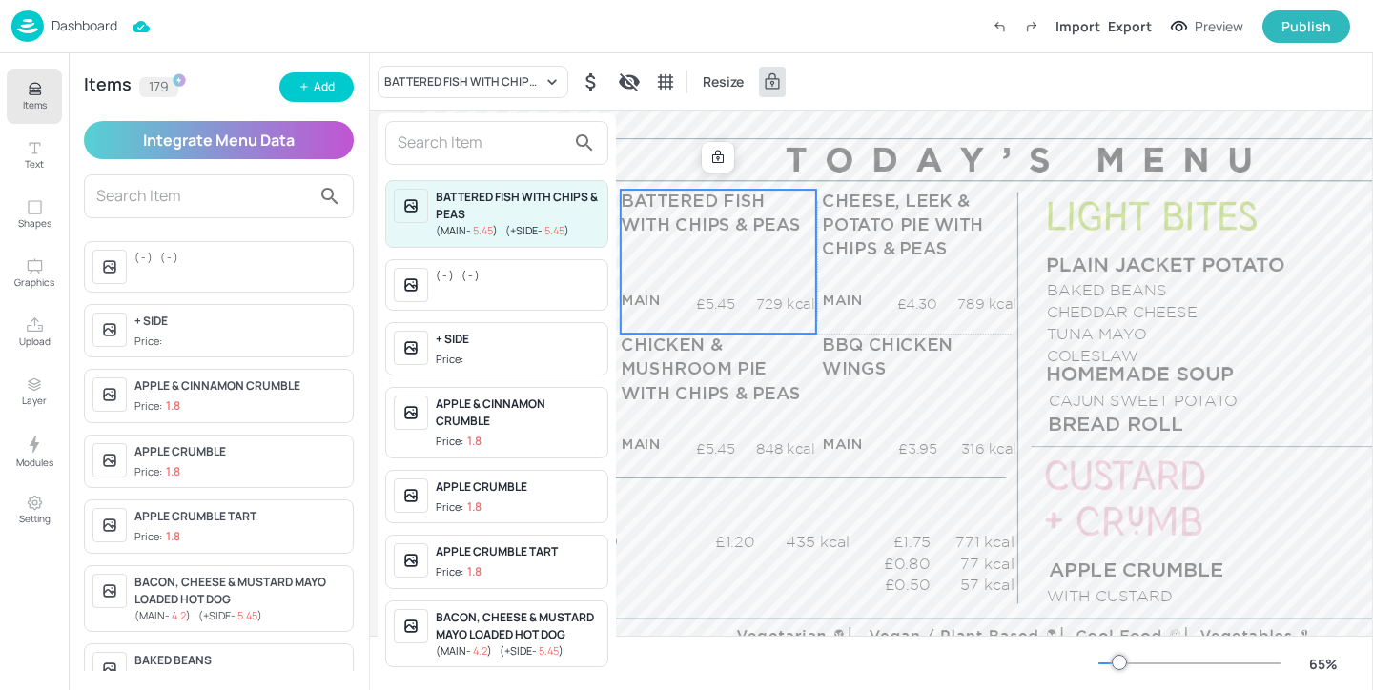
click at [468, 135] on input "text" at bounding box center [482, 143] width 168 height 31
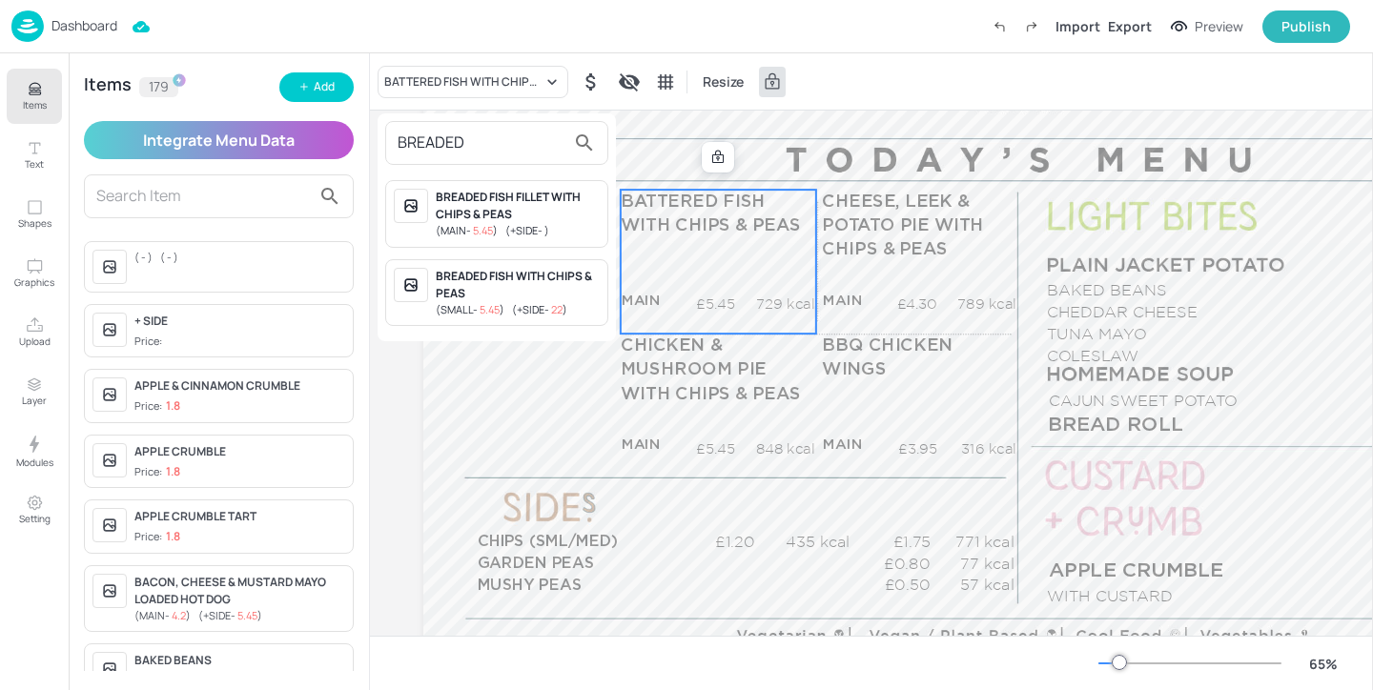
type input "BREADED"
click at [567, 228] on div "( MAIN - 5.45 ) ( +SIDE - )" at bounding box center [518, 231] width 164 height 16
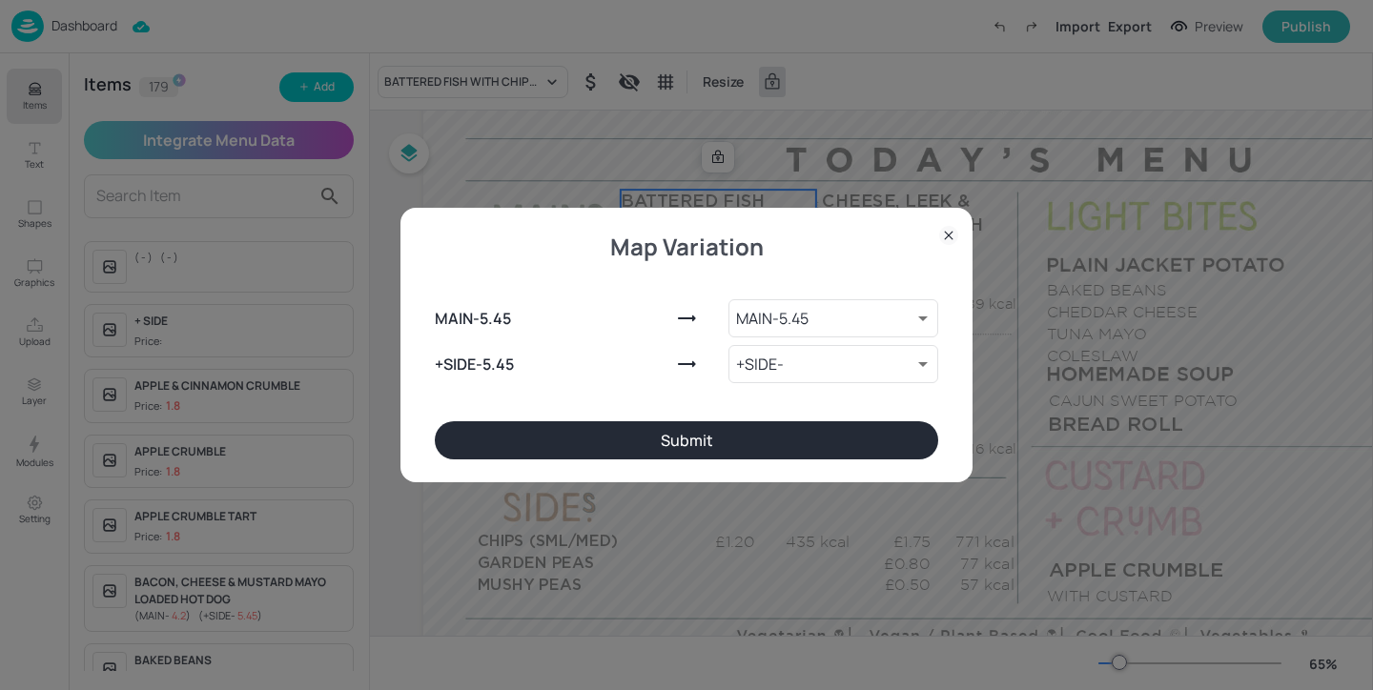
click at [693, 454] on button "Submit" at bounding box center [686, 440] width 503 height 38
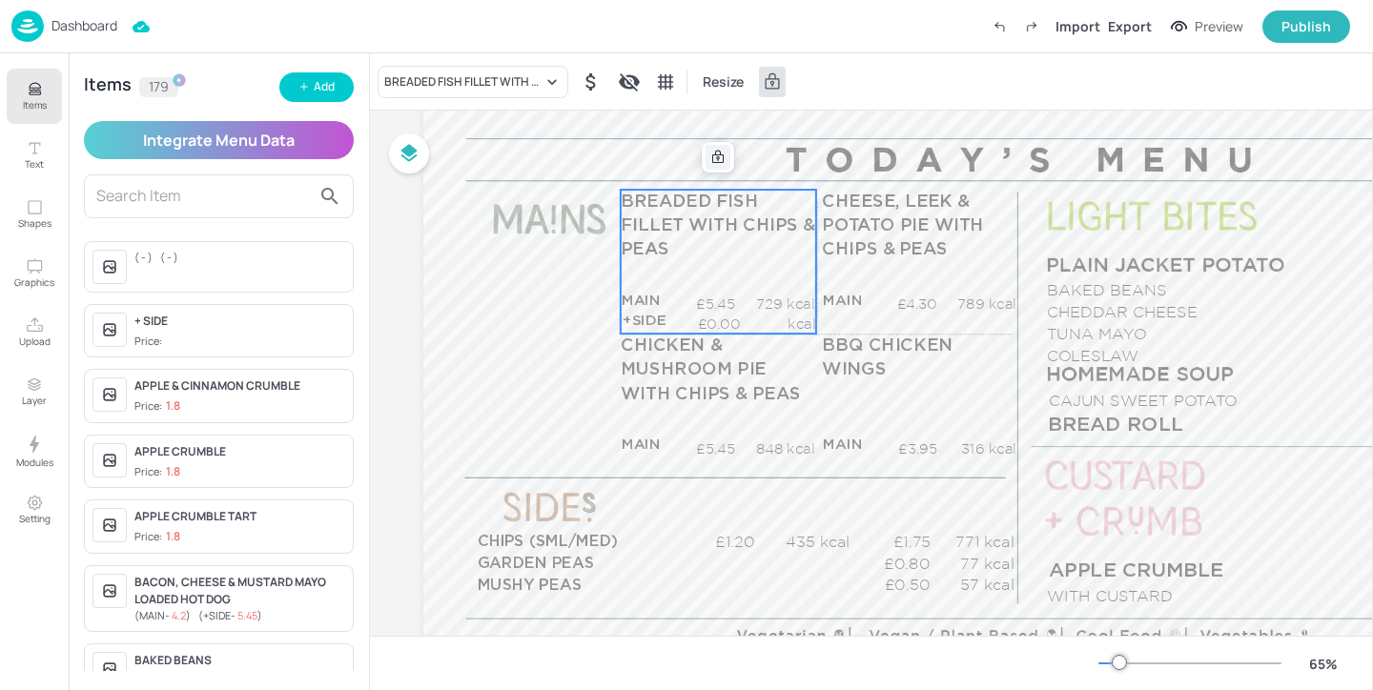
click at [724, 157] on icon at bounding box center [717, 157] width 11 height 13
click at [706, 160] on icon "Edit Item" at bounding box center [705, 157] width 16 height 15
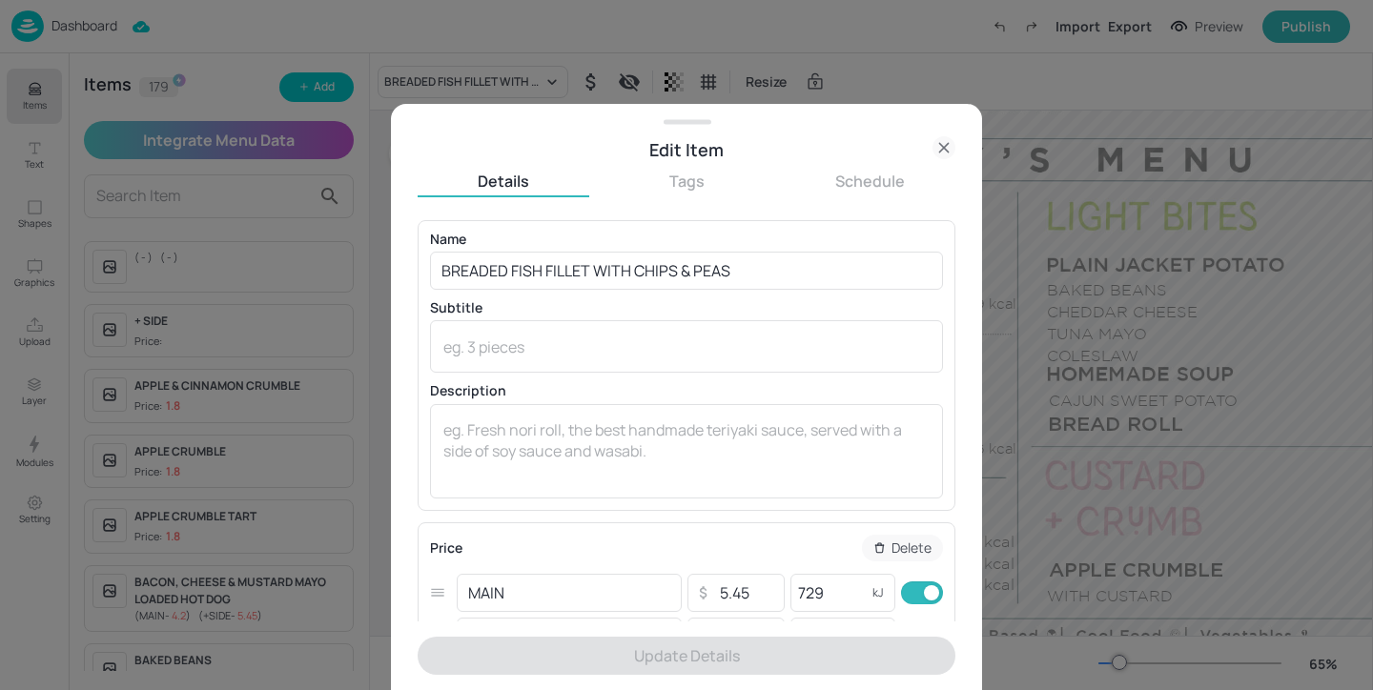
scroll to position [204, 0]
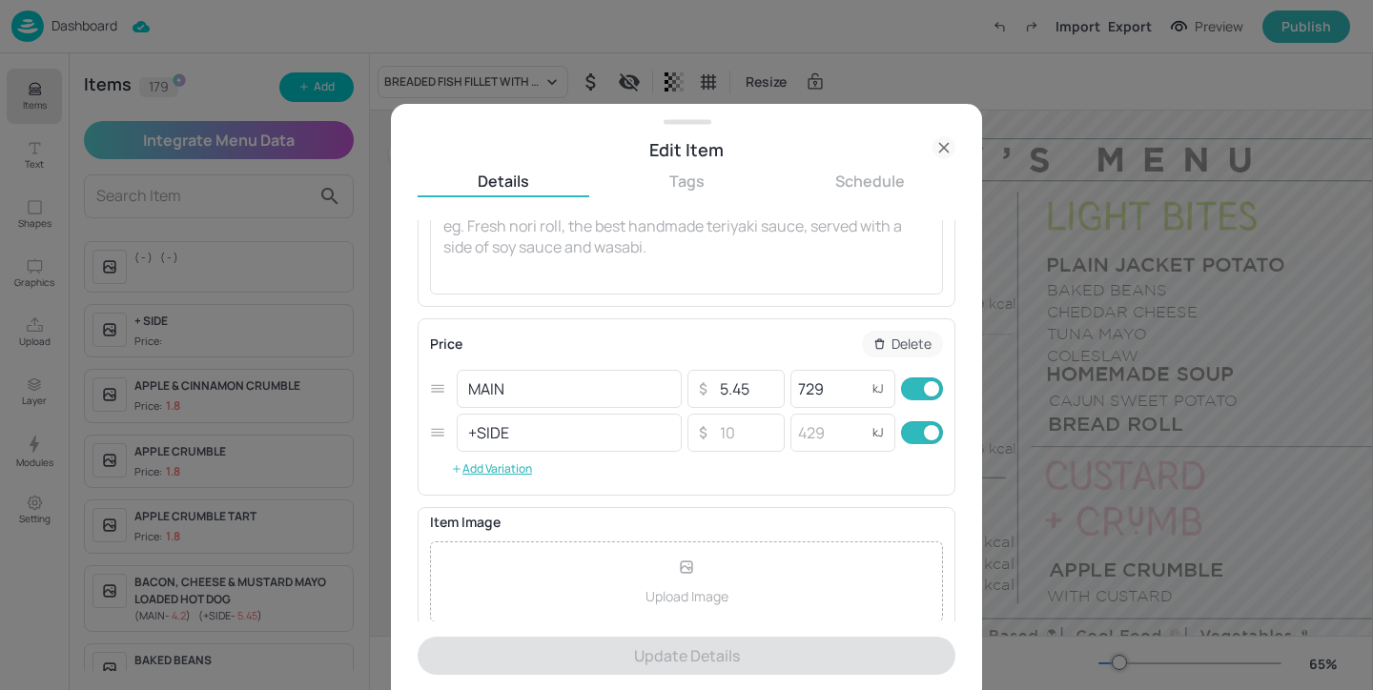
click at [920, 426] on input "checkbox" at bounding box center [931, 432] width 69 height 23
checkbox input "false"
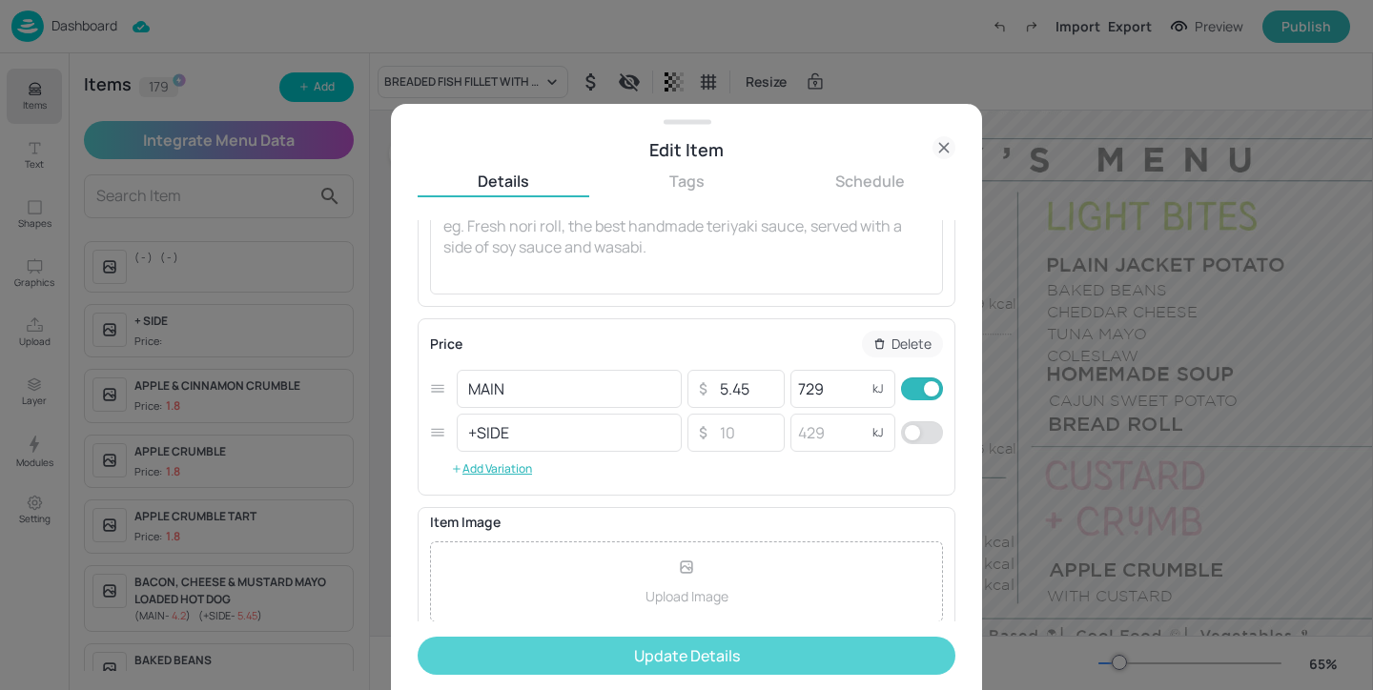
click at [816, 656] on button "Update Details" at bounding box center [687, 656] width 538 height 38
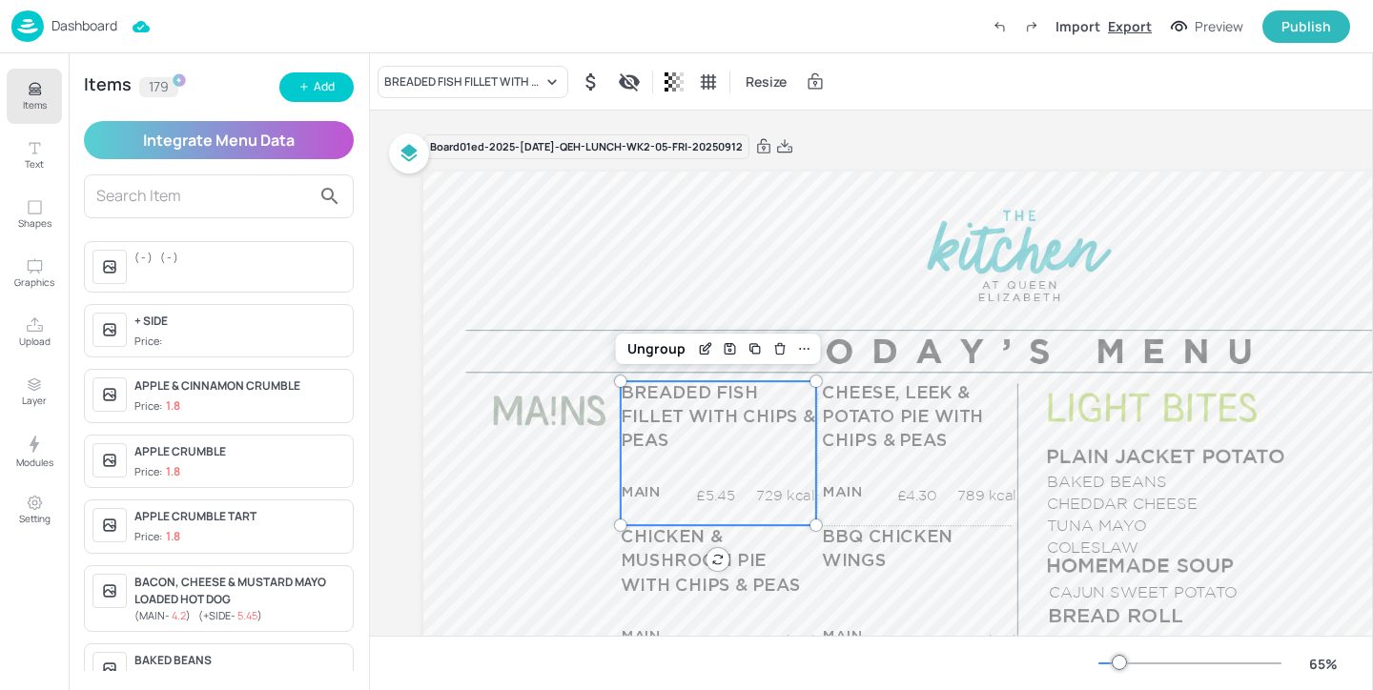
click at [1151, 23] on div "Export" at bounding box center [1130, 26] width 44 height 20
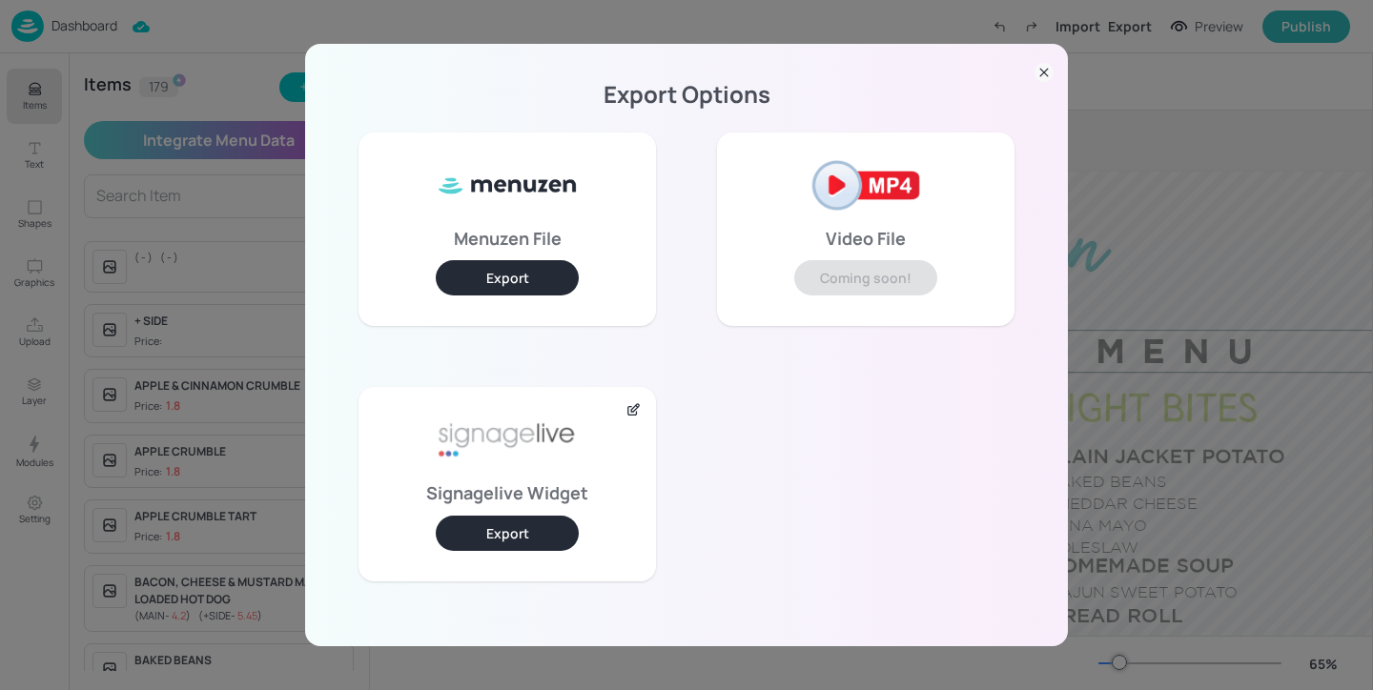
click at [510, 549] on button "Export" at bounding box center [507, 533] width 143 height 35
